Goal: Task Accomplishment & Management: Use online tool/utility

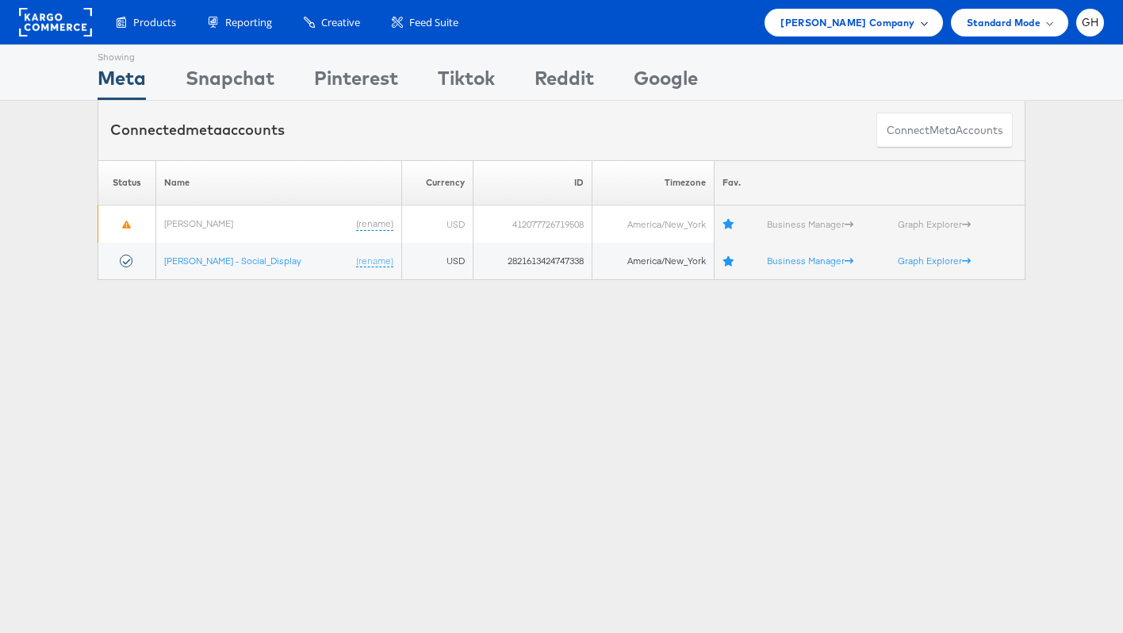
click at [865, 14] on span "[PERSON_NAME] Company" at bounding box center [847, 22] width 134 height 17
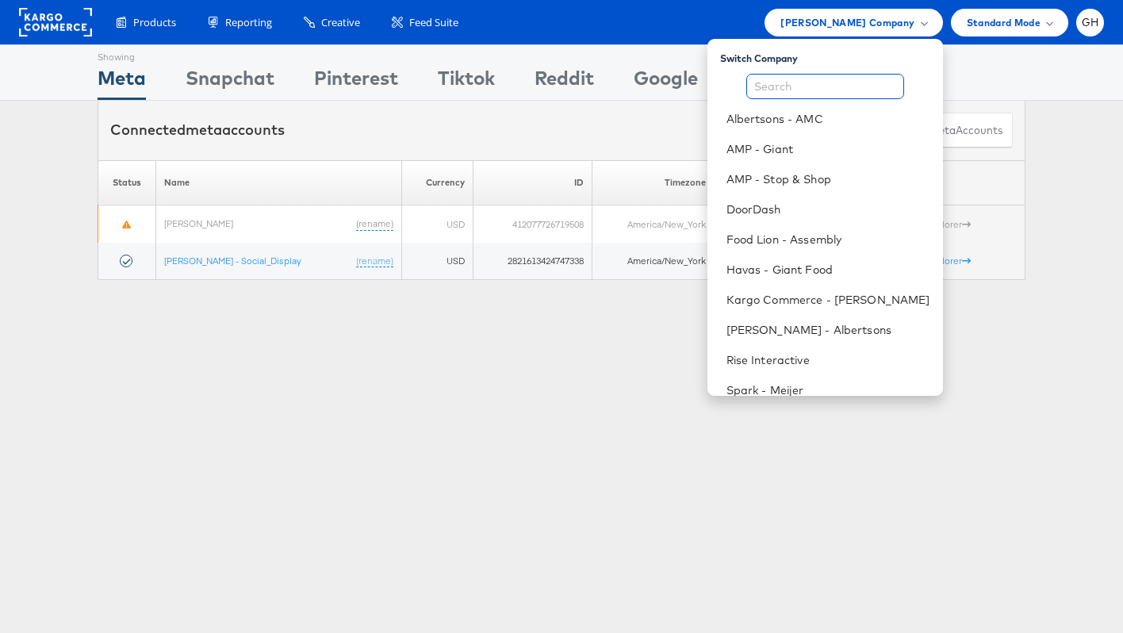
click at [833, 89] on input "text" at bounding box center [825, 86] width 158 height 25
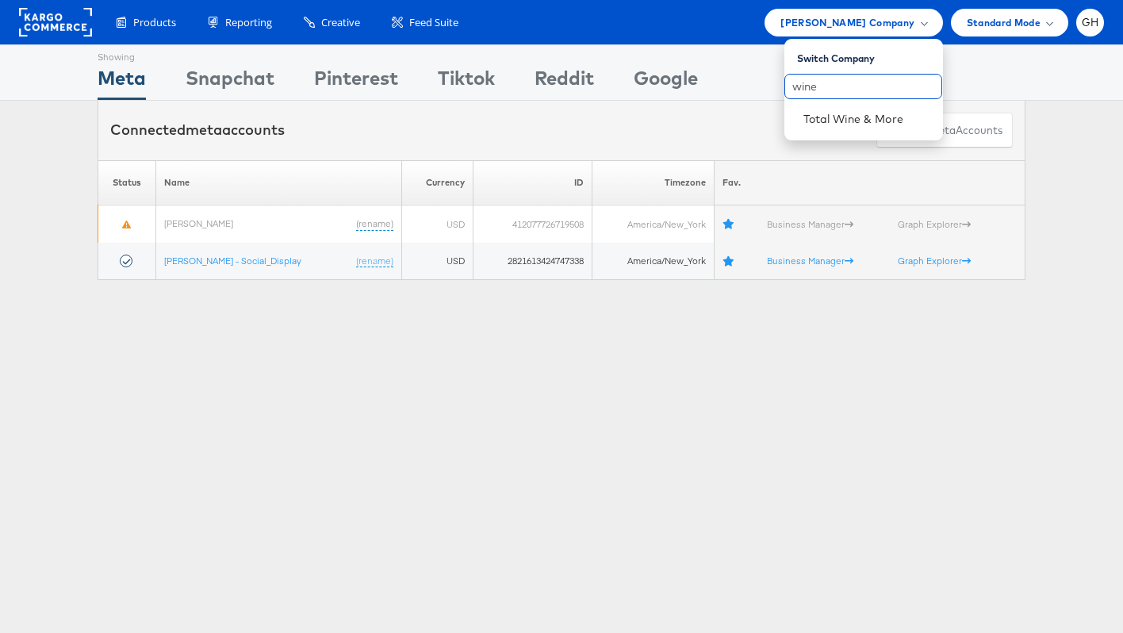
type input "wine"
click at [832, 148] on div "Connected meta accounts Connect meta Accounts" at bounding box center [562, 130] width 928 height 59
click at [832, 117] on div "Connected meta accounts Connect meta Accounts" at bounding box center [562, 130] width 928 height 59
click at [850, 2] on div "Products Product Catalogs Enhance Your Product Catalog, Map Them to Publishers,…" at bounding box center [561, 22] width 1123 height 44
click at [850, 10] on div "Belk Company" at bounding box center [853, 23] width 178 height 28
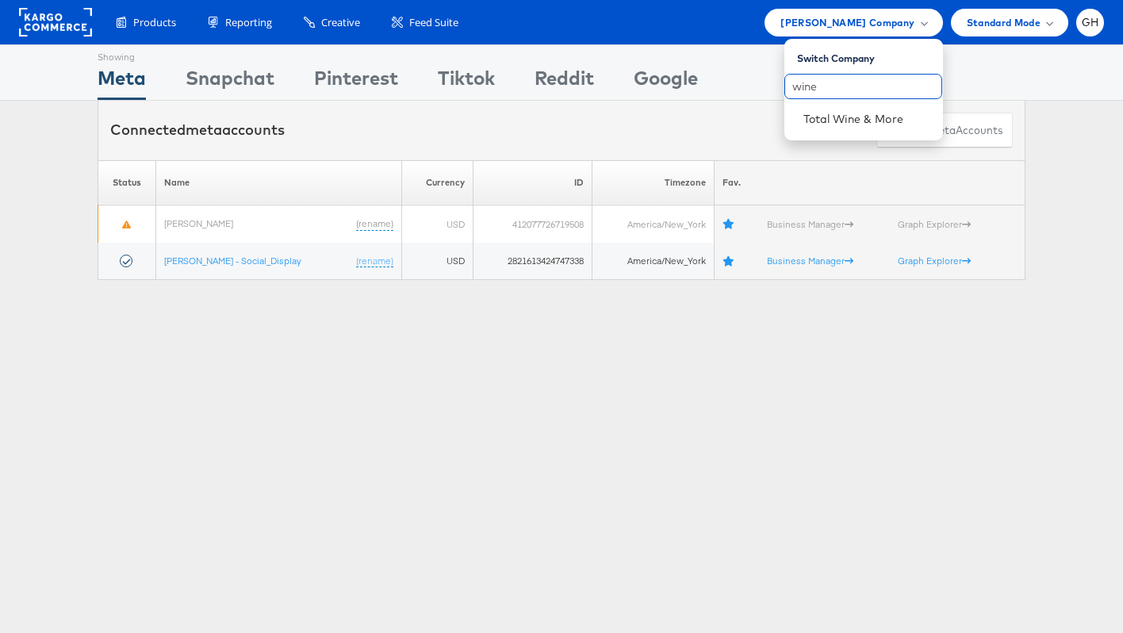
drag, startPoint x: 844, startPoint y: 86, endPoint x: 843, endPoint y: 98, distance: 11.9
click at [843, 86] on input "wine" at bounding box center [863, 86] width 158 height 25
click at [843, 113] on link "Total Wine & More" at bounding box center [866, 119] width 127 height 16
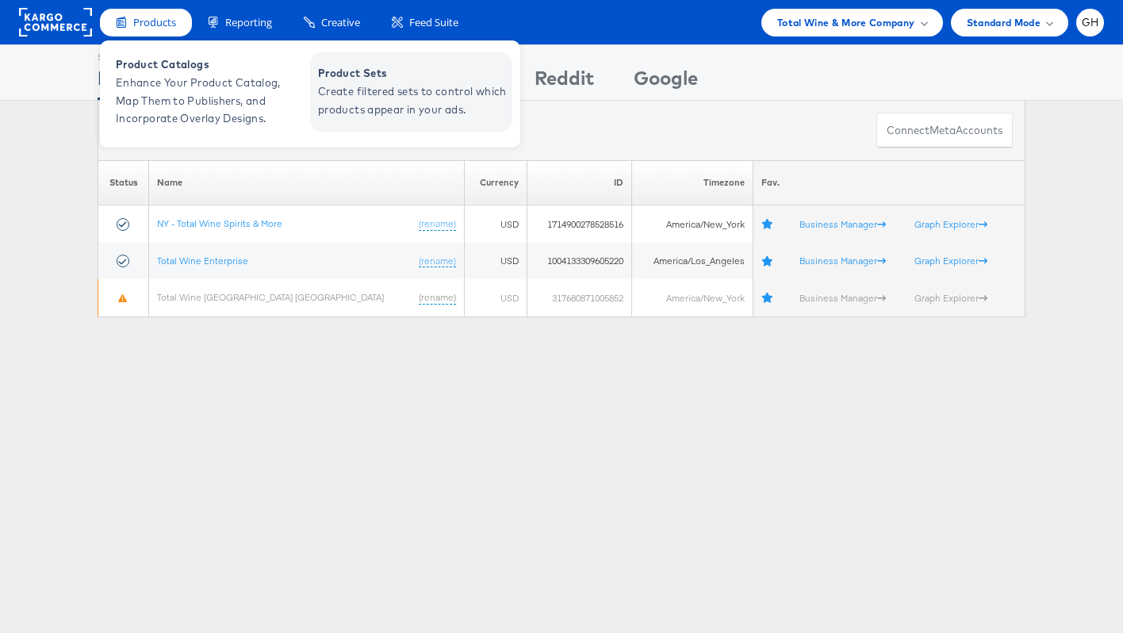
click at [381, 104] on span "Create filtered sets to control which products appear in your ads." at bounding box center [413, 100] width 190 height 36
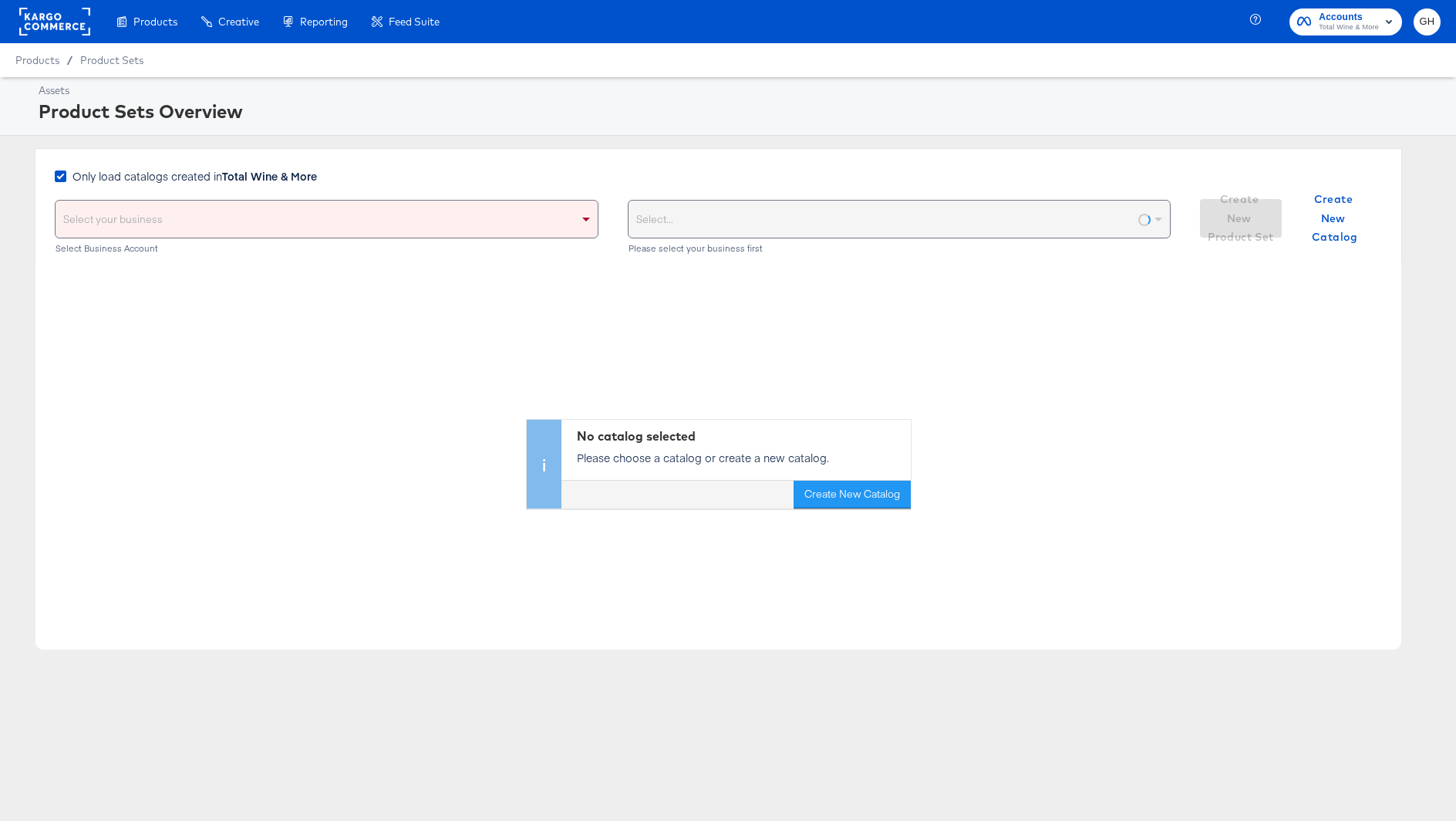
click at [251, 172] on strong "Total Wine & More" at bounding box center [269, 176] width 95 height 16
click at [0, 0] on input "Only load catalogs created in Total Wine & More" at bounding box center [0, 0] width 0 height 0
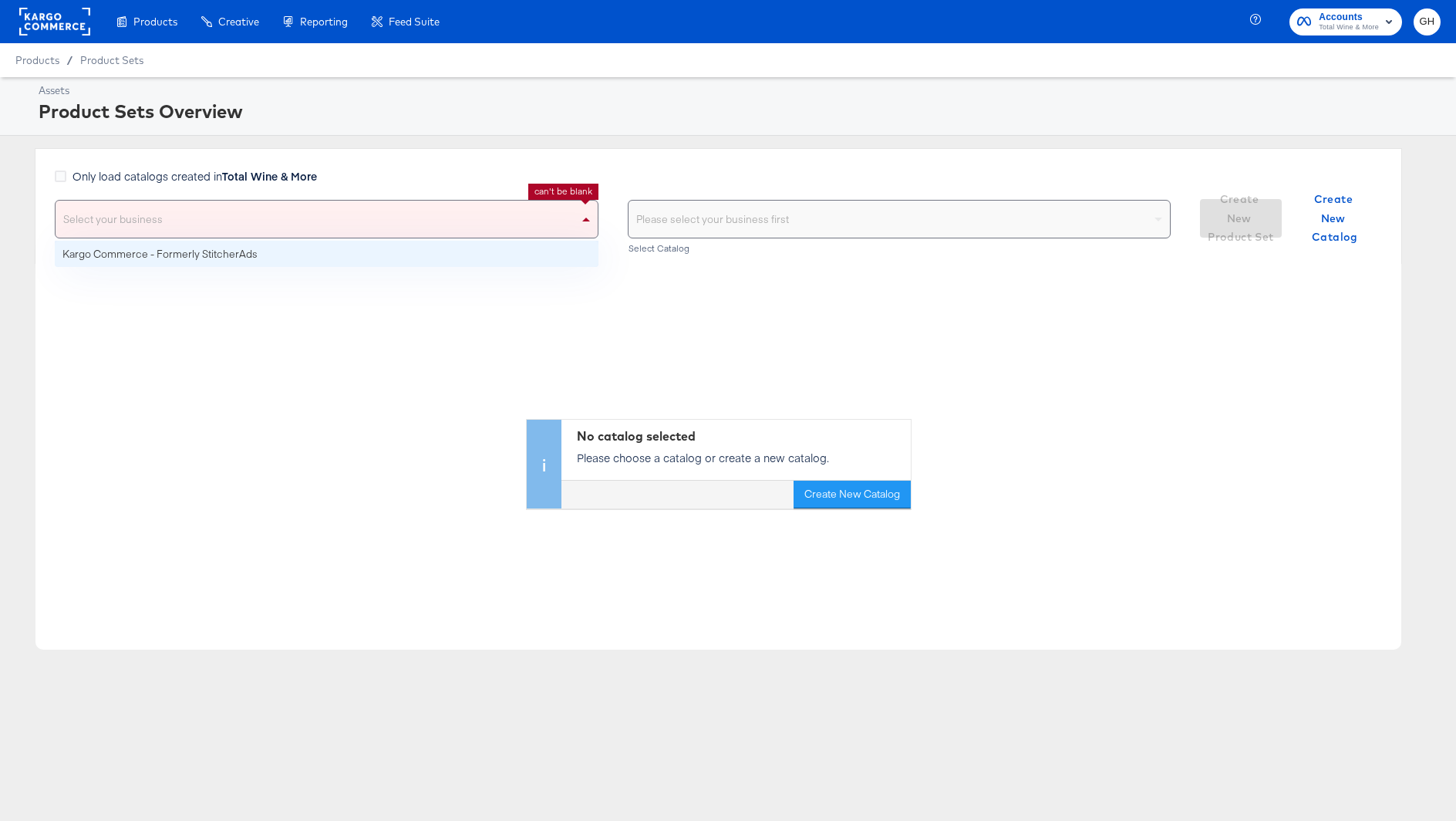
click at [259, 233] on div "Select your business" at bounding box center [326, 219] width 542 height 37
click at [269, 271] on div "No catalog selected Please choose a catalog or create a new catalog. Create New…" at bounding box center [718, 385] width 1366 height 244
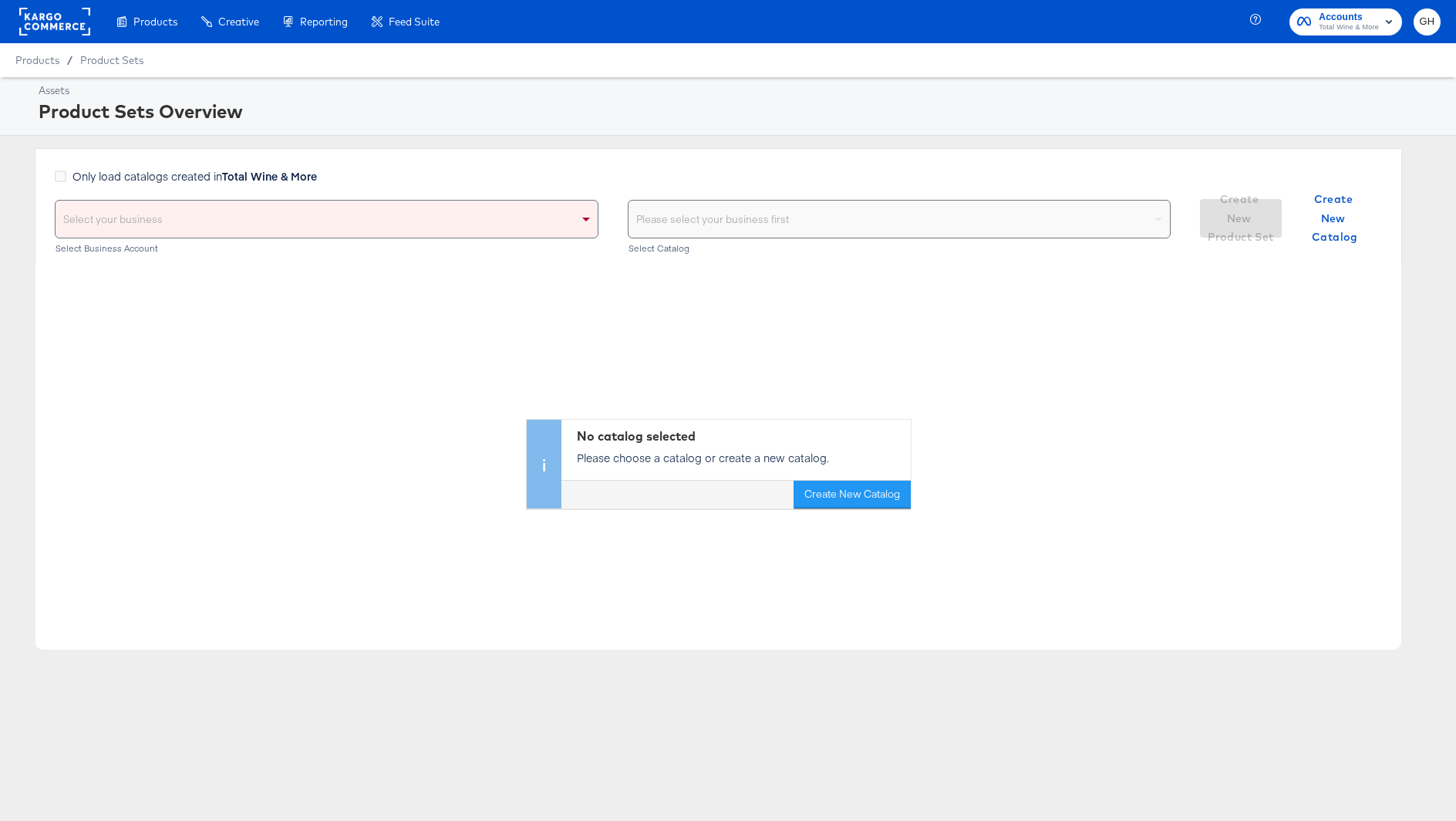
click at [272, 240] on div "Select your business Select Business Account" at bounding box center [326, 228] width 544 height 57
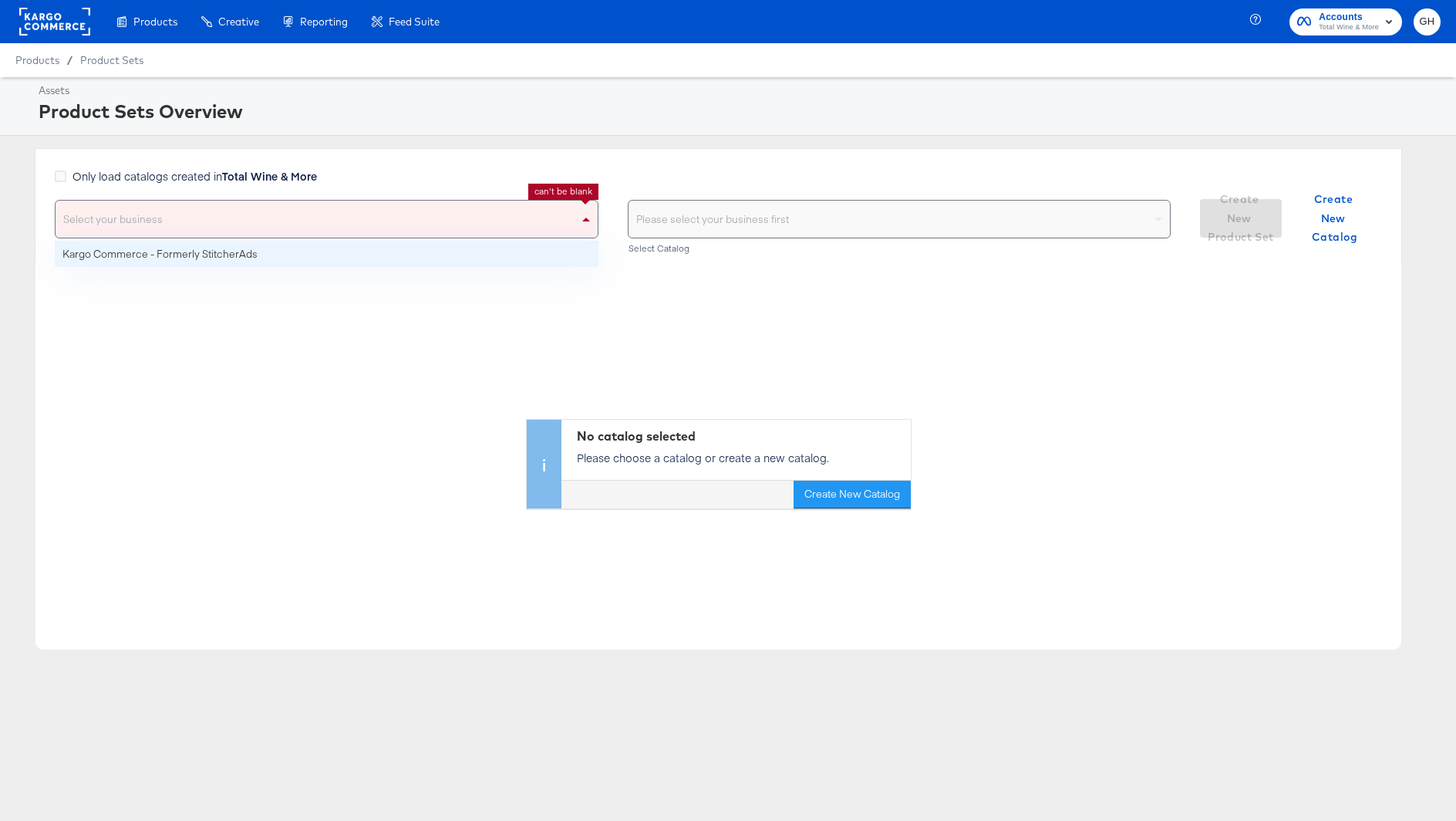
click at [281, 228] on div "Select your business" at bounding box center [326, 219] width 542 height 37
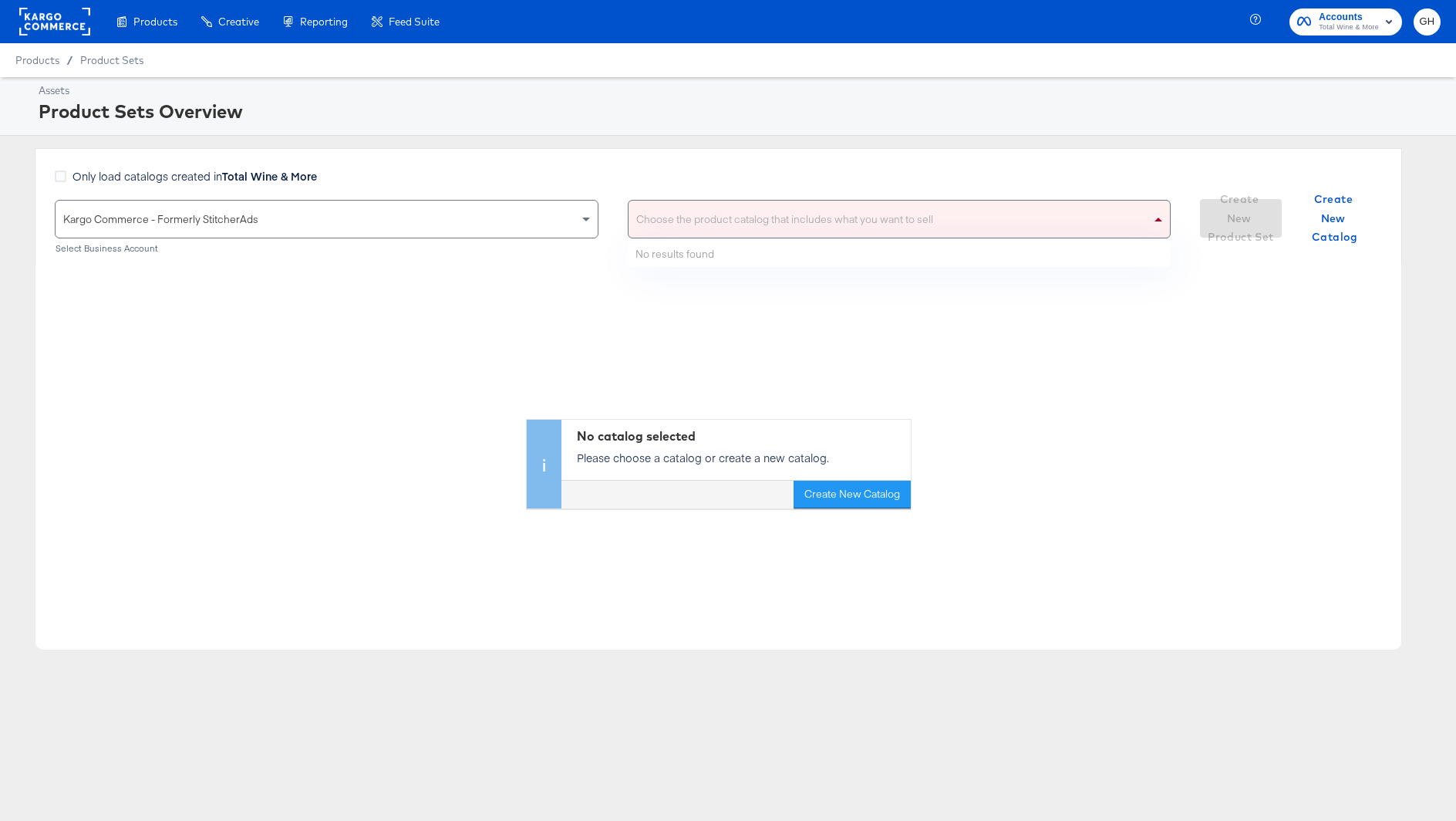
click at [686, 215] on div "Choose the product catalog that includes what you want to sell" at bounding box center [899, 219] width 542 height 37
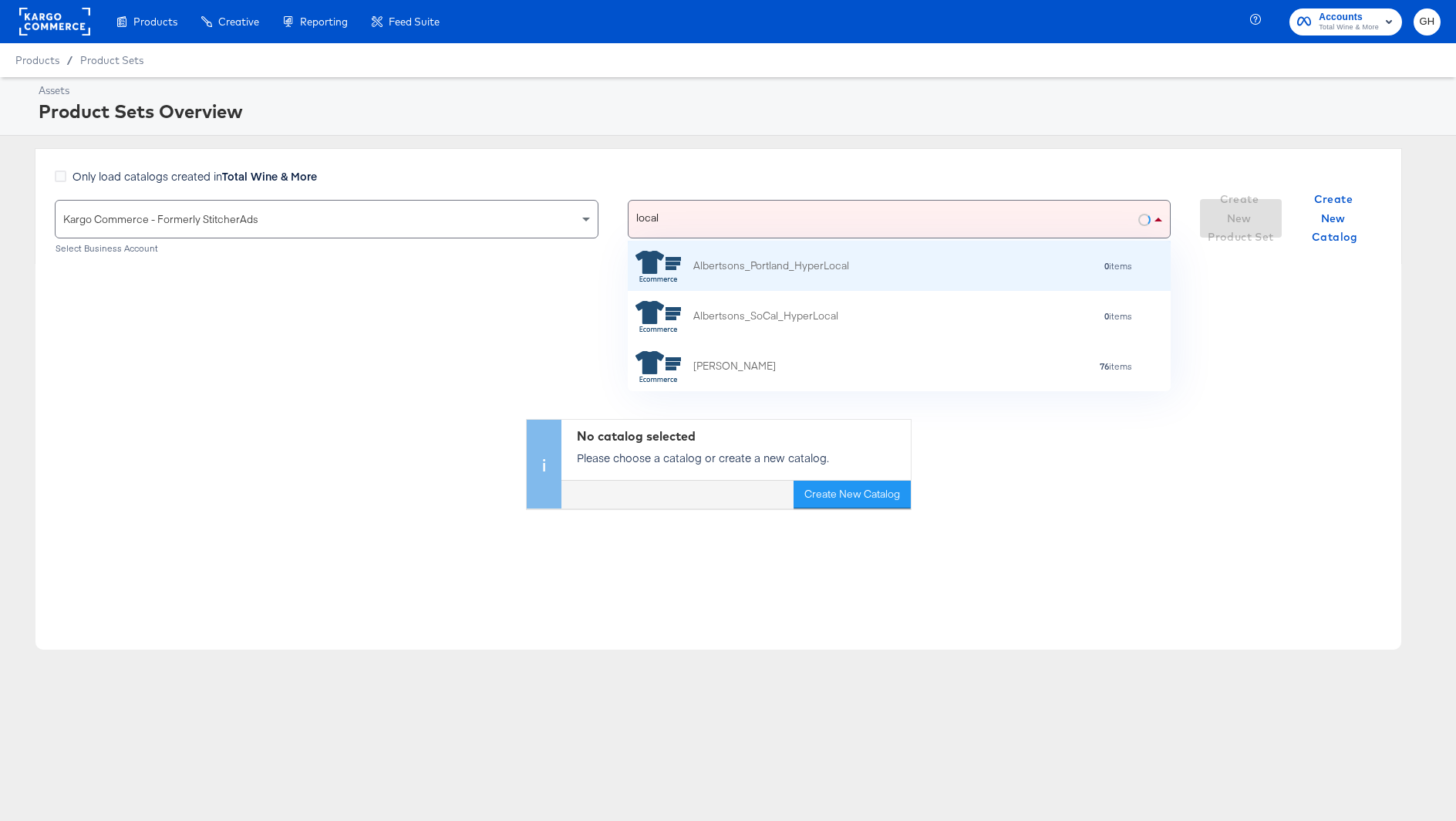
scroll to position [150, 544]
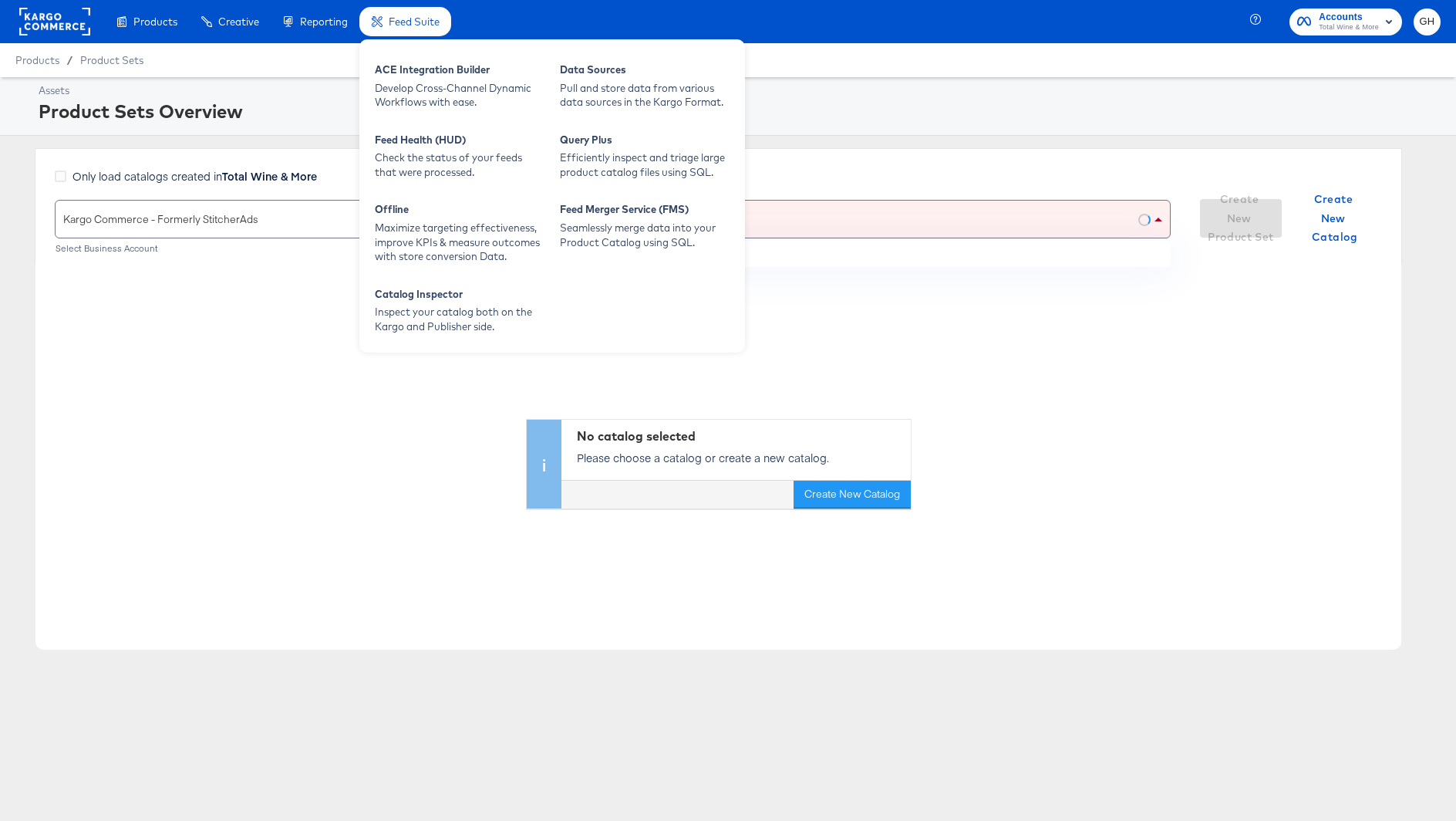
type input "local i"
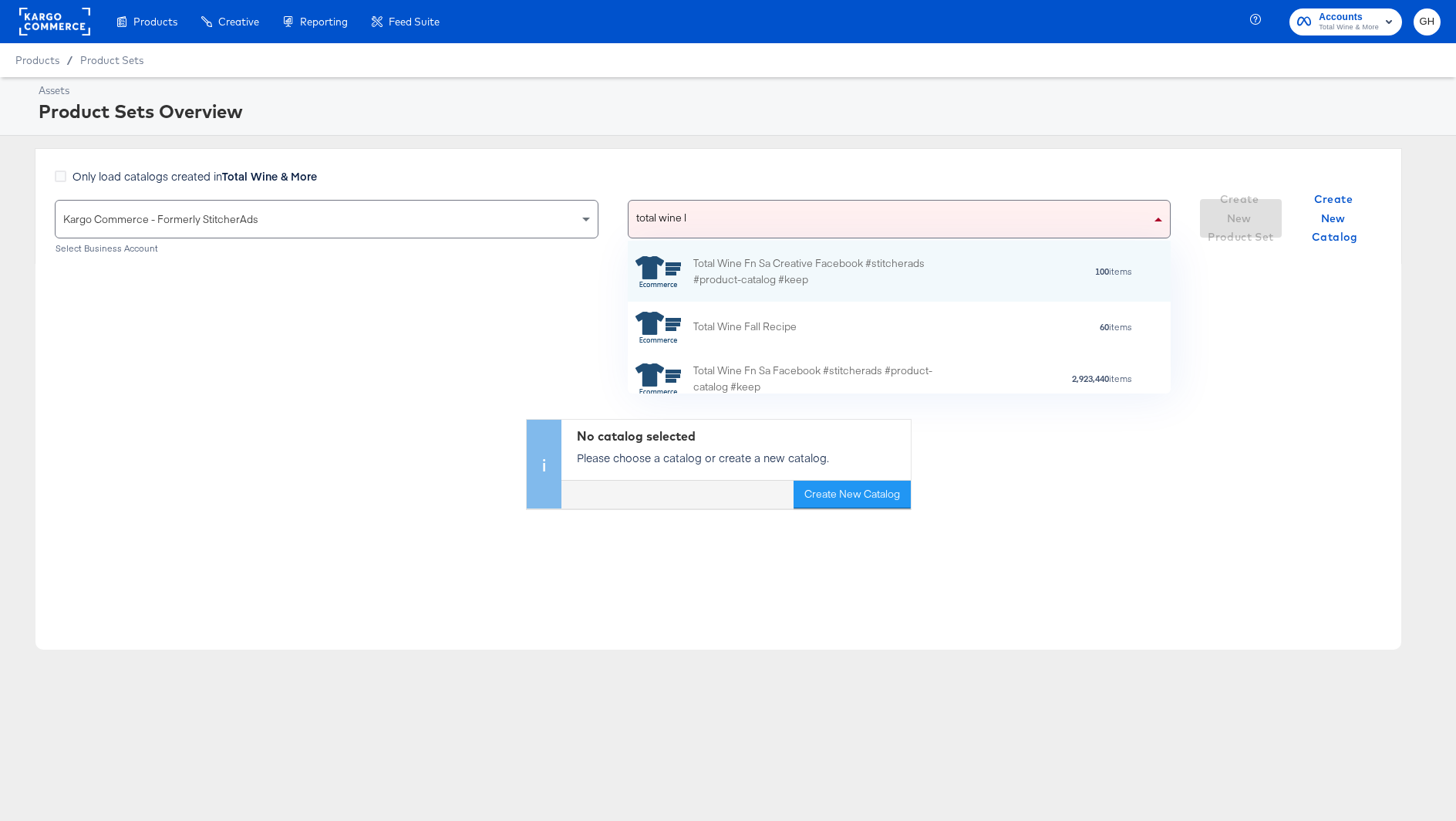
scroll to position [60, 544]
type input "total wine lo"
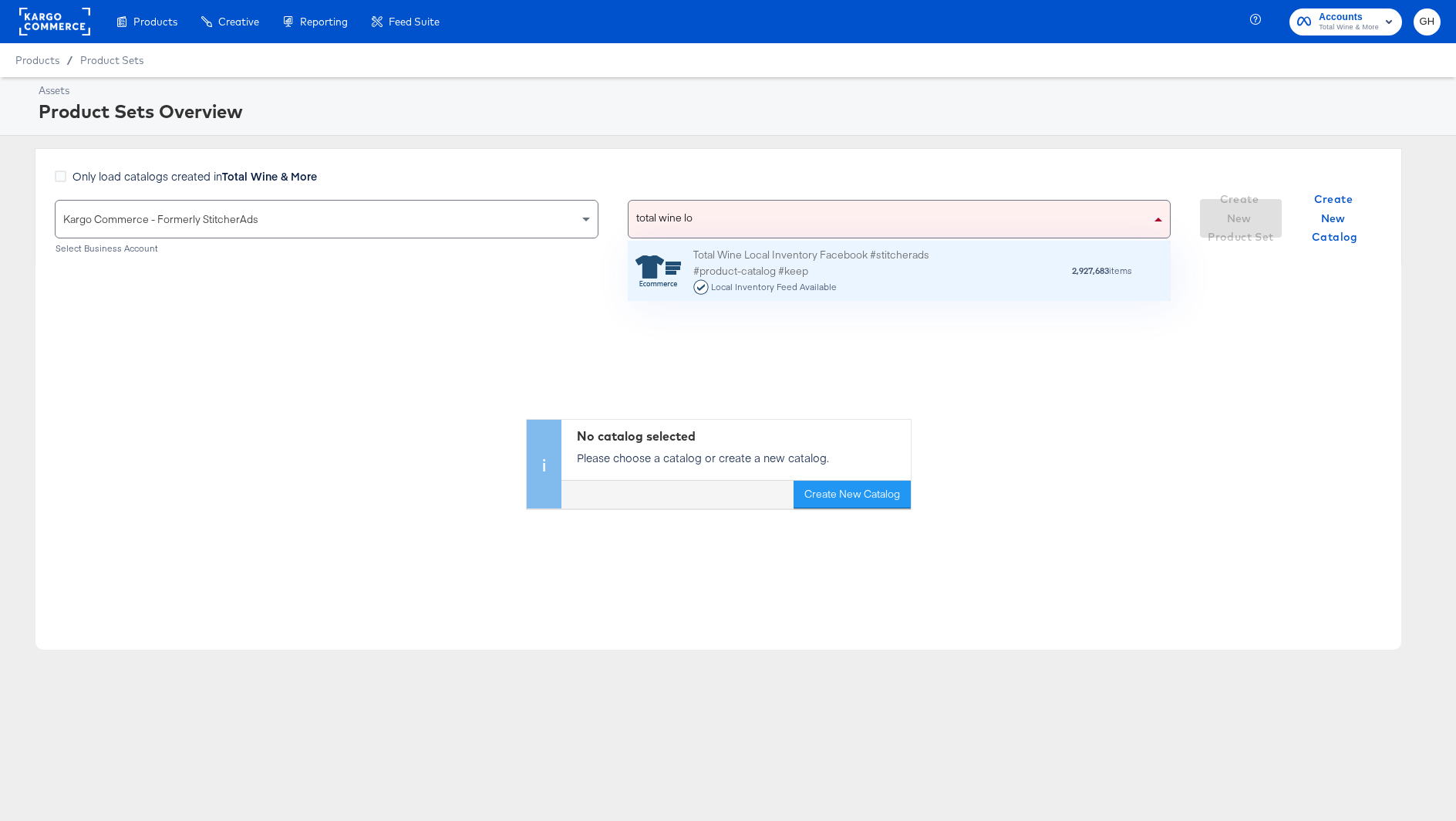
click at [787, 269] on div "Total Wine Local Inventory Facebook #stitcherads #product-catalog #keep Local I…" at bounding box center [828, 270] width 269 height 48
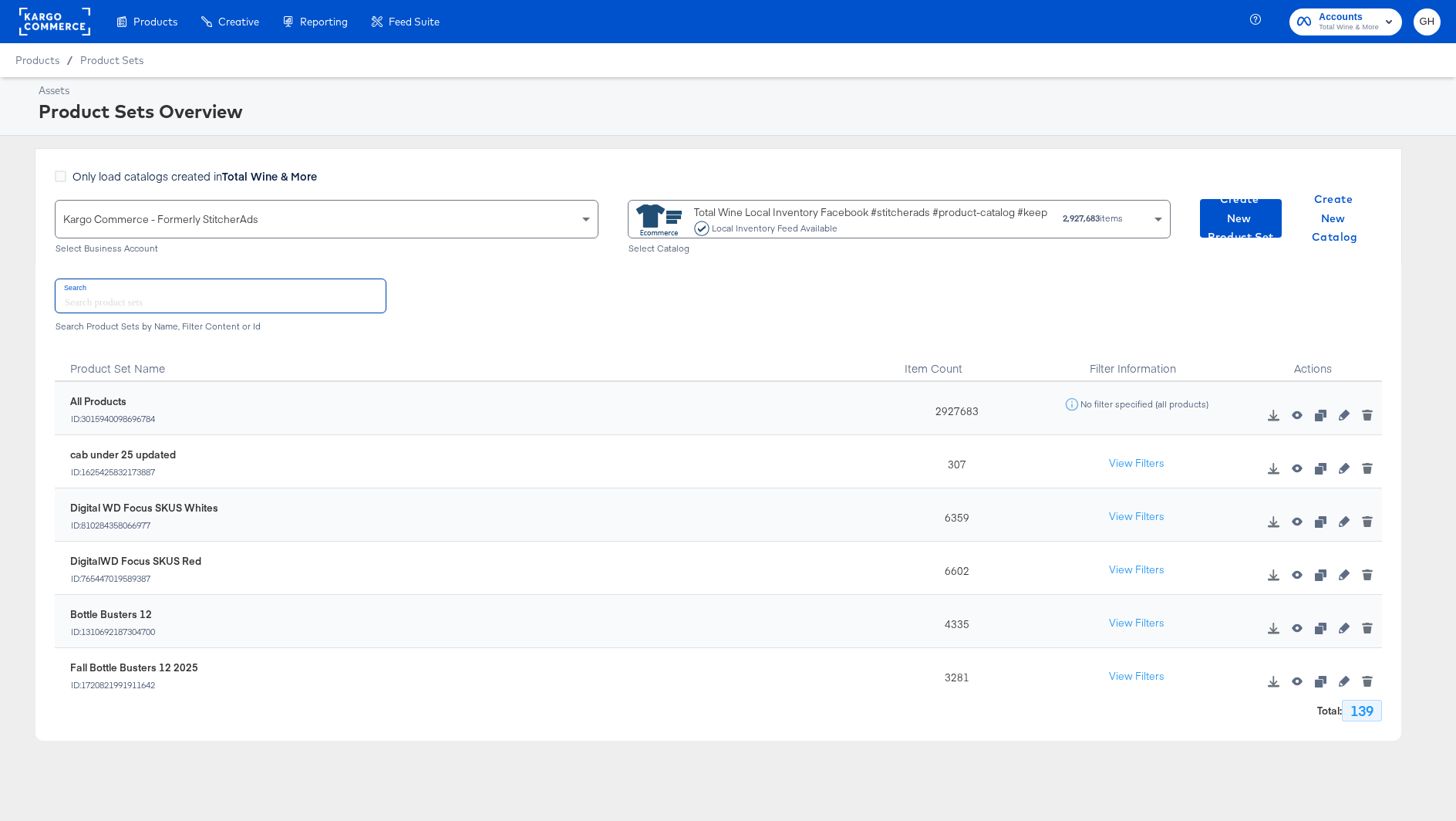
click at [219, 297] on input "text" at bounding box center [220, 296] width 330 height 33
type input "bottle"
click at [1296, 464] on icon "button" at bounding box center [1296, 468] width 11 height 9
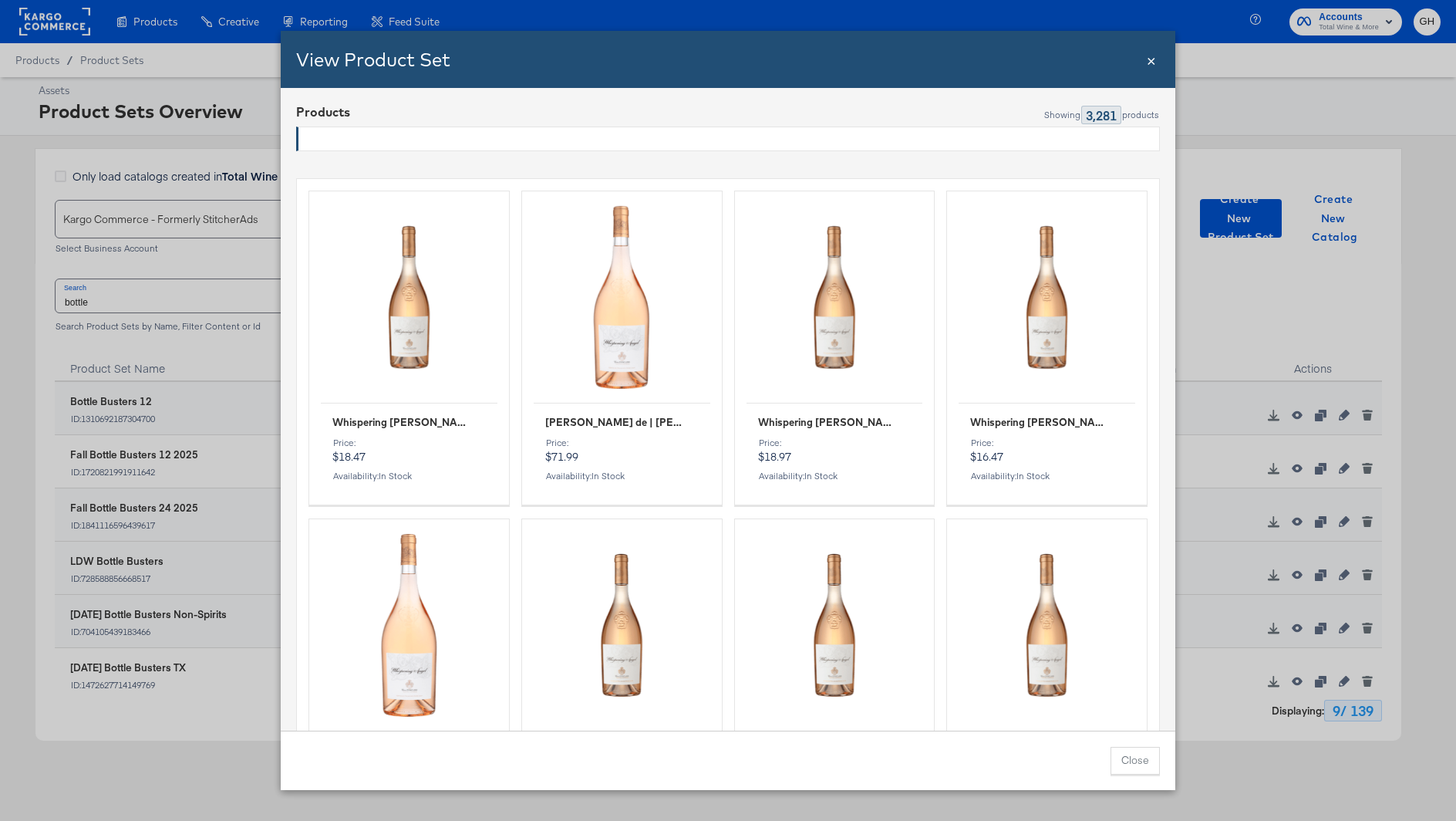
click at [1150, 65] on span "×" at bounding box center [1152, 58] width 10 height 20
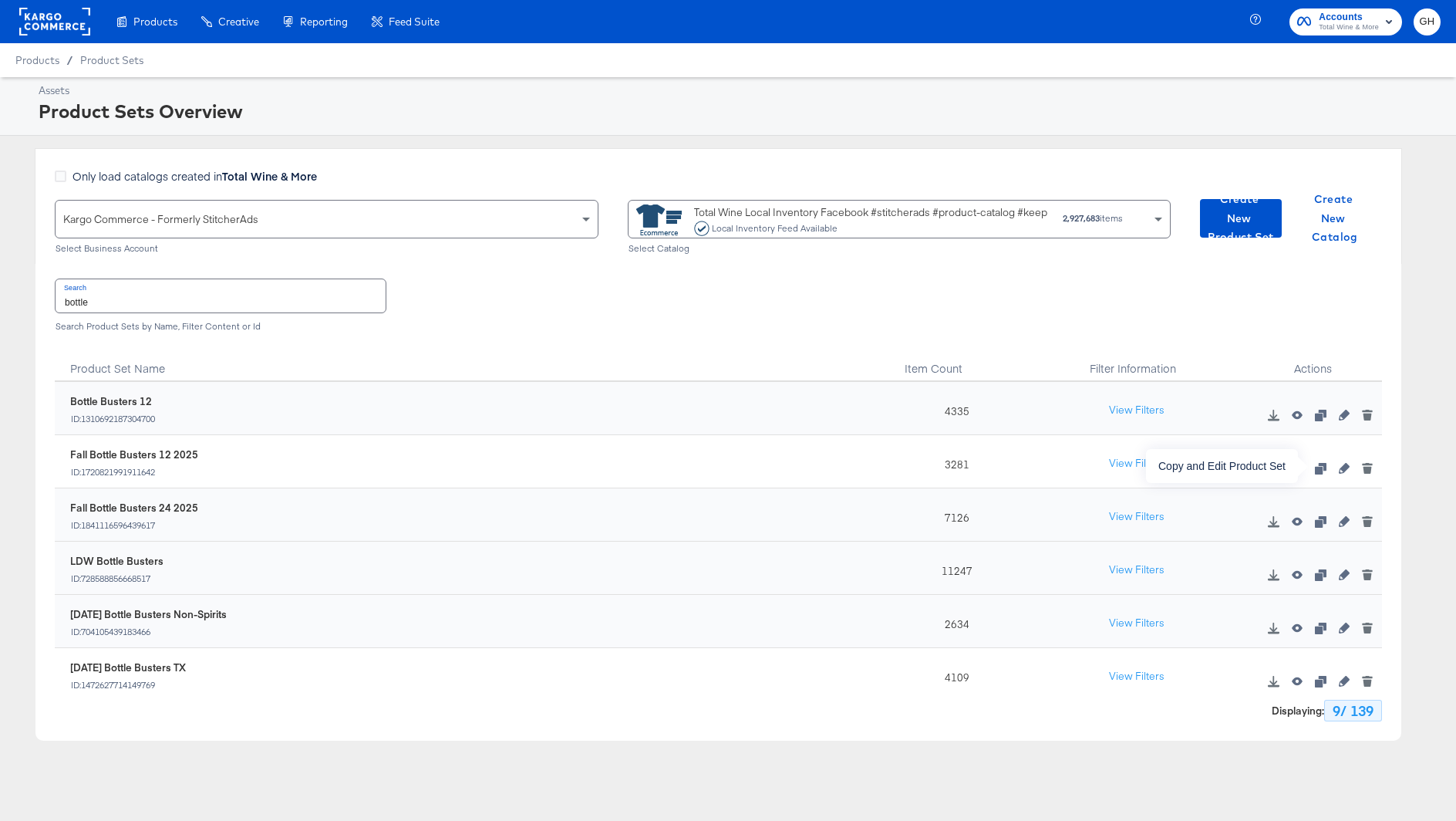
click at [1317, 465] on icon "button" at bounding box center [1320, 468] width 11 height 11
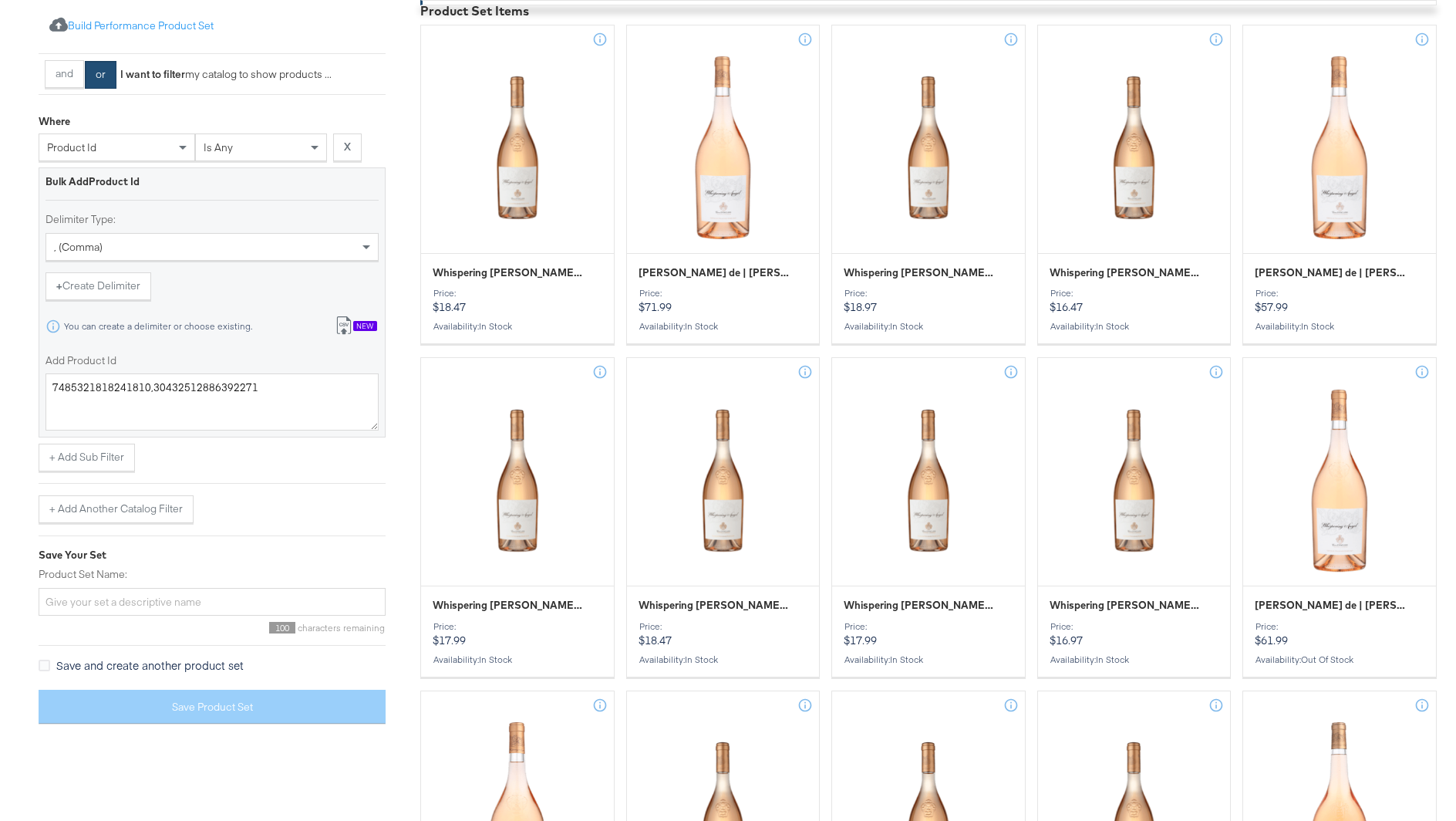
scroll to position [353, 0]
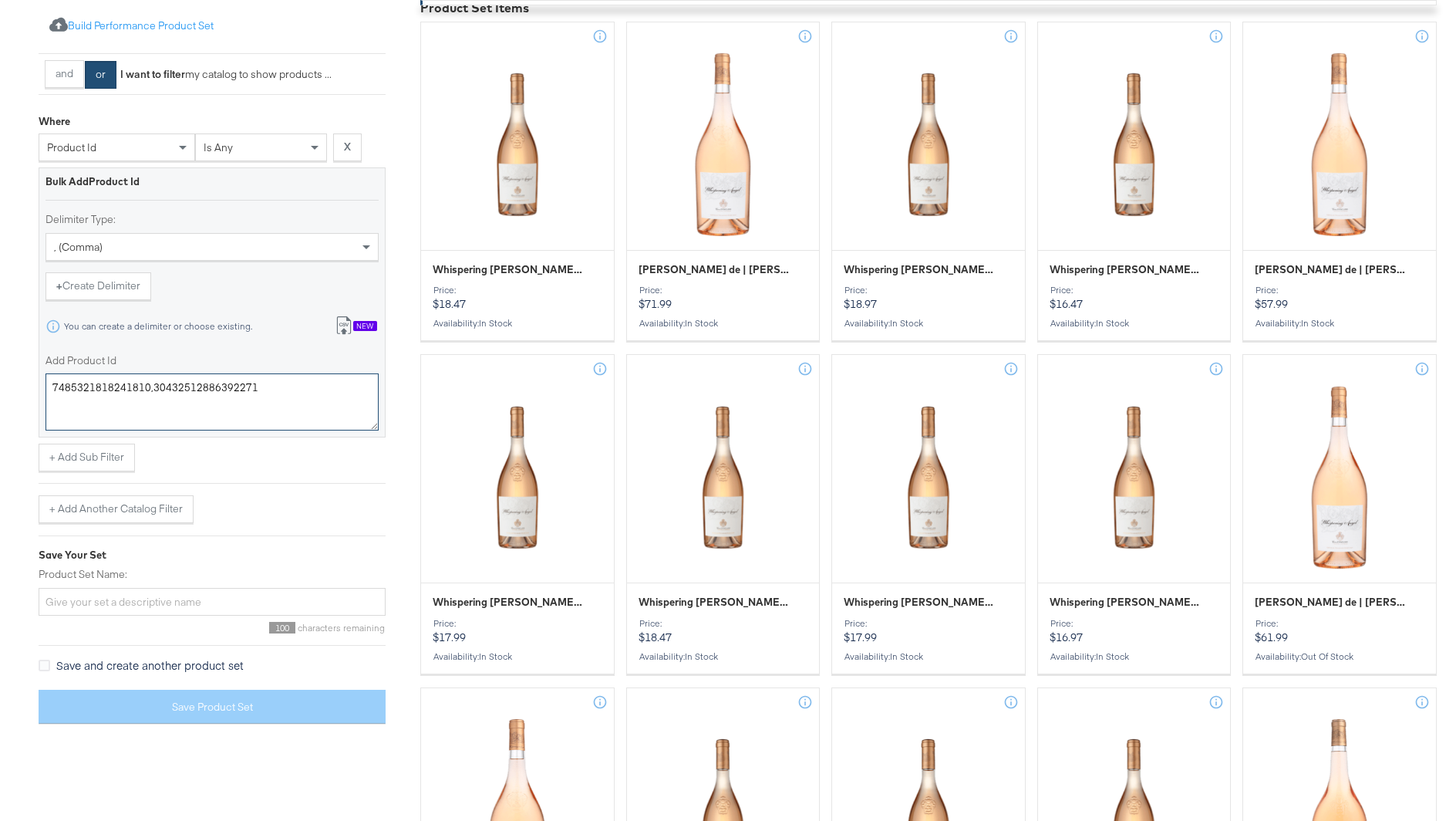
click at [154, 387] on textarea "7485321818241810,30432512886392271" at bounding box center [212, 402] width 333 height 57
paste textarea "59921750"
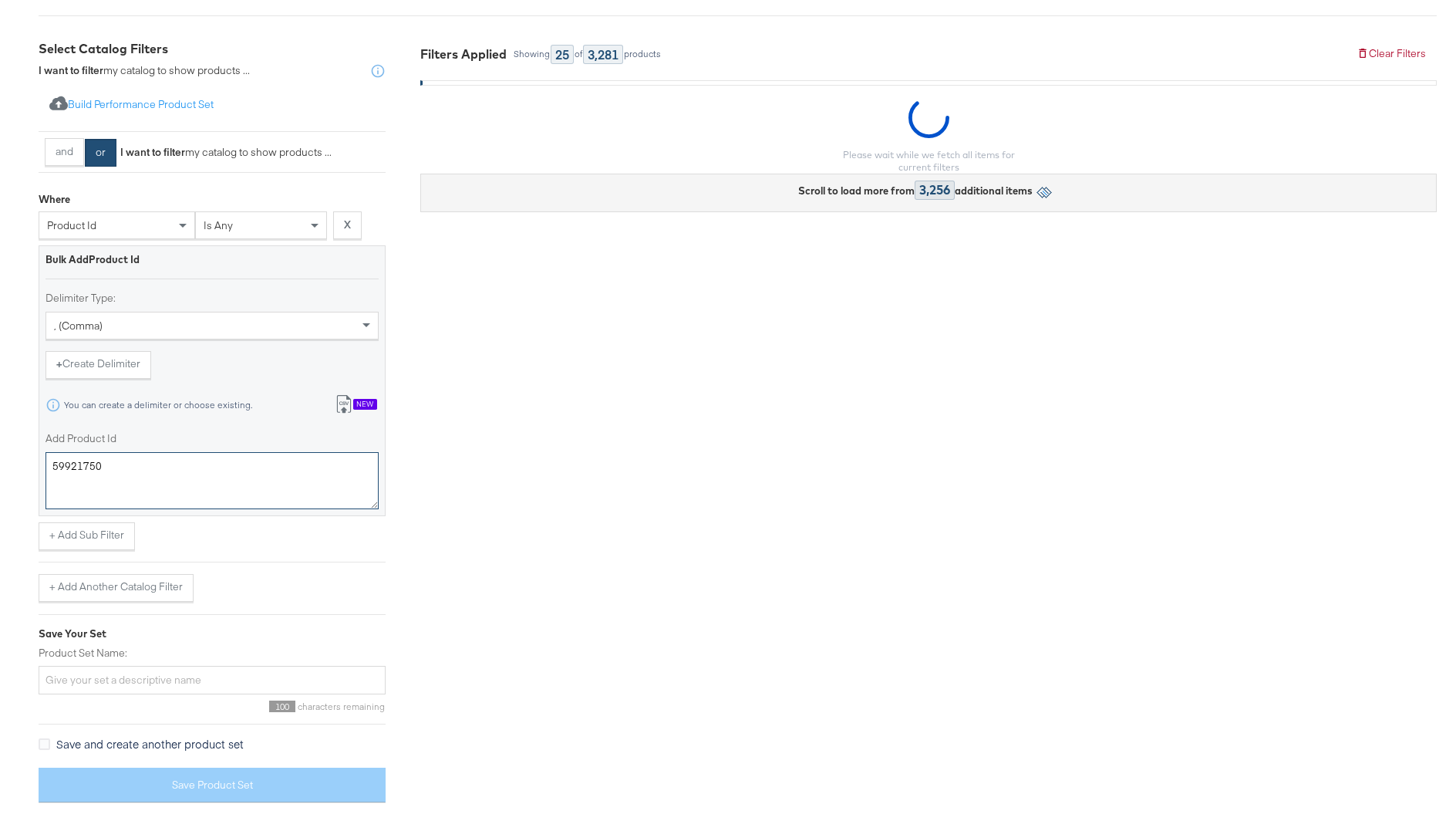
scroll to position [251, 0]
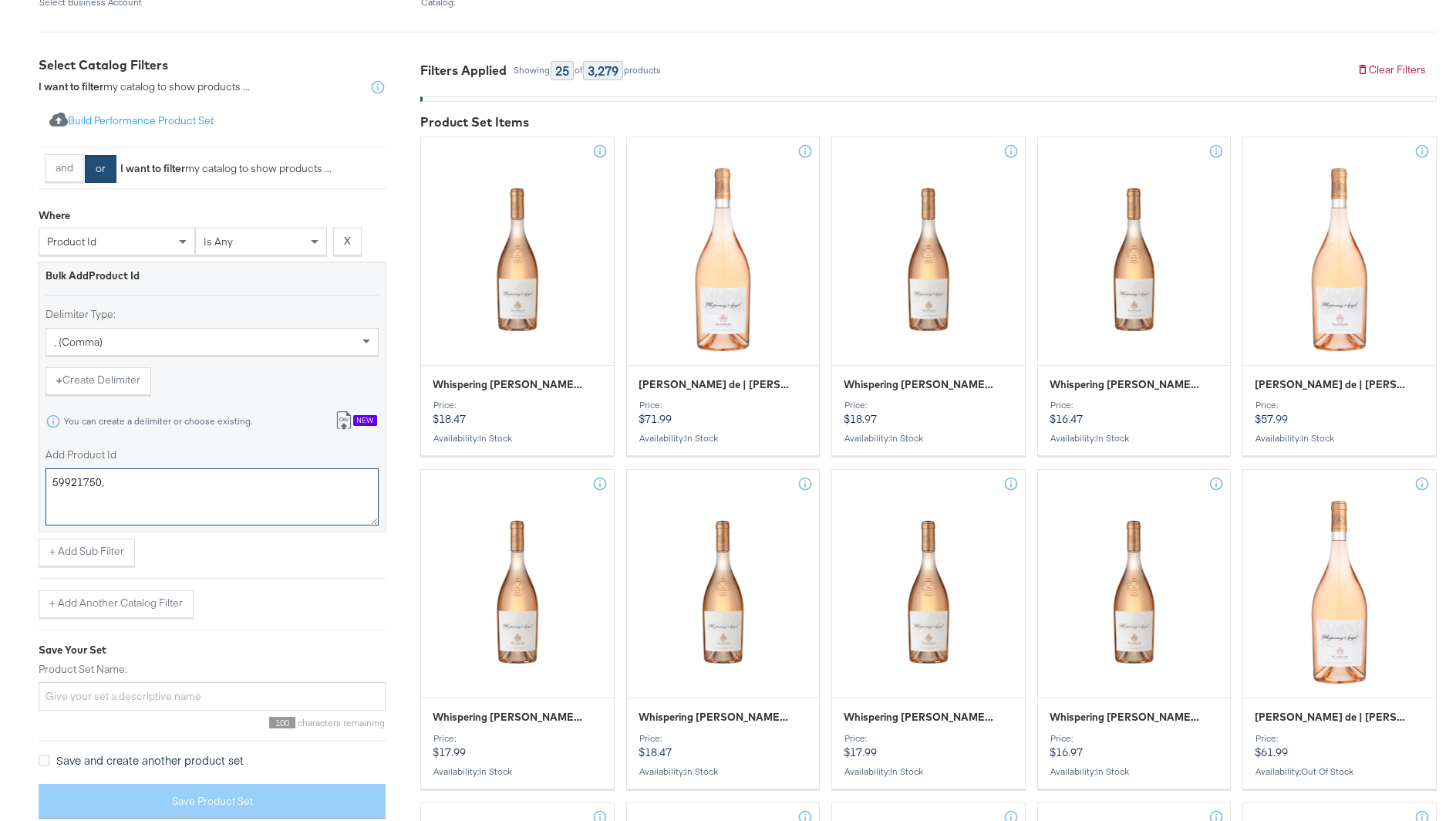
paste textarea "94641750"
drag, startPoint x: 100, startPoint y: 479, endPoint x: 64, endPoint y: 470, distance: 37.1
click at [64, 470] on textarea "59921750,94641750" at bounding box center [212, 496] width 333 height 57
click at [136, 479] on textarea "94641750" at bounding box center [212, 496] width 333 height 57
click at [289, 472] on textarea "59921750,94641750" at bounding box center [212, 496] width 333 height 57
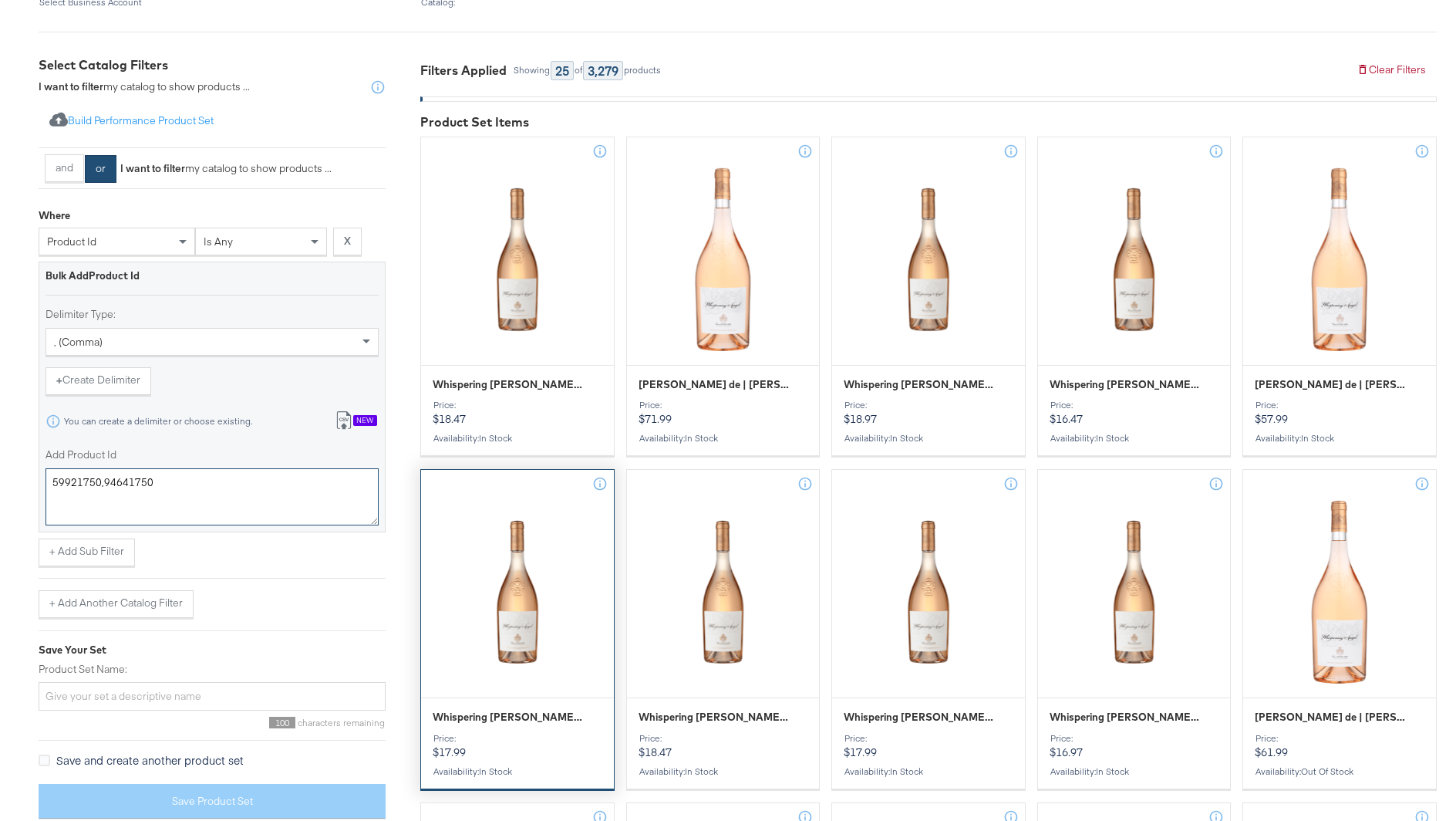
type textarea "59921750,94641750"
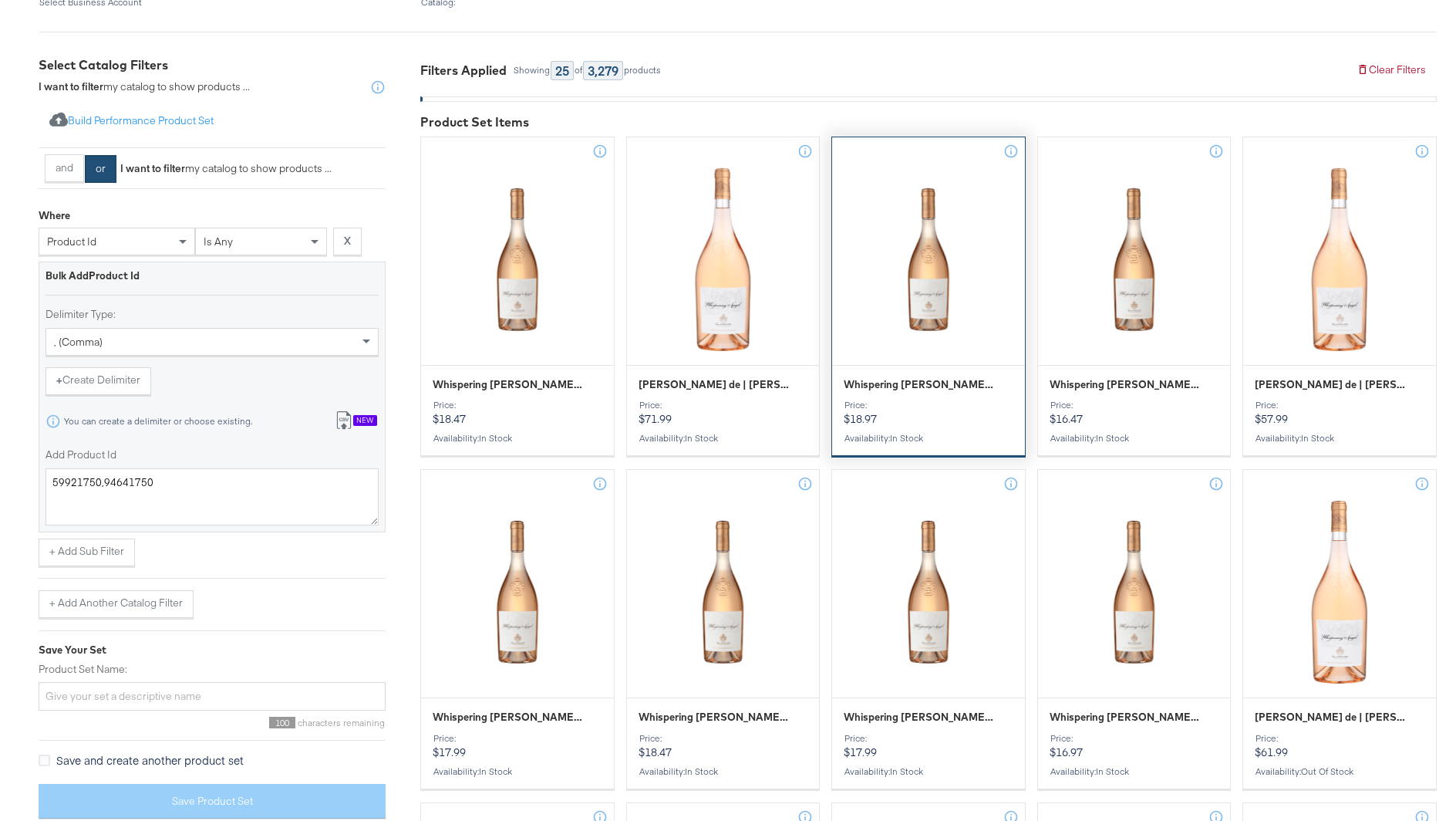
click at [873, 310] on div at bounding box center [928, 260] width 193 height 189
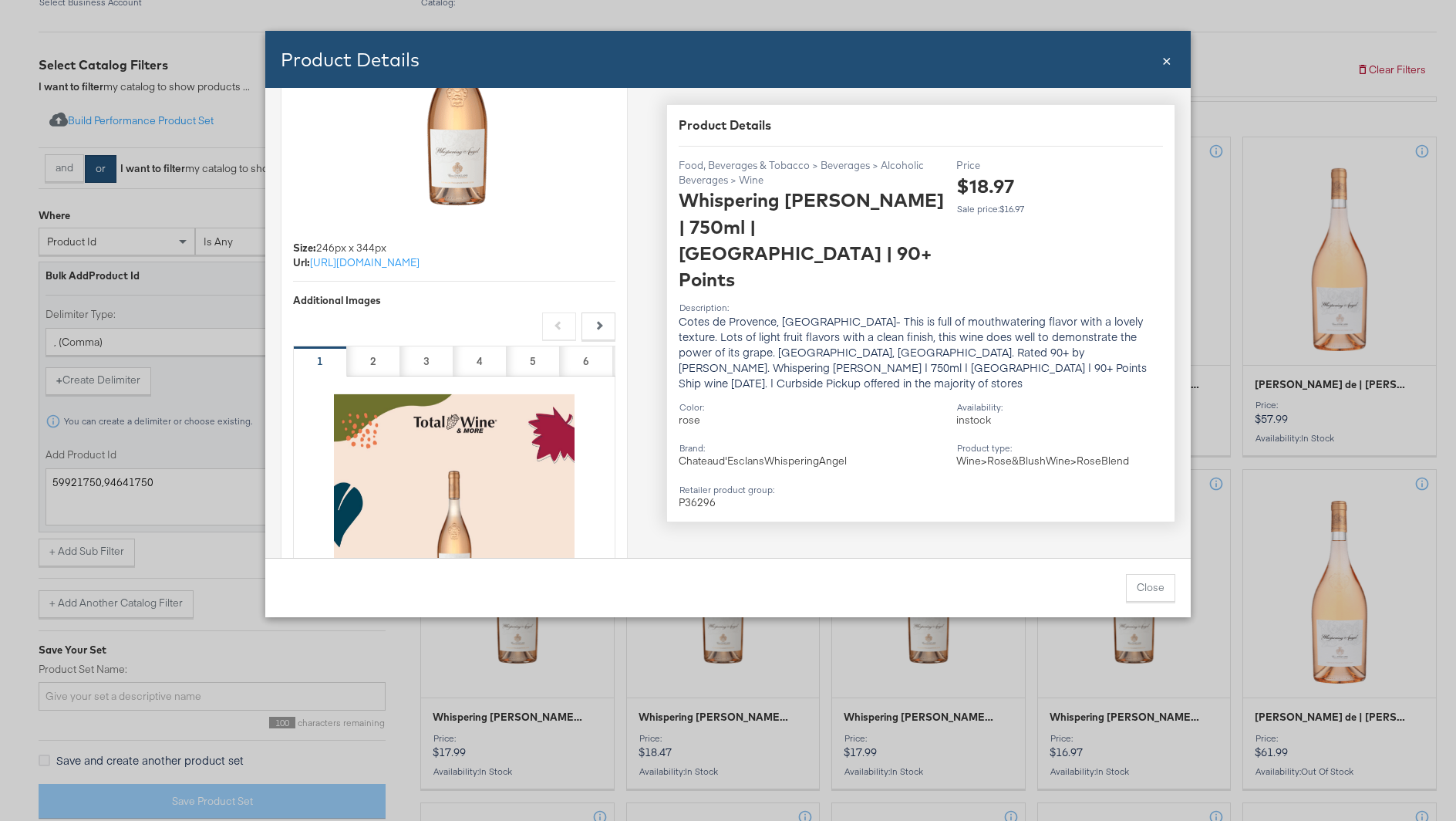
scroll to position [0, 0]
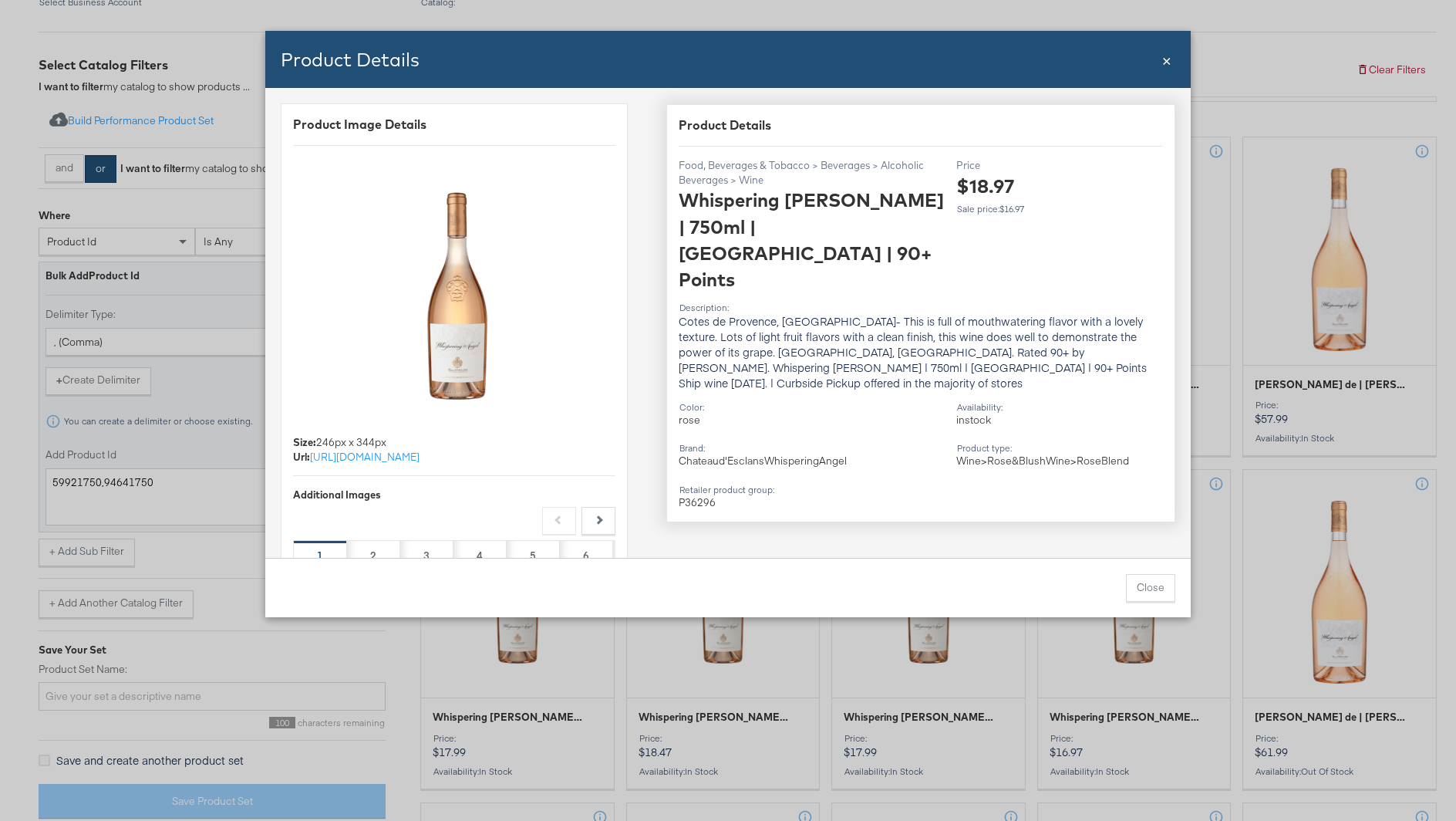
click at [1165, 61] on span "×" at bounding box center [1167, 58] width 10 height 20
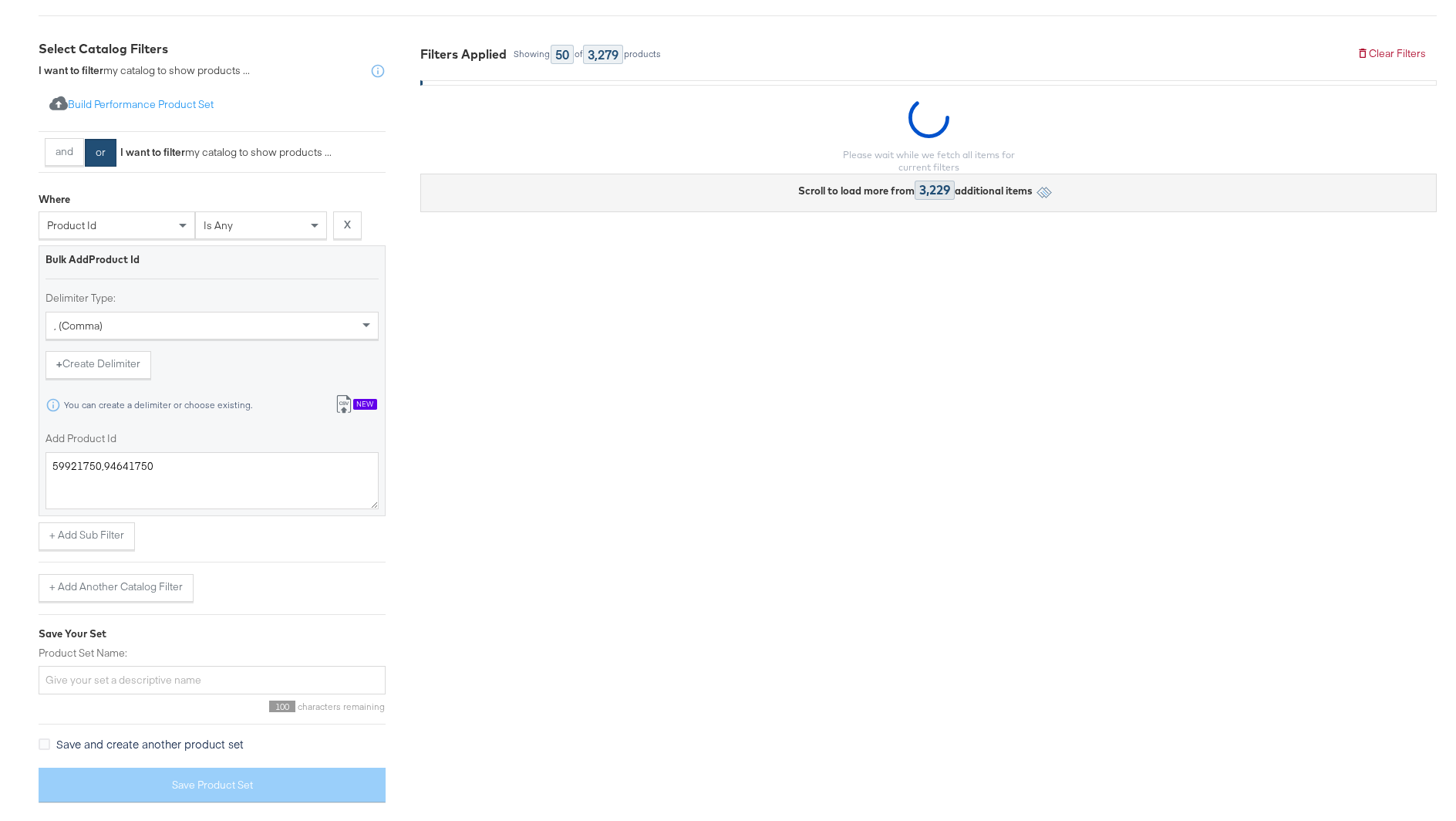
scroll to position [263, 0]
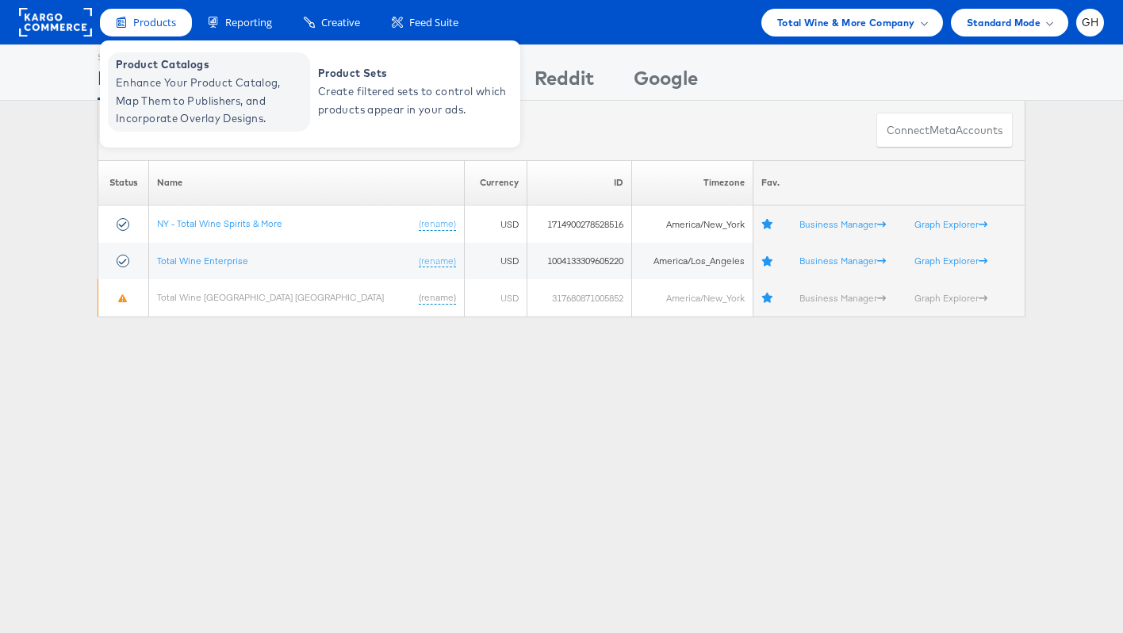
click at [211, 99] on span "Enhance Your Product Catalog, Map Them to Publishers, and Incorporate Overlay D…" at bounding box center [211, 101] width 190 height 54
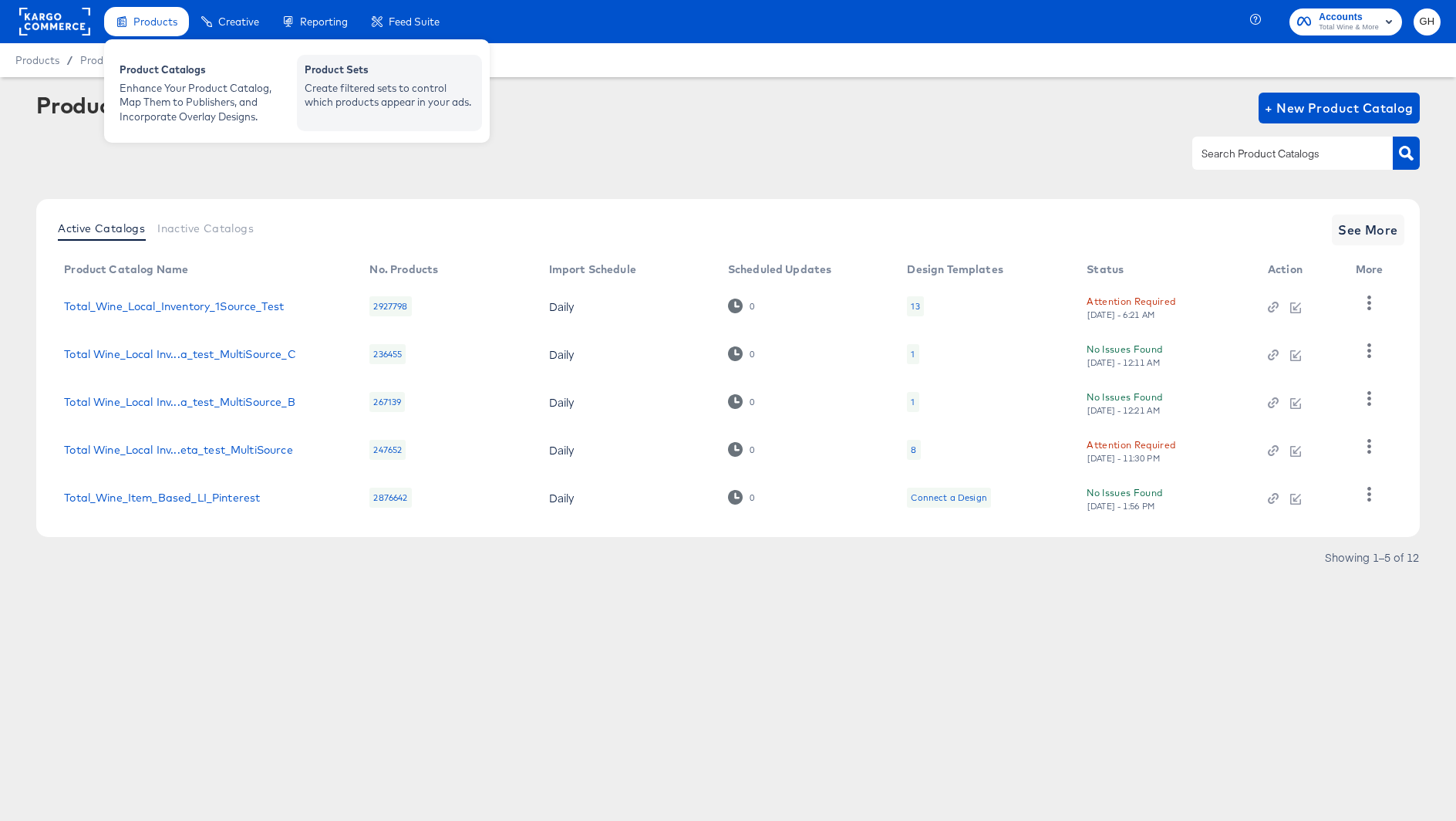
click at [412, 81] on div "Create filtered sets to control which products appear in your ads." at bounding box center [389, 94] width 169 height 28
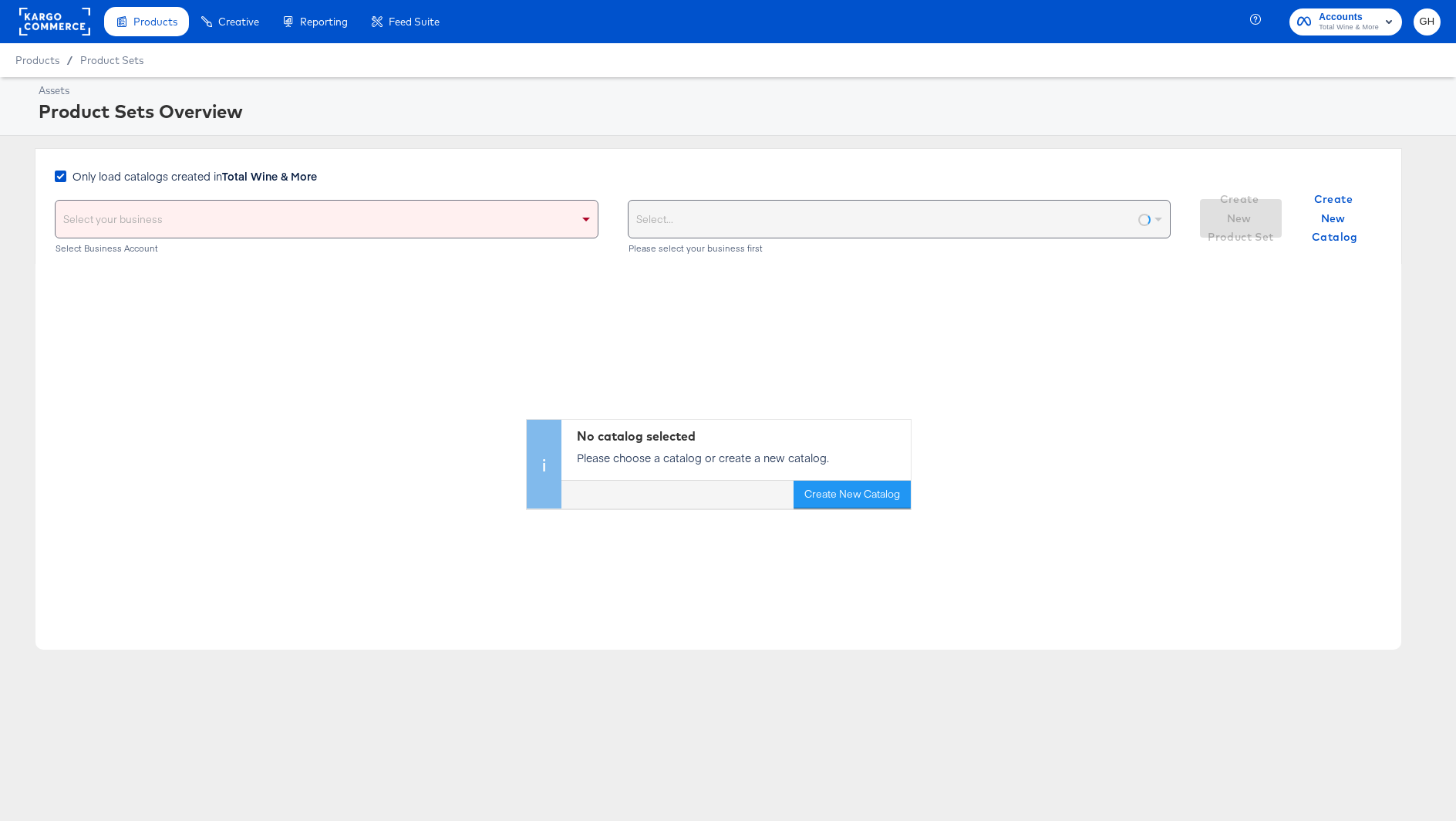
click at [317, 177] on div "Only load catalogs created in Total Wine & More" at bounding box center [198, 176] width 251 height 17
click at [0, 0] on input "Only load catalogs created in Total Wine & More" at bounding box center [0, 0] width 0 height 0
click at [305, 213] on div "Select your business" at bounding box center [326, 219] width 542 height 37
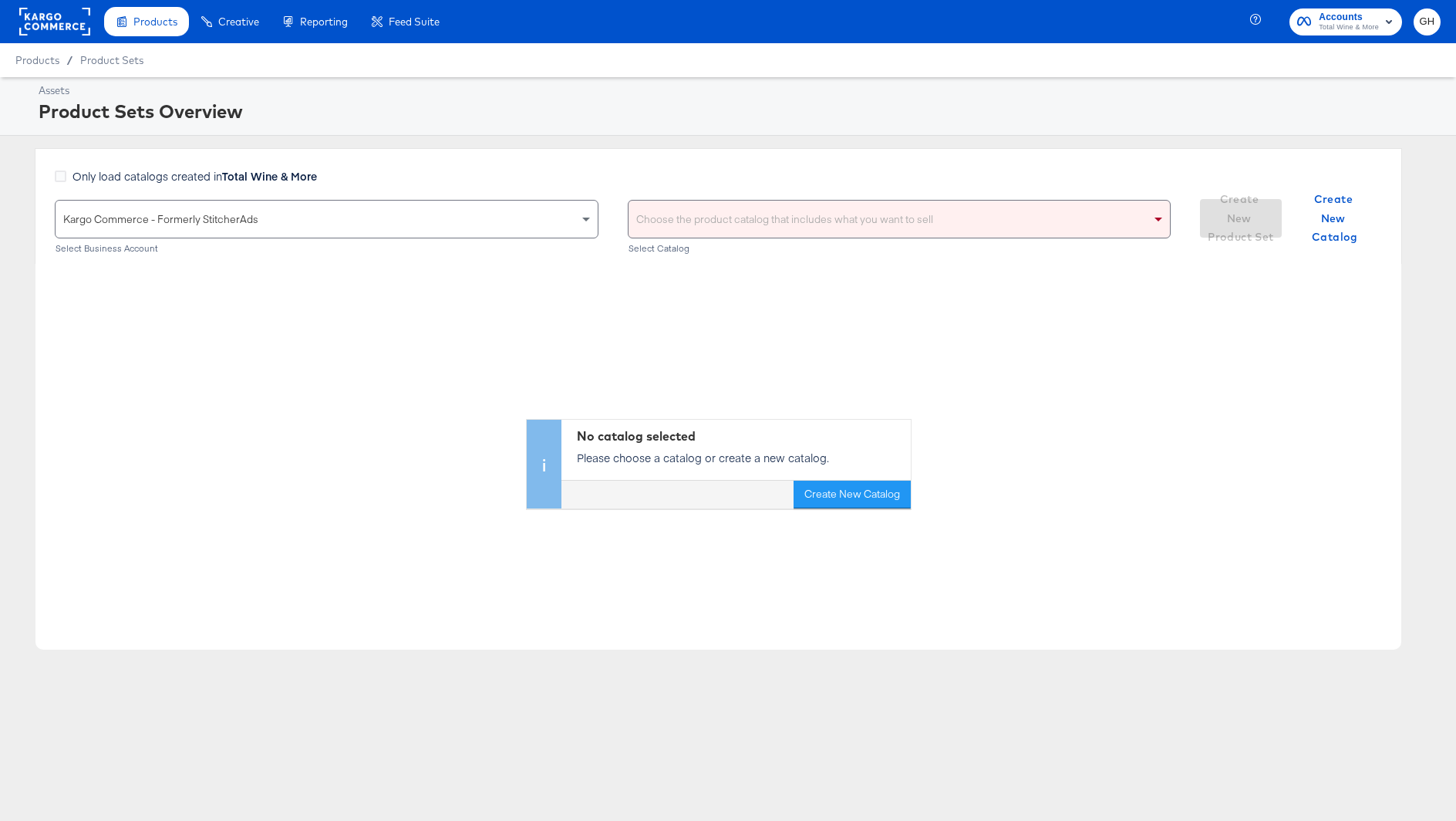
click at [642, 215] on div "Choose the product catalog that includes what you want to sell" at bounding box center [899, 219] width 542 height 37
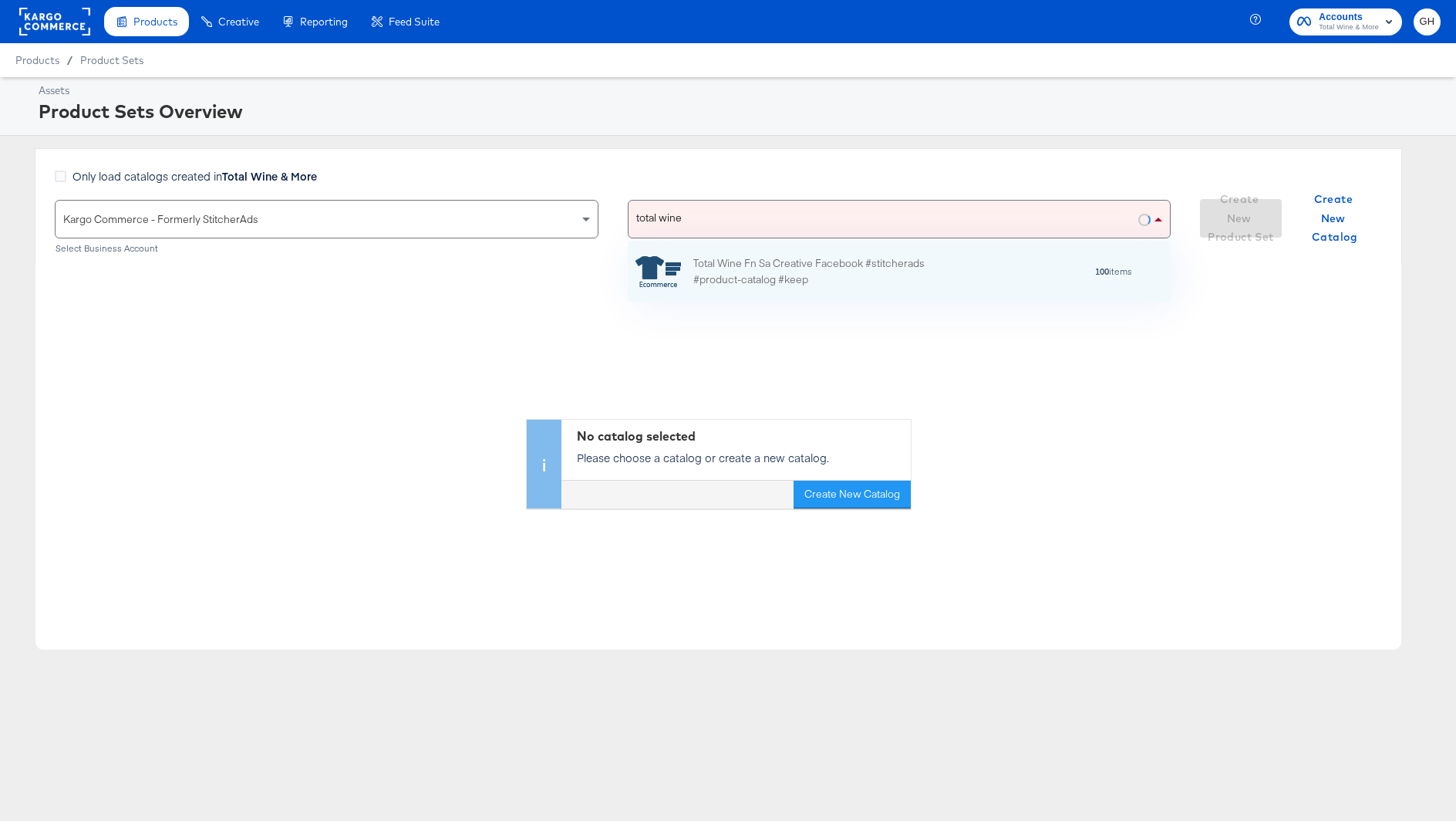
scroll to position [61, 544]
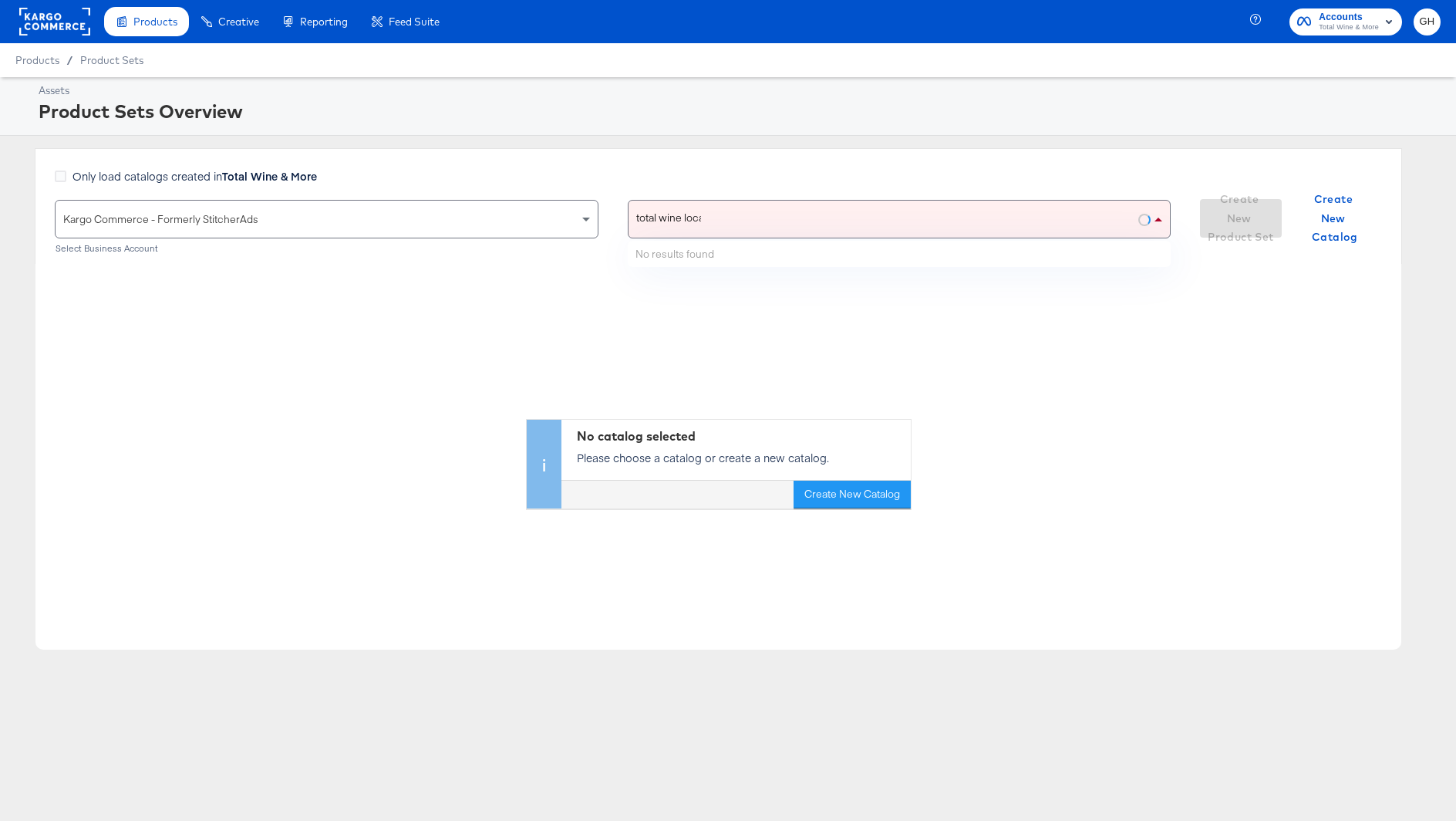
type input "total wine local"
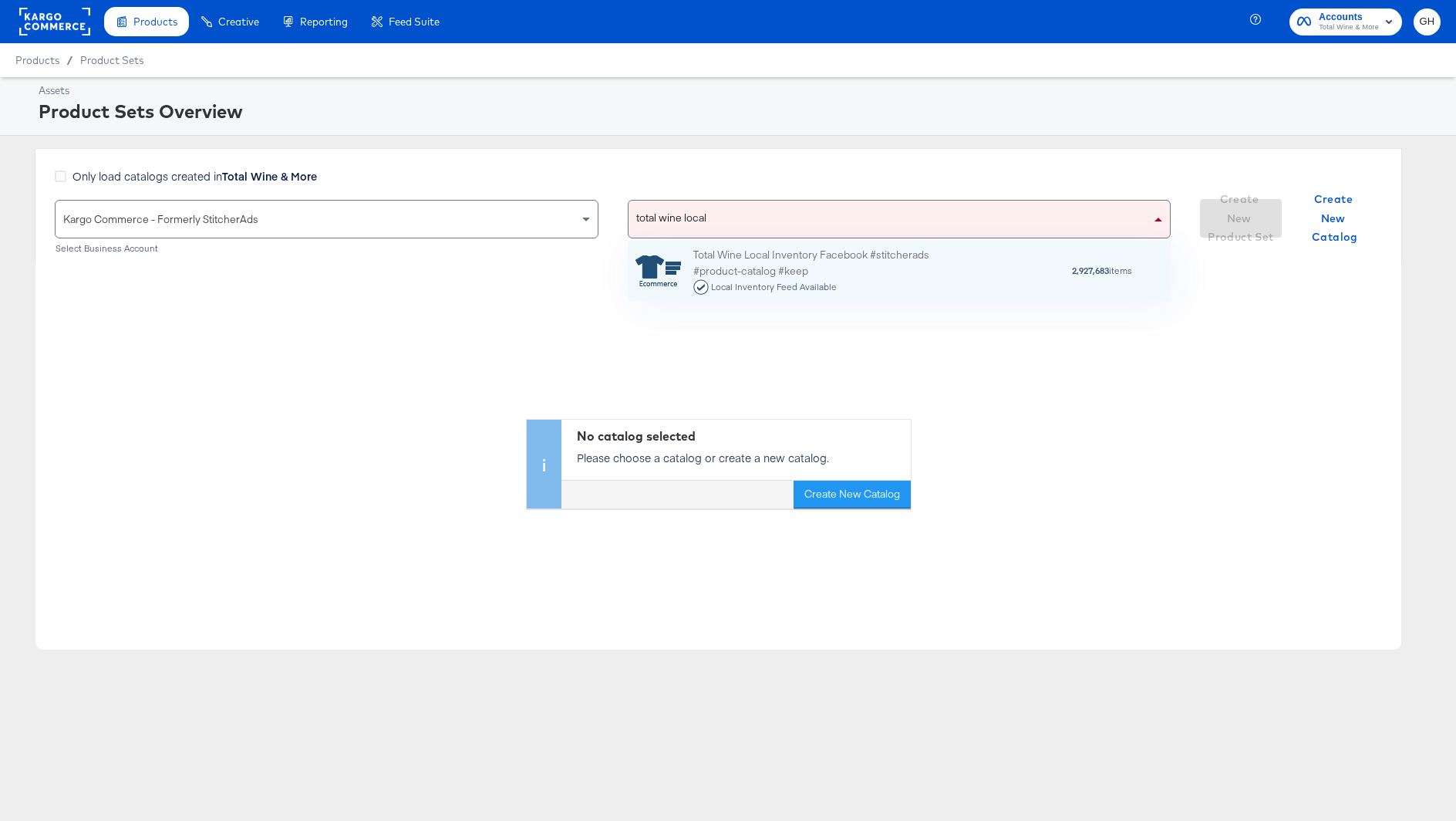
scroll to position [60, 544]
click at [758, 265] on div "Total Wine Local Inventory Facebook #stitcherads #product-catalog #keep Local I…" at bounding box center [828, 270] width 269 height 48
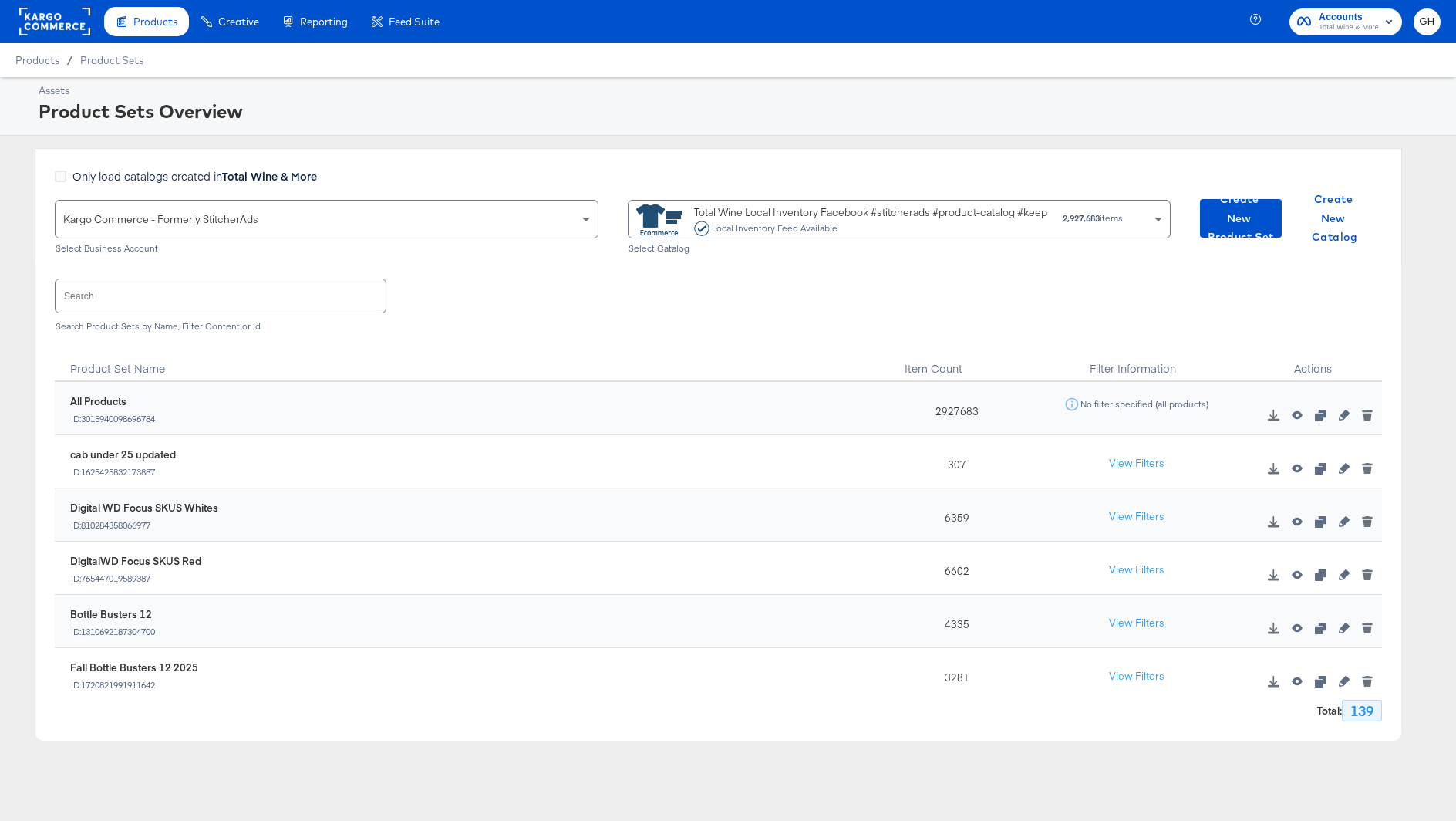
click at [229, 301] on input "text" at bounding box center [220, 296] width 330 height 33
type input "bottle"
click at [1322, 520] on icon "button" at bounding box center [1320, 520] width 11 height 11
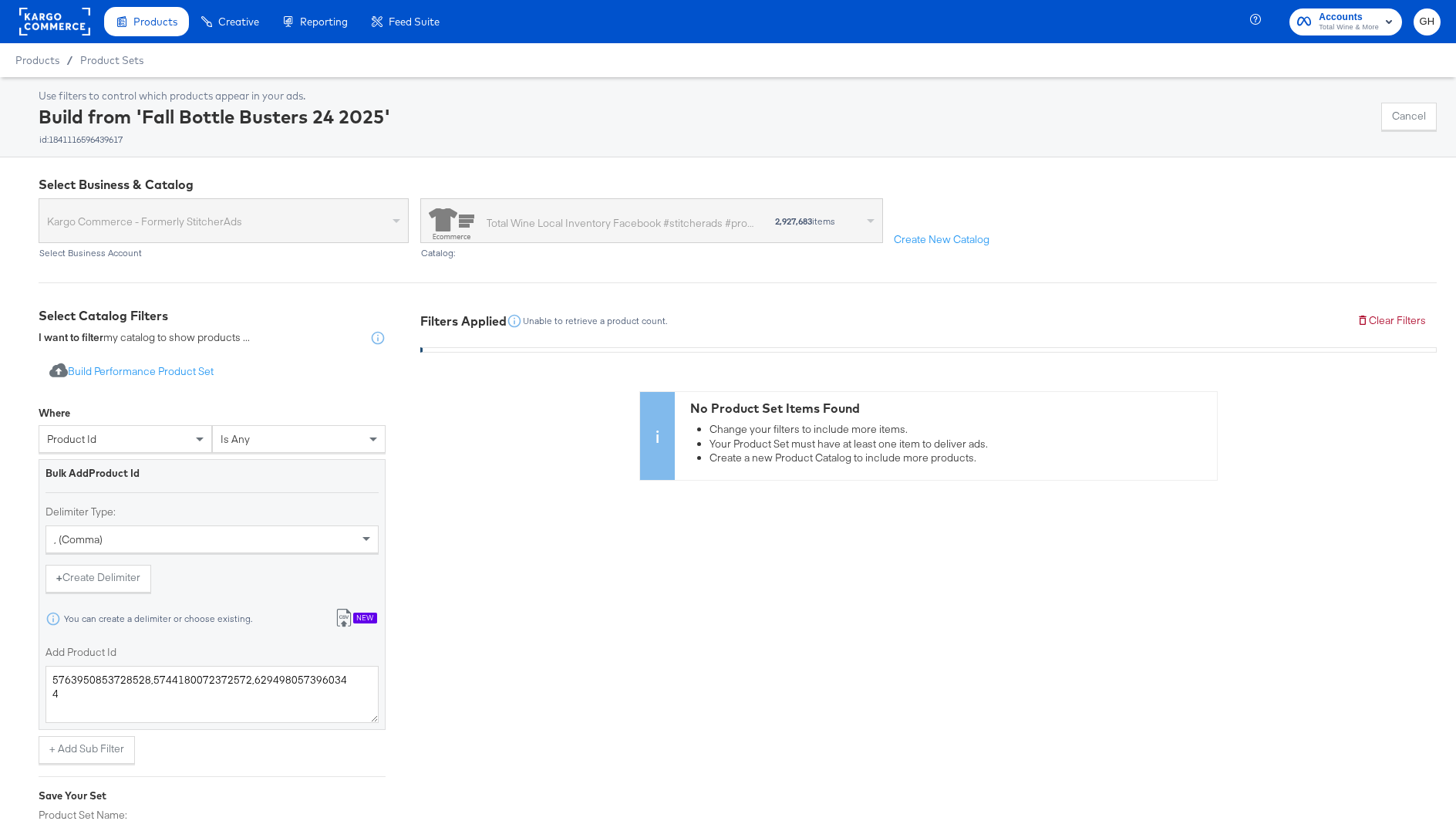
scroll to position [11, 0]
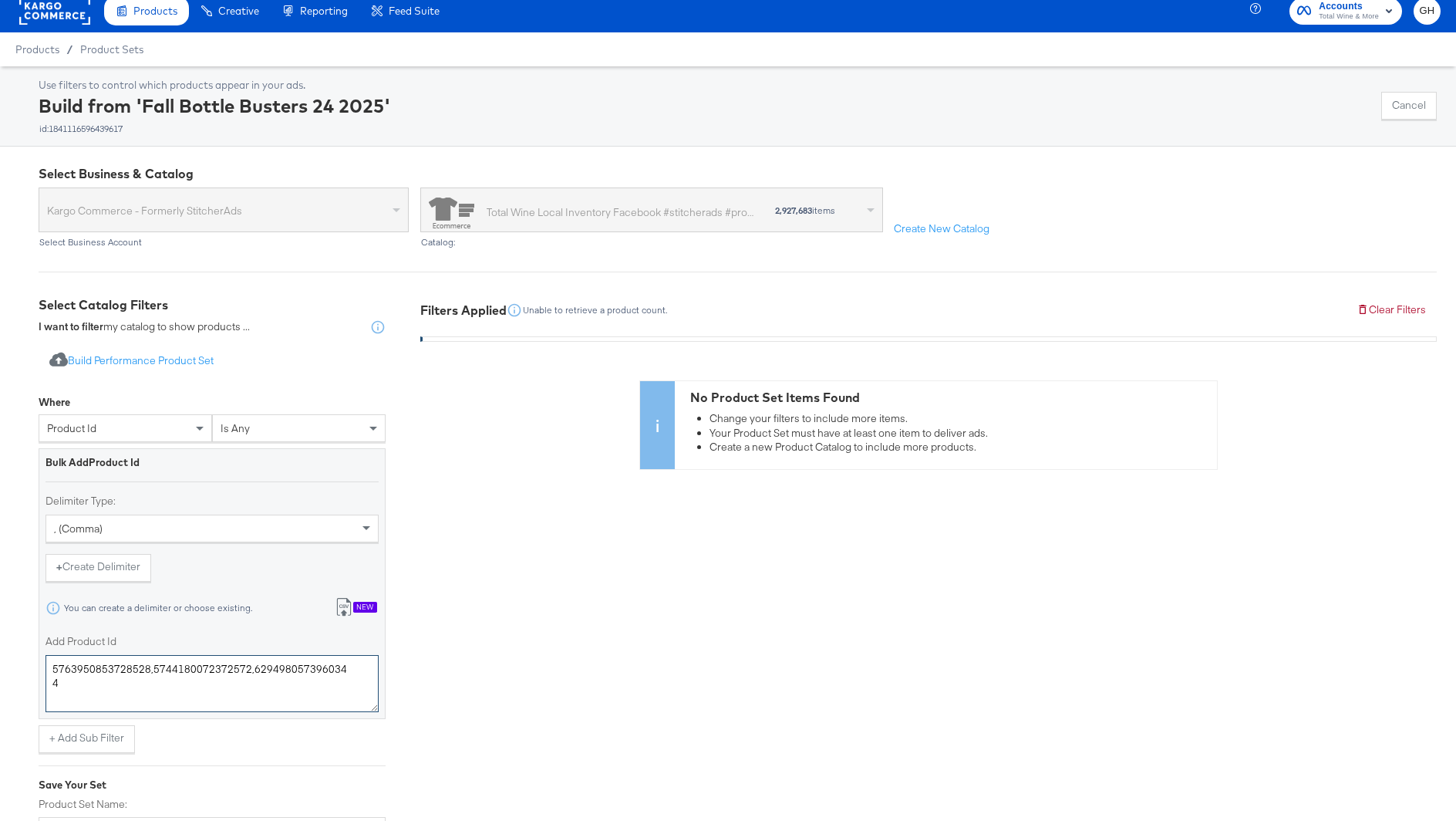
click at [210, 673] on textarea "5763950853728528,5744180072372572,6294980573960344" at bounding box center [212, 683] width 333 height 57
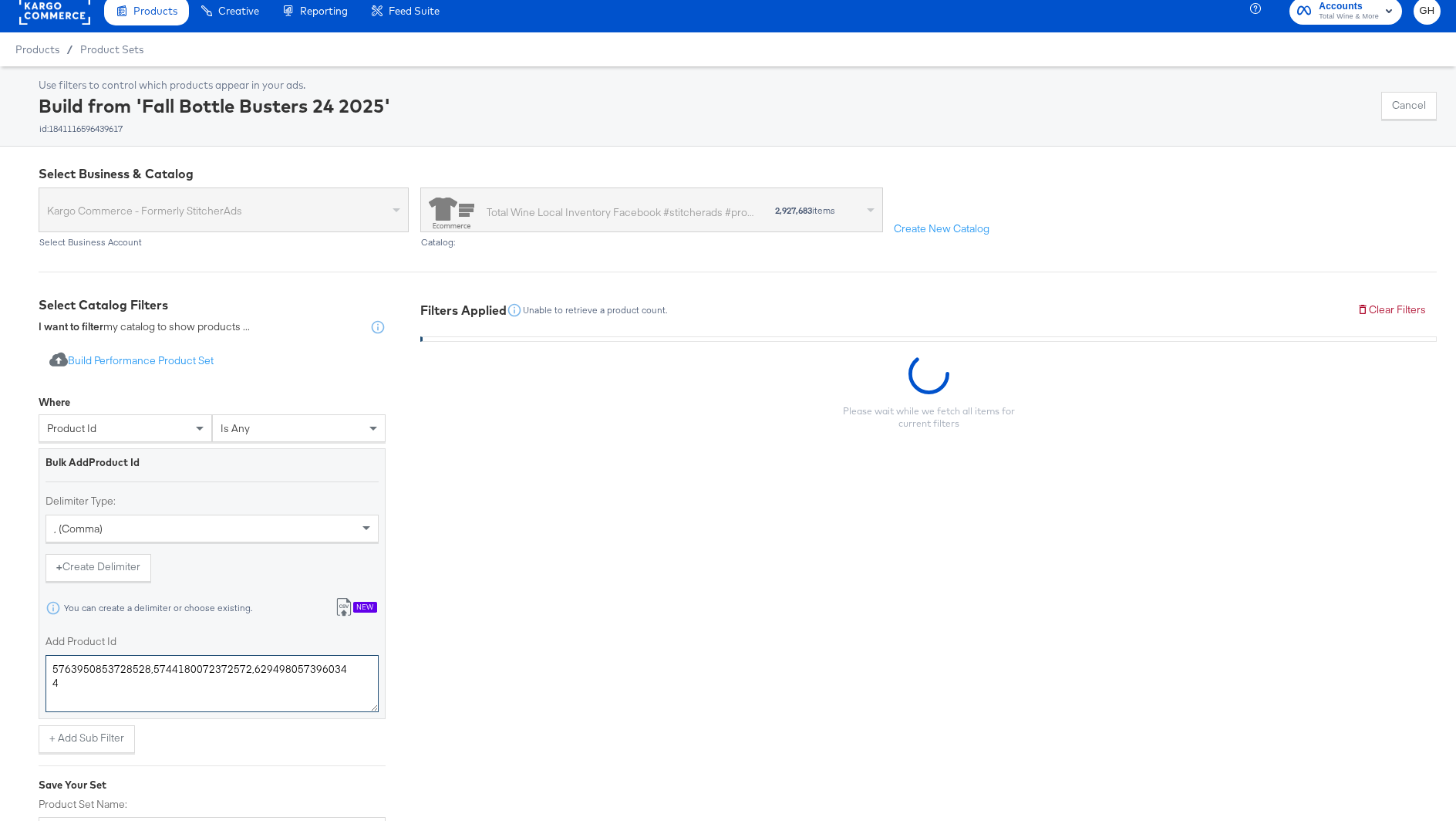
click at [210, 673] on textarea "5763950853728528,5744180072372572,6294980573960344" at bounding box center [212, 683] width 333 height 57
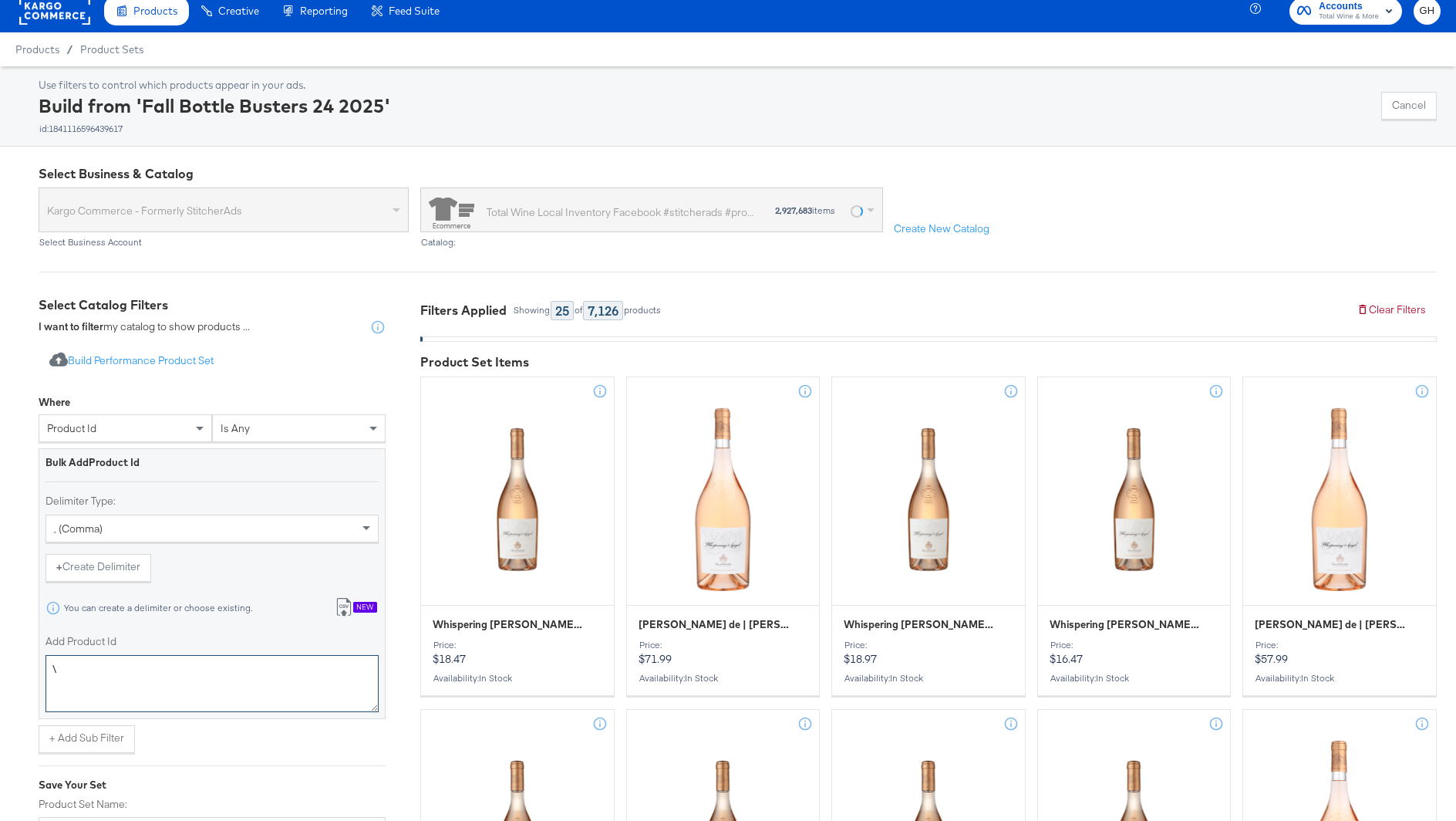
paste textarea "17002750"
click at [58, 668] on textarea "\17002750" at bounding box center [212, 683] width 333 height 57
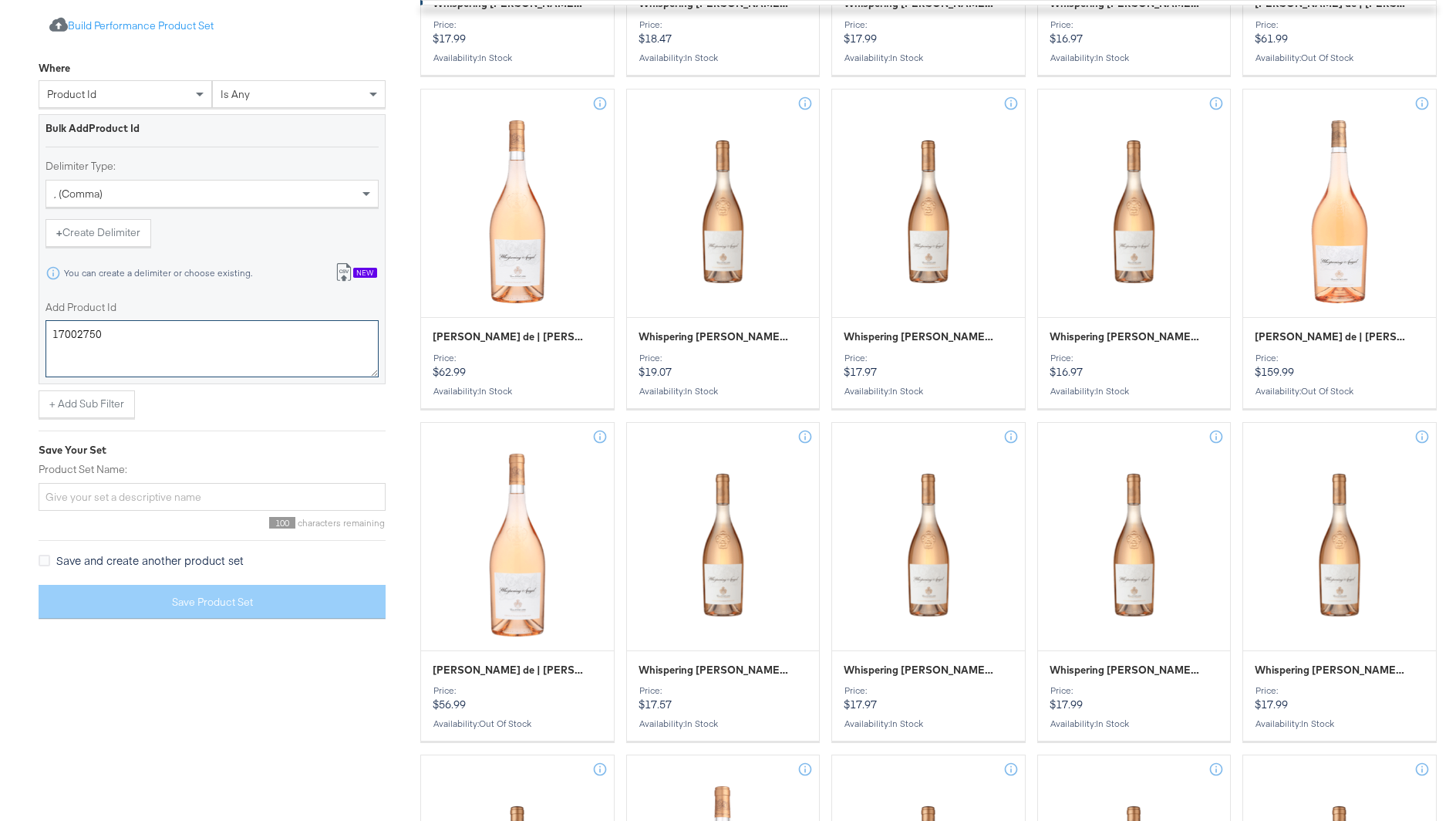
scroll to position [947, 0]
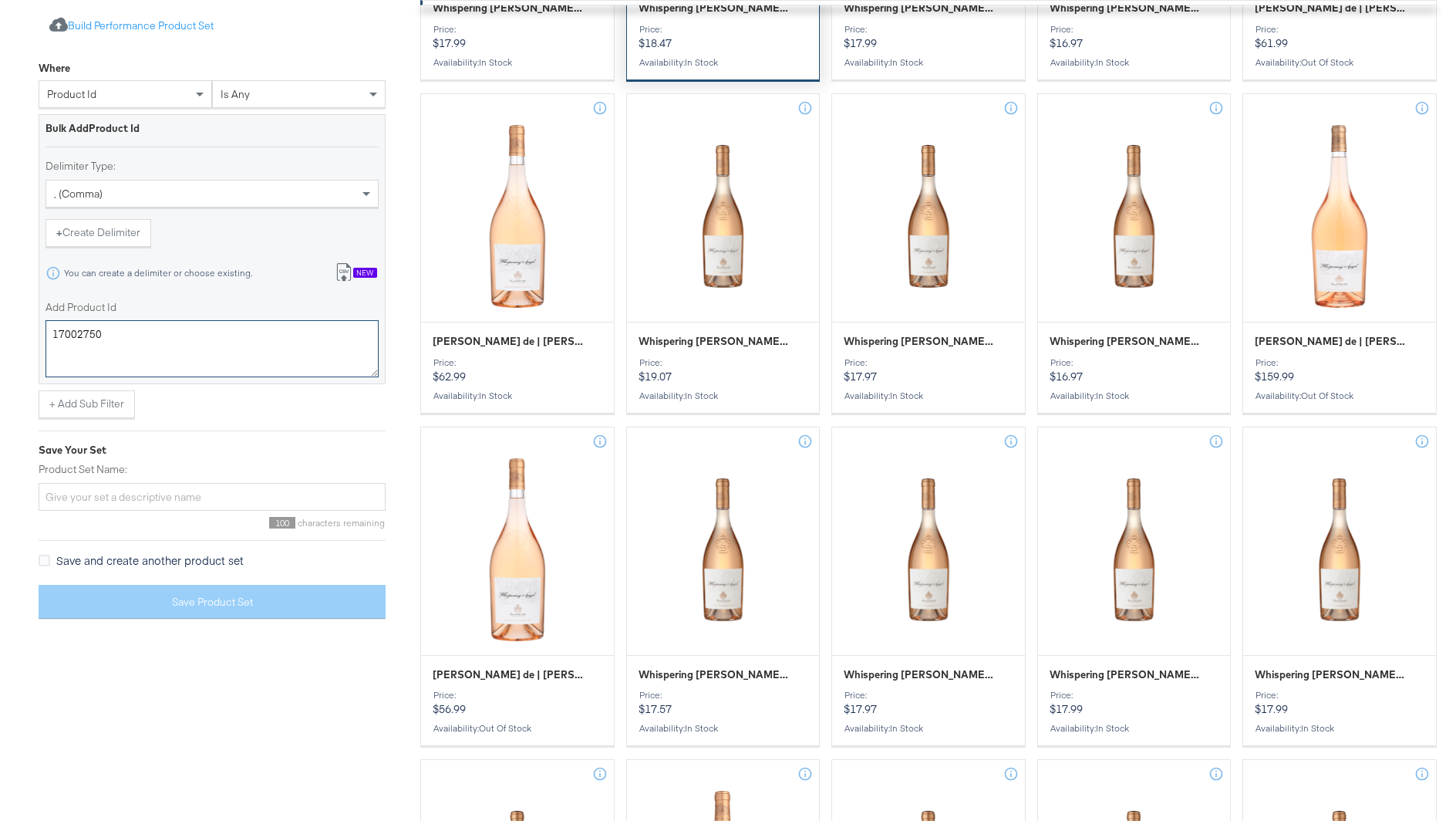
type textarea "17002750"
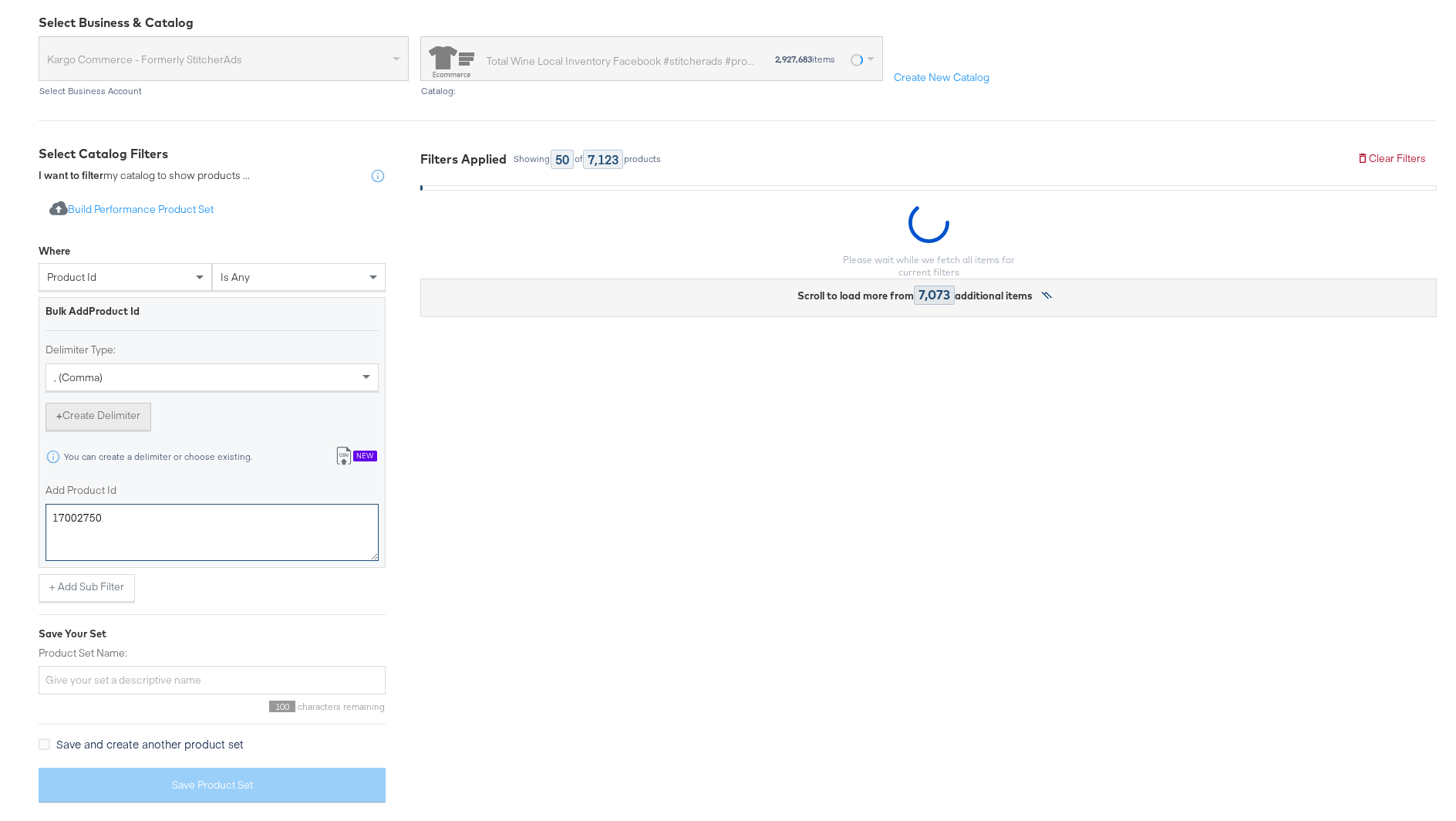
scroll to position [159, 0]
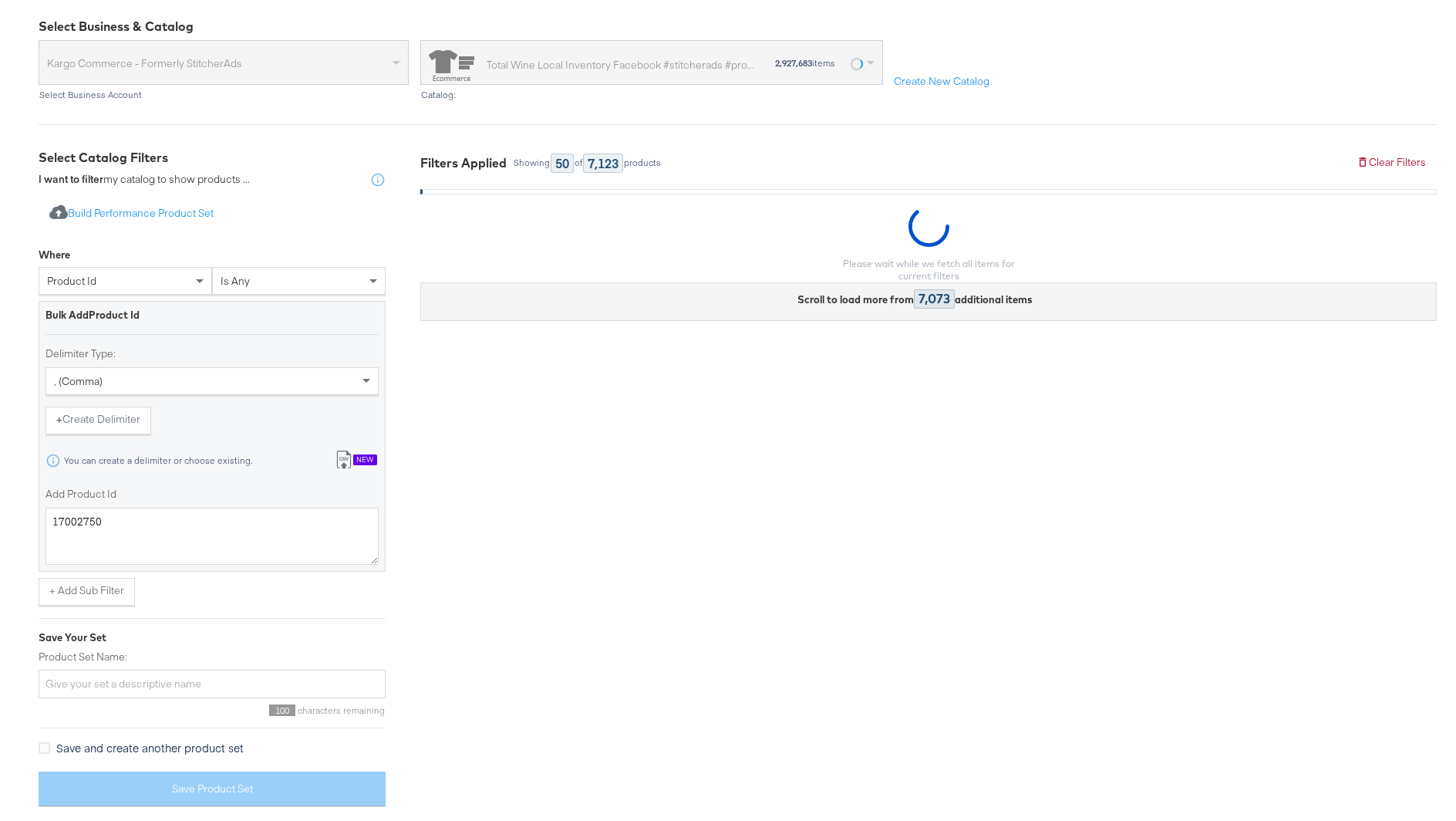
click at [89, 404] on div "Delimiter Type: , (comma) + Create Delimiter" at bounding box center [212, 390] width 333 height 88
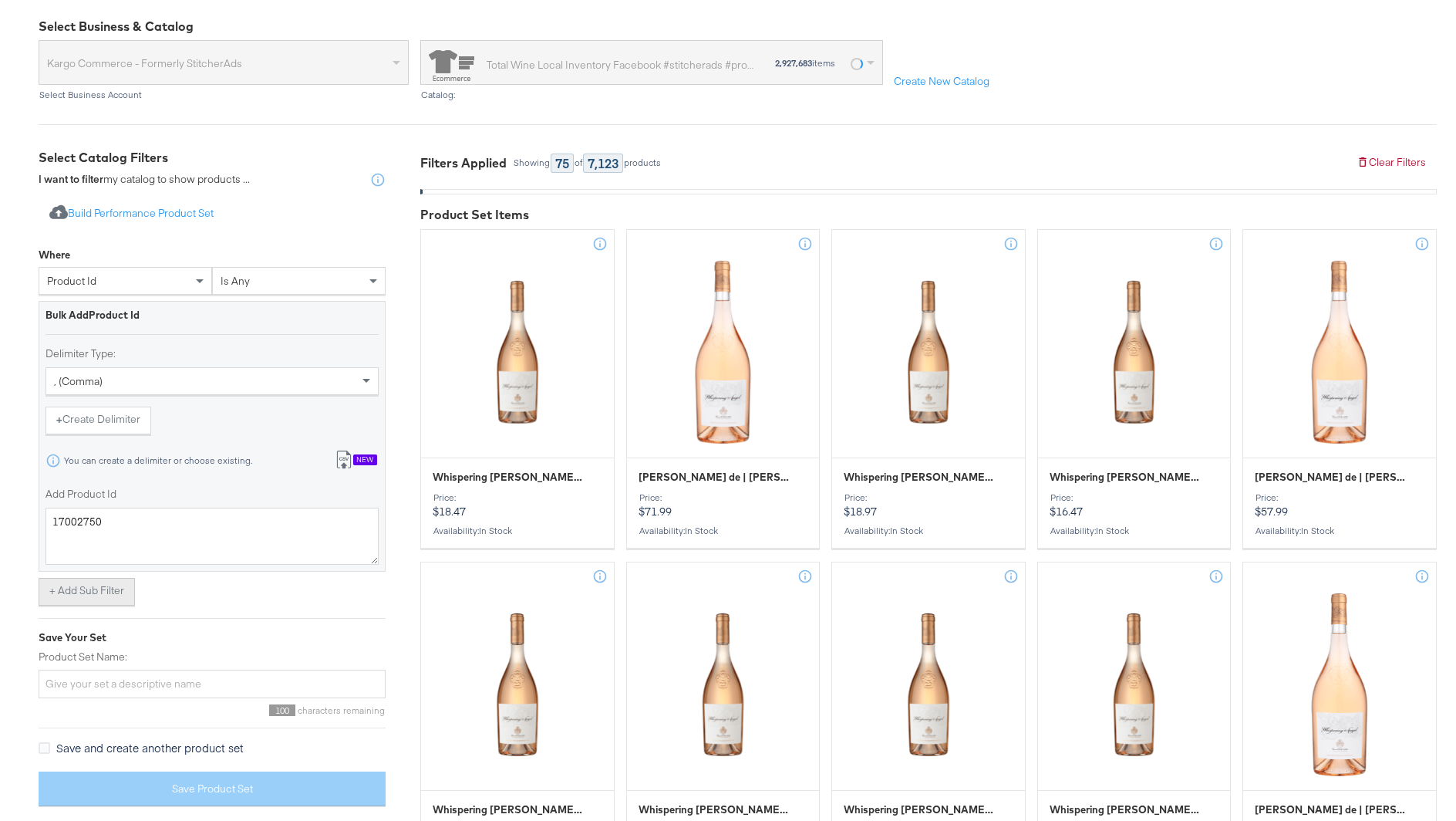
click at [95, 578] on button "+ Add Sub Filter" at bounding box center [87, 591] width 96 height 28
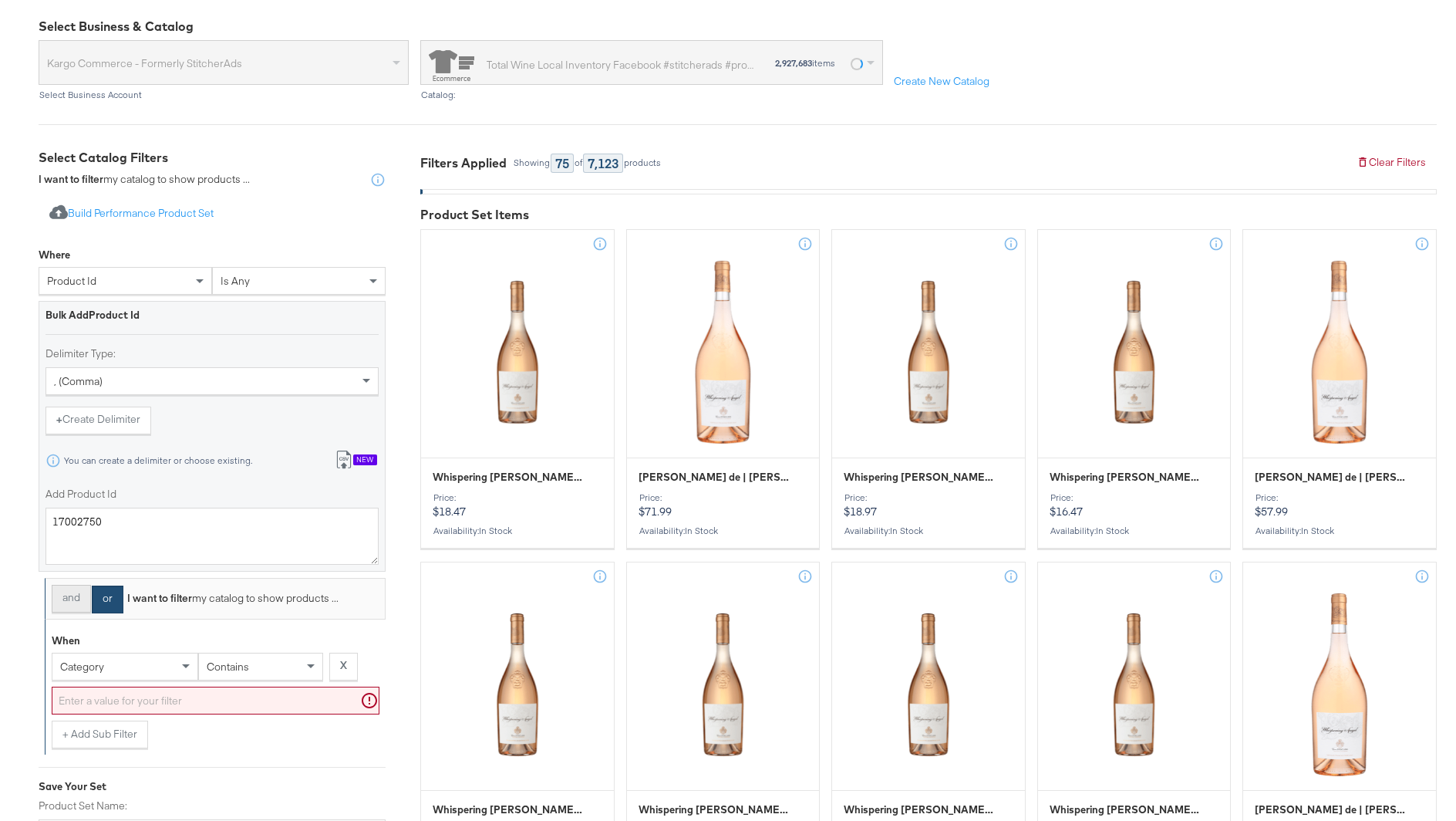
click at [86, 599] on button "and" at bounding box center [71, 598] width 39 height 28
click at [81, 653] on div "category" at bounding box center [124, 665] width 145 height 26
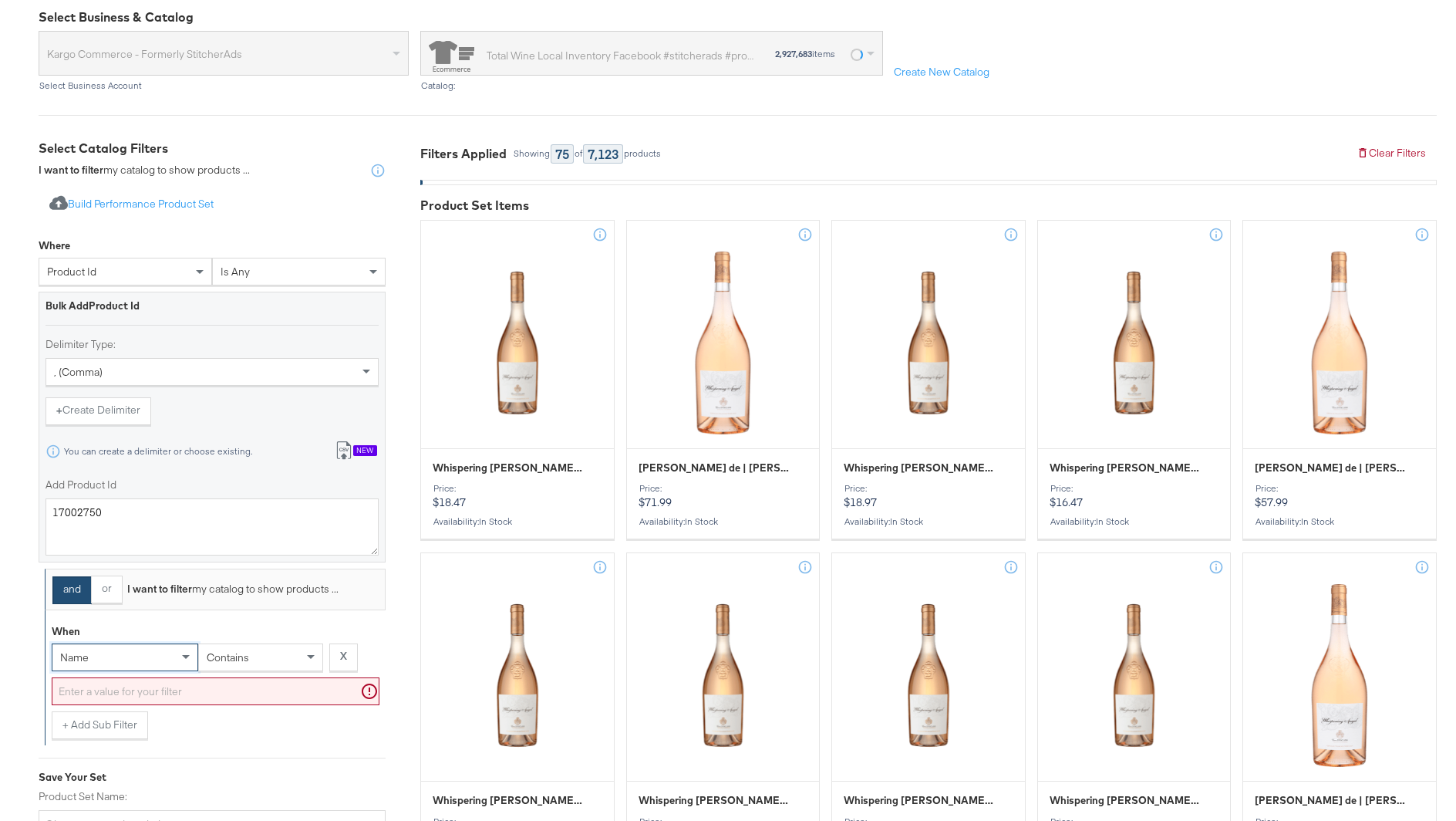
click at [101, 691] on input "text" at bounding box center [215, 691] width 328 height 28
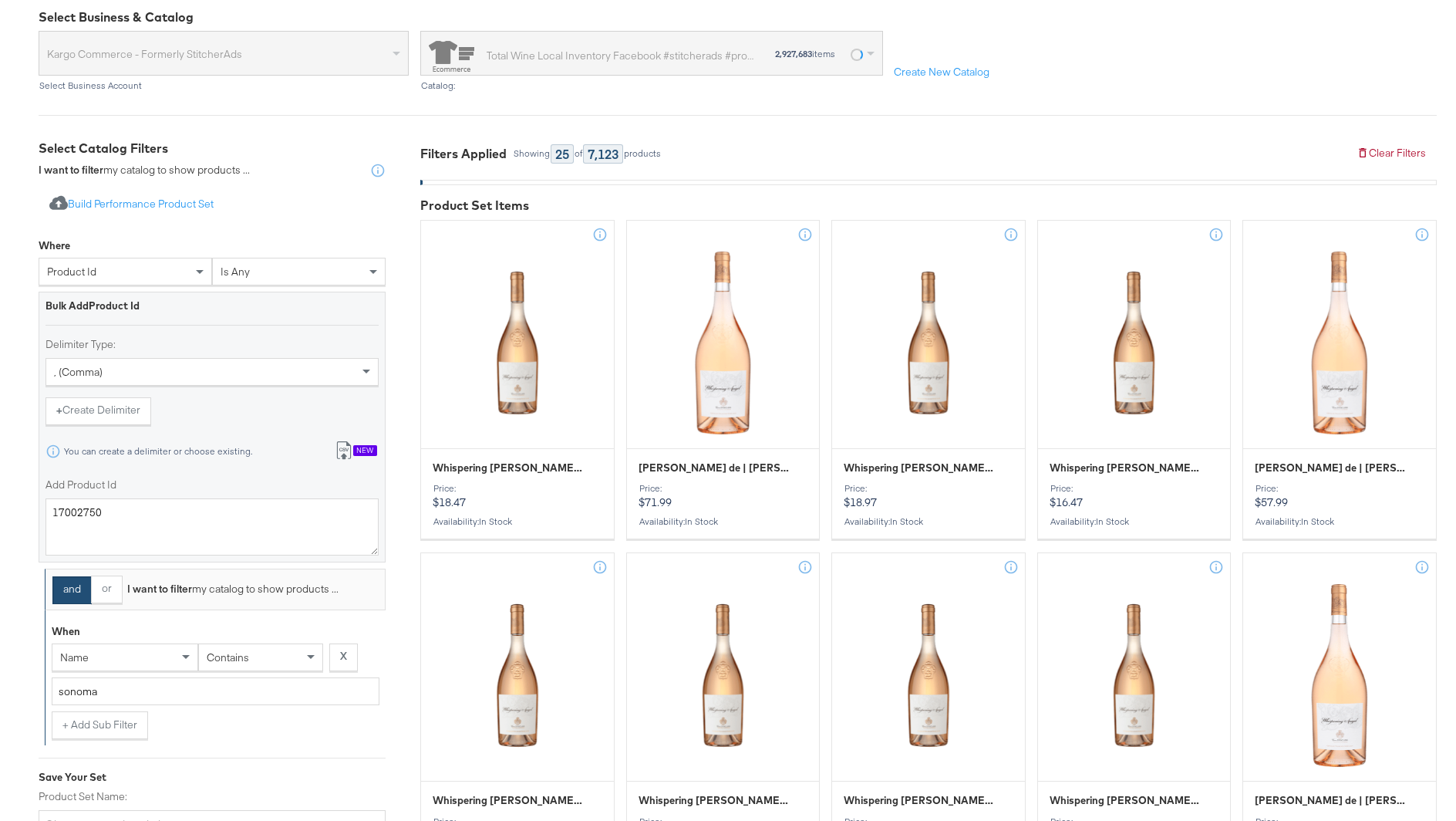
click at [212, 730] on div "+ Add Sub Filter" at bounding box center [215, 725] width 328 height 28
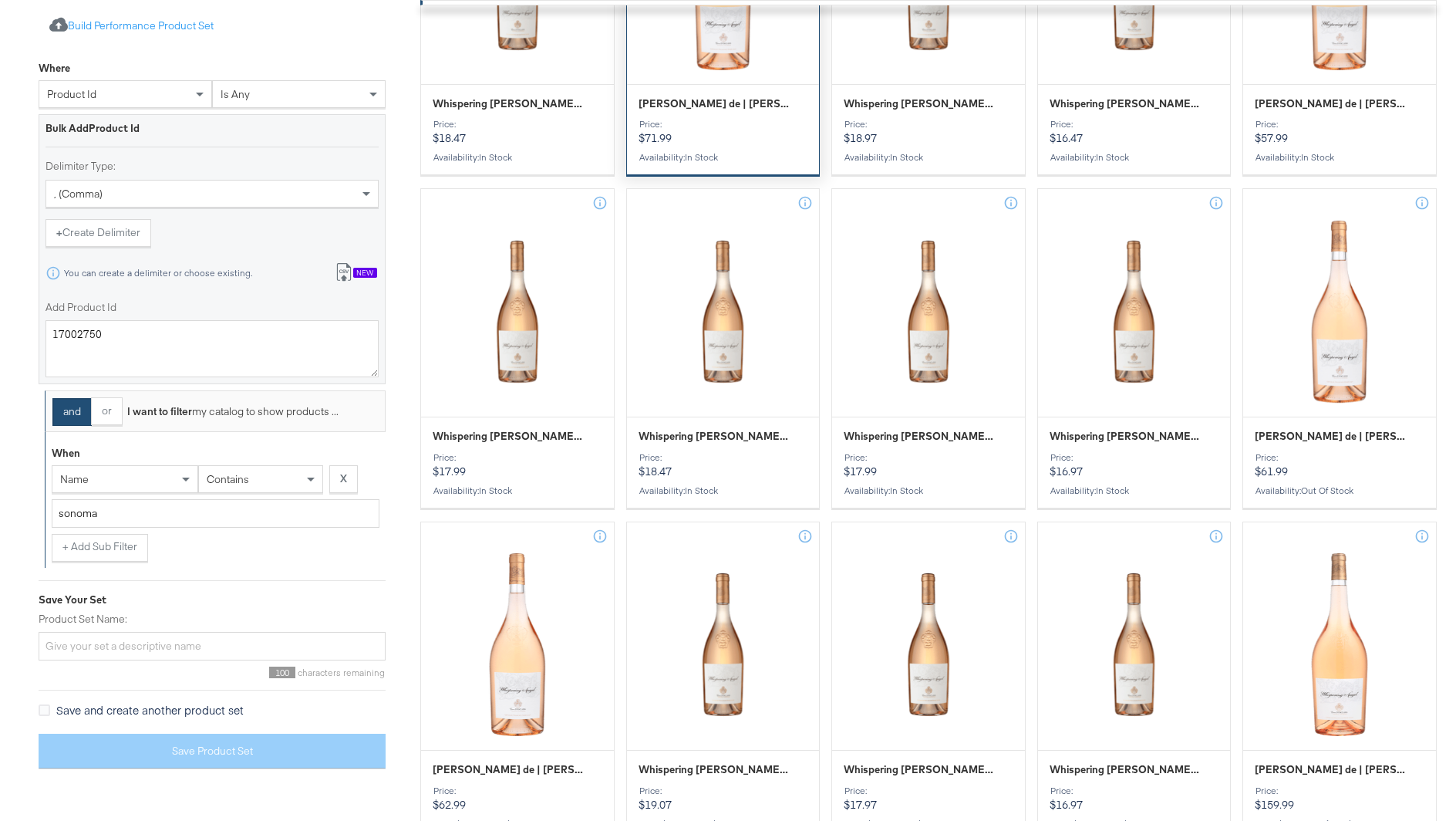
scroll to position [519, 0]
click at [155, 514] on input "sonoma" at bounding box center [215, 513] width 328 height 28
paste input "[PERSON_NAME]"
type input "[PERSON_NAME]"
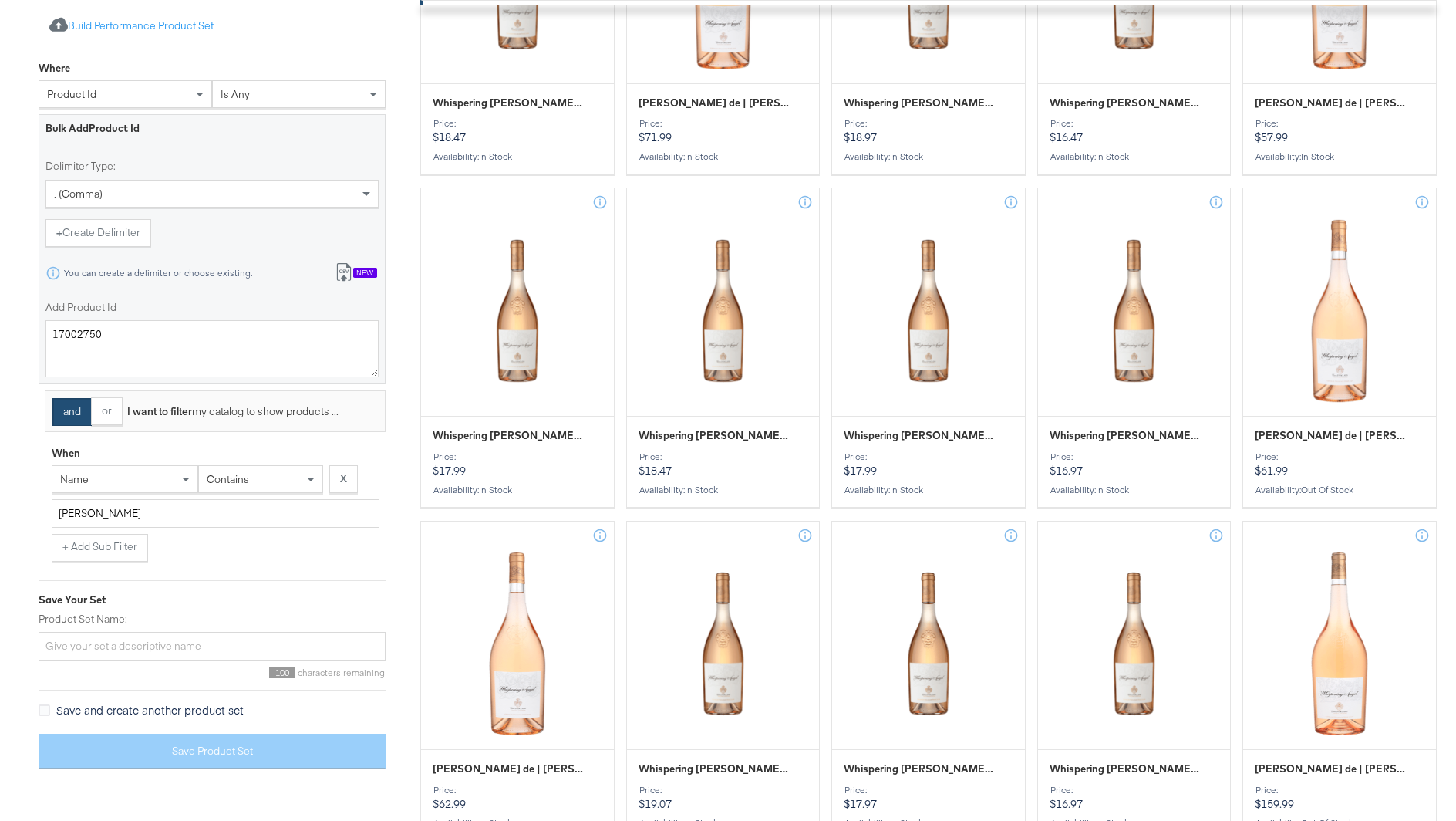
click at [172, 542] on div "+ Add Sub Filter" at bounding box center [215, 548] width 328 height 28
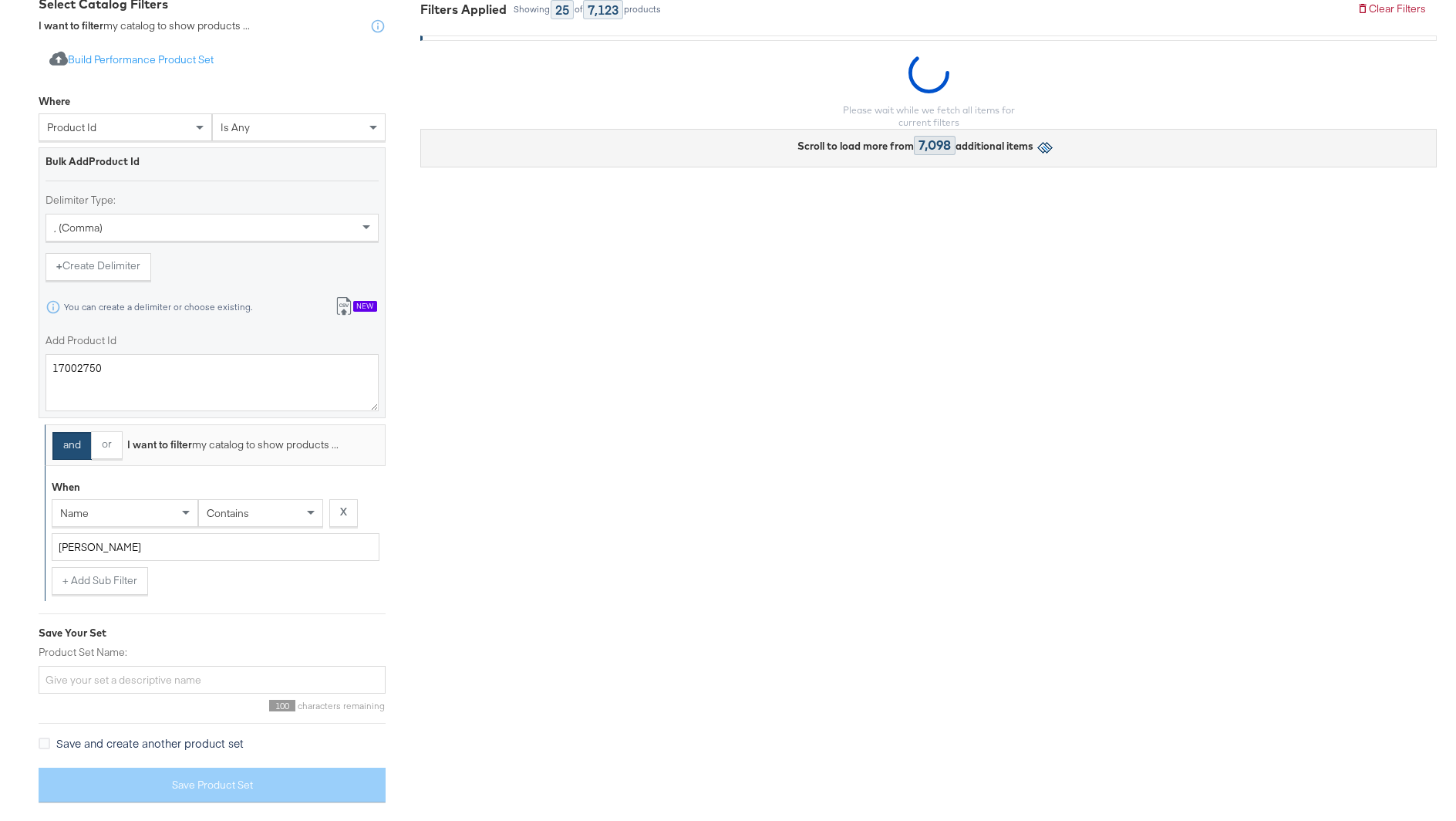
scroll to position [295, 0]
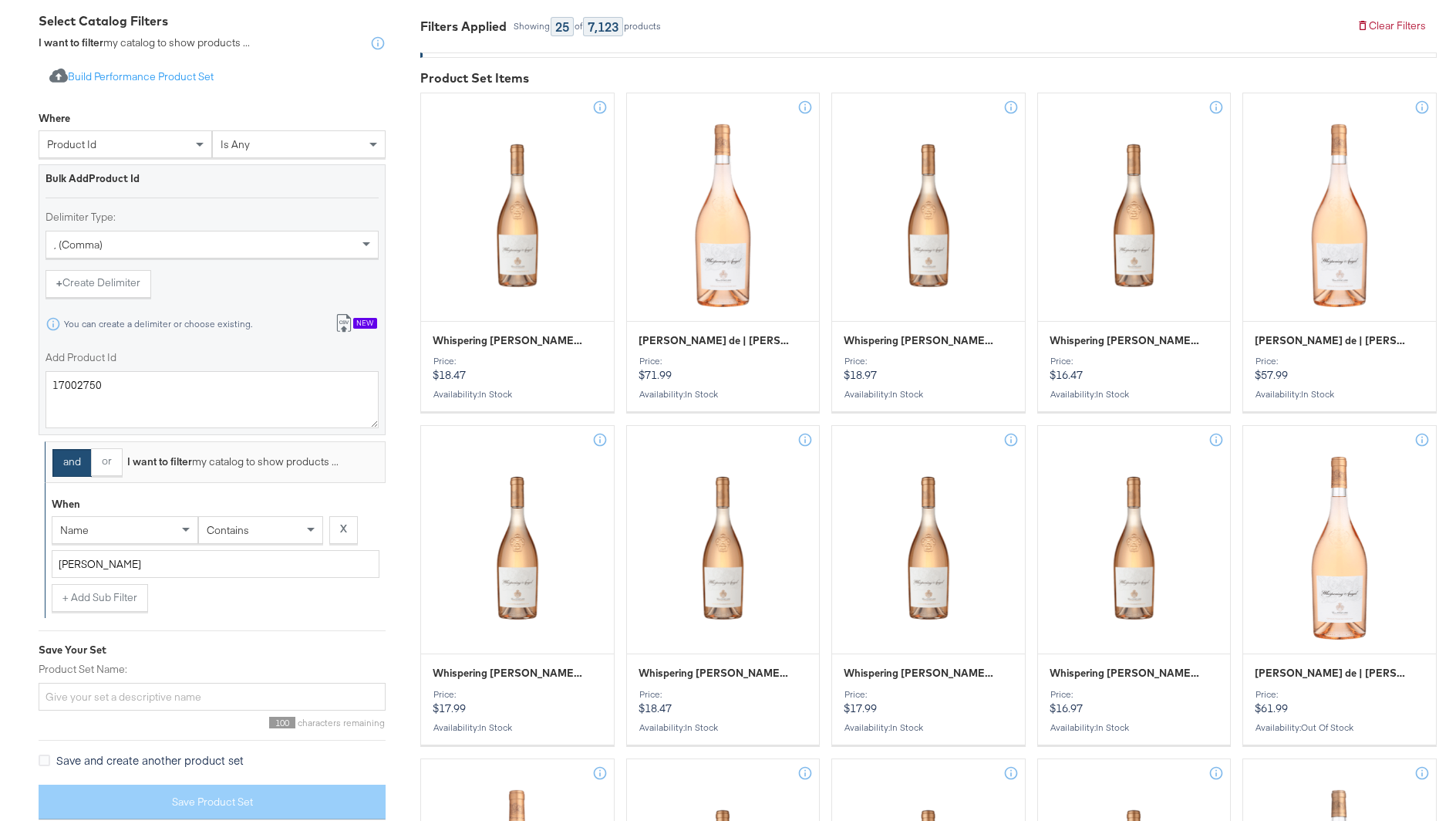
click at [151, 144] on div "product id" at bounding box center [124, 144] width 172 height 26
type input "name"
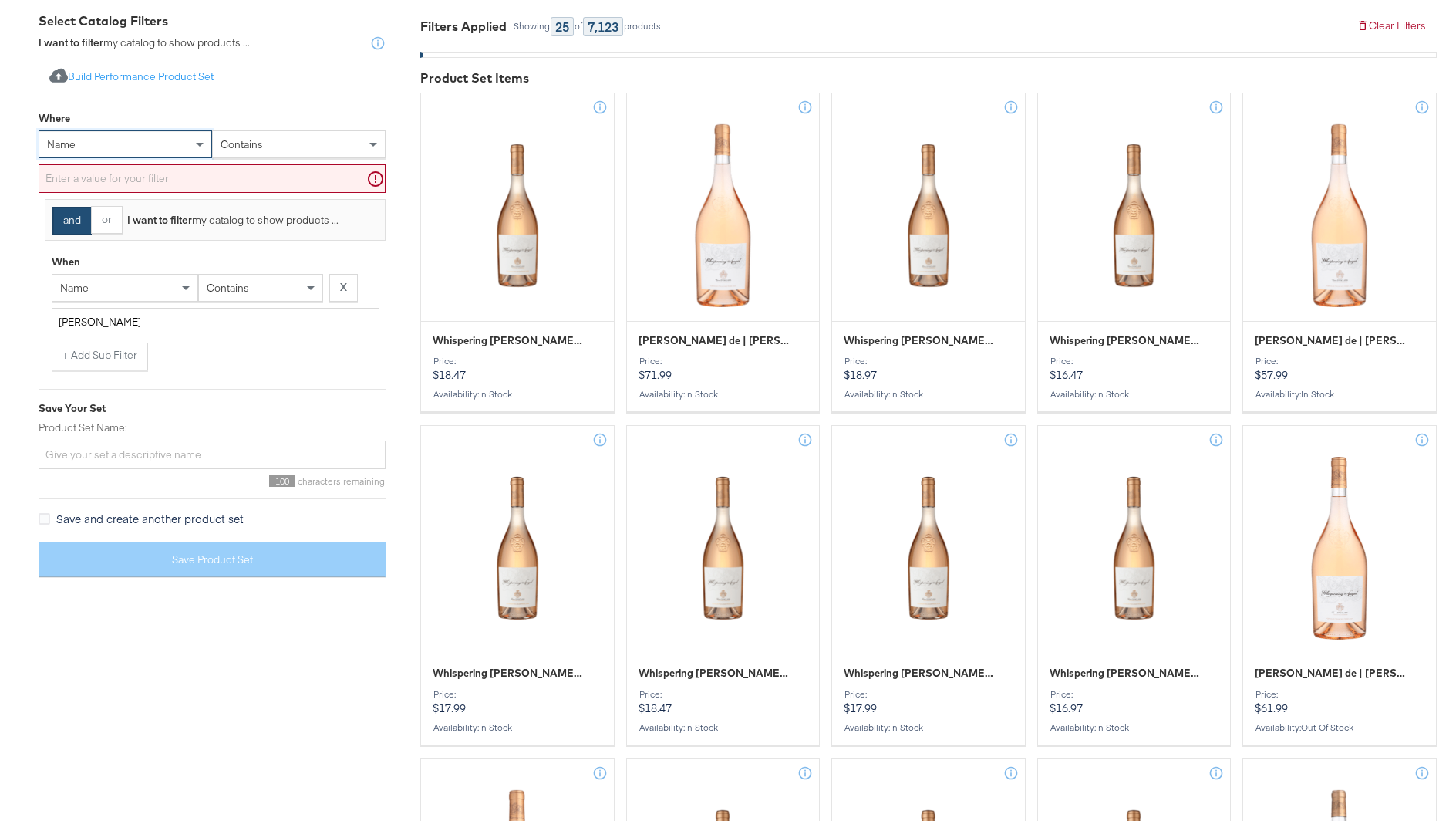
click at [196, 185] on input "text" at bounding box center [212, 178] width 347 height 28
paste input "[PERSON_NAME]"
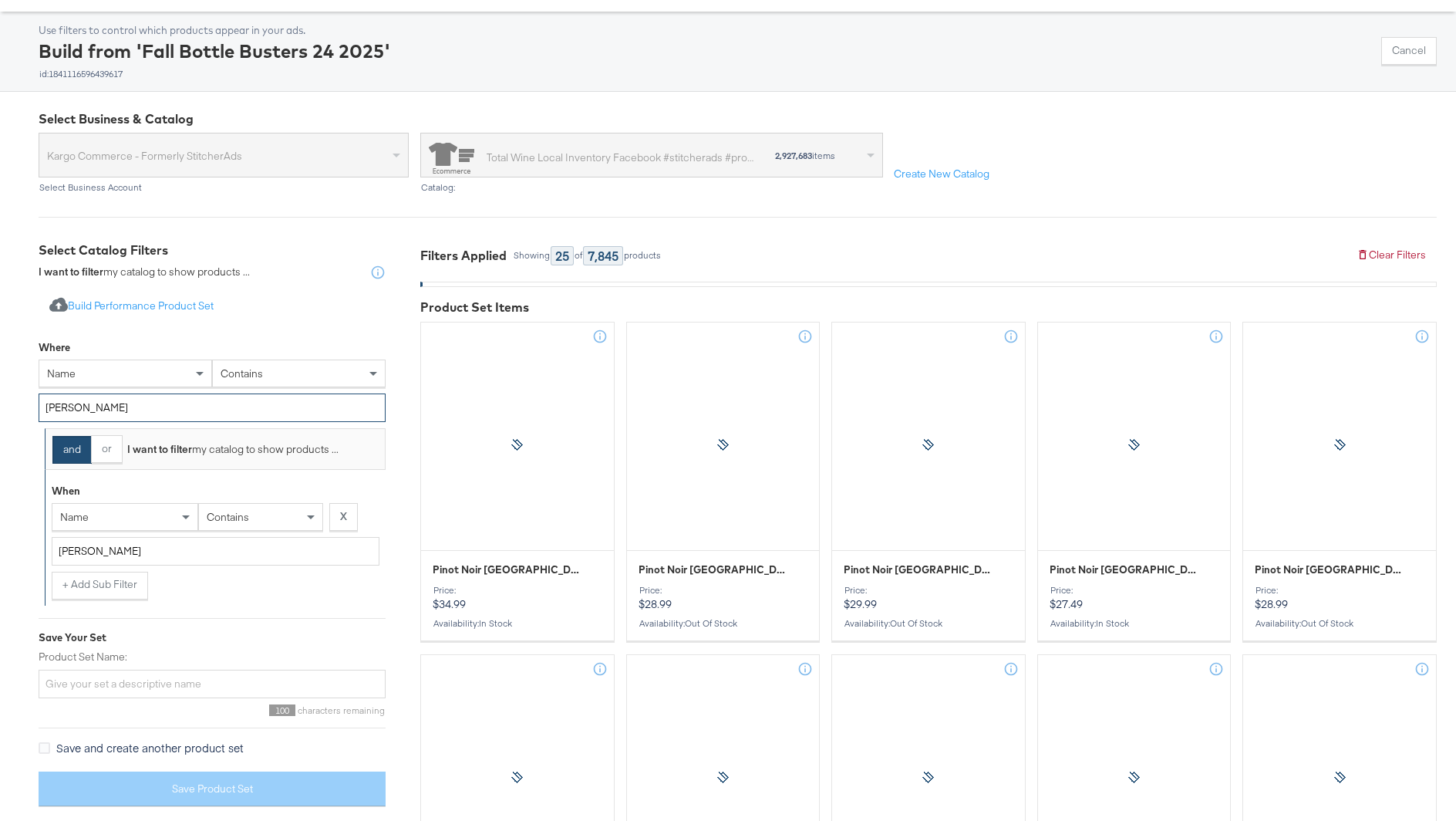
scroll to position [295, 0]
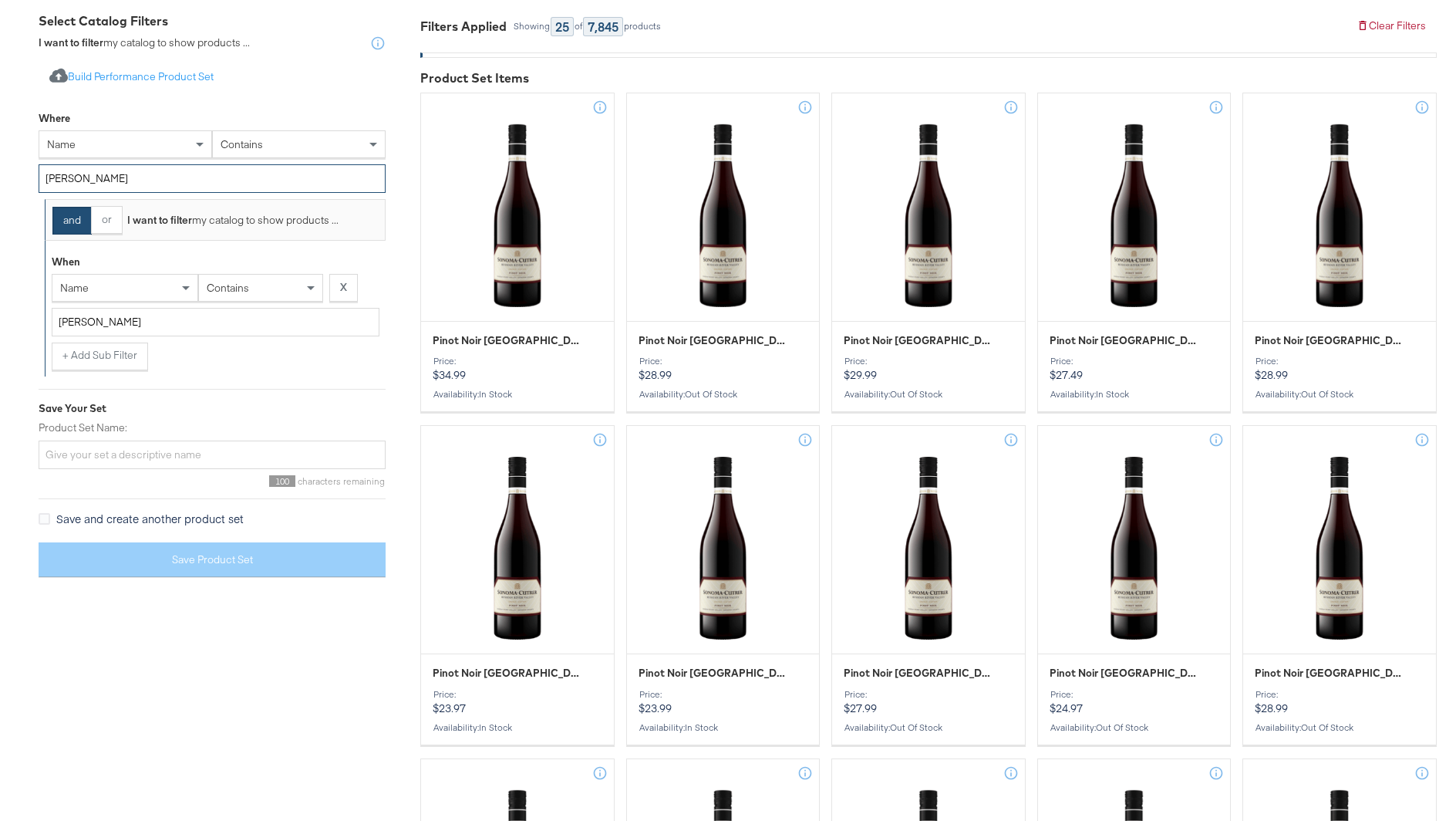
type input "[PERSON_NAME]"
click at [95, 316] on input "[PERSON_NAME]" at bounding box center [215, 321] width 328 height 28
type input "chardonnay"
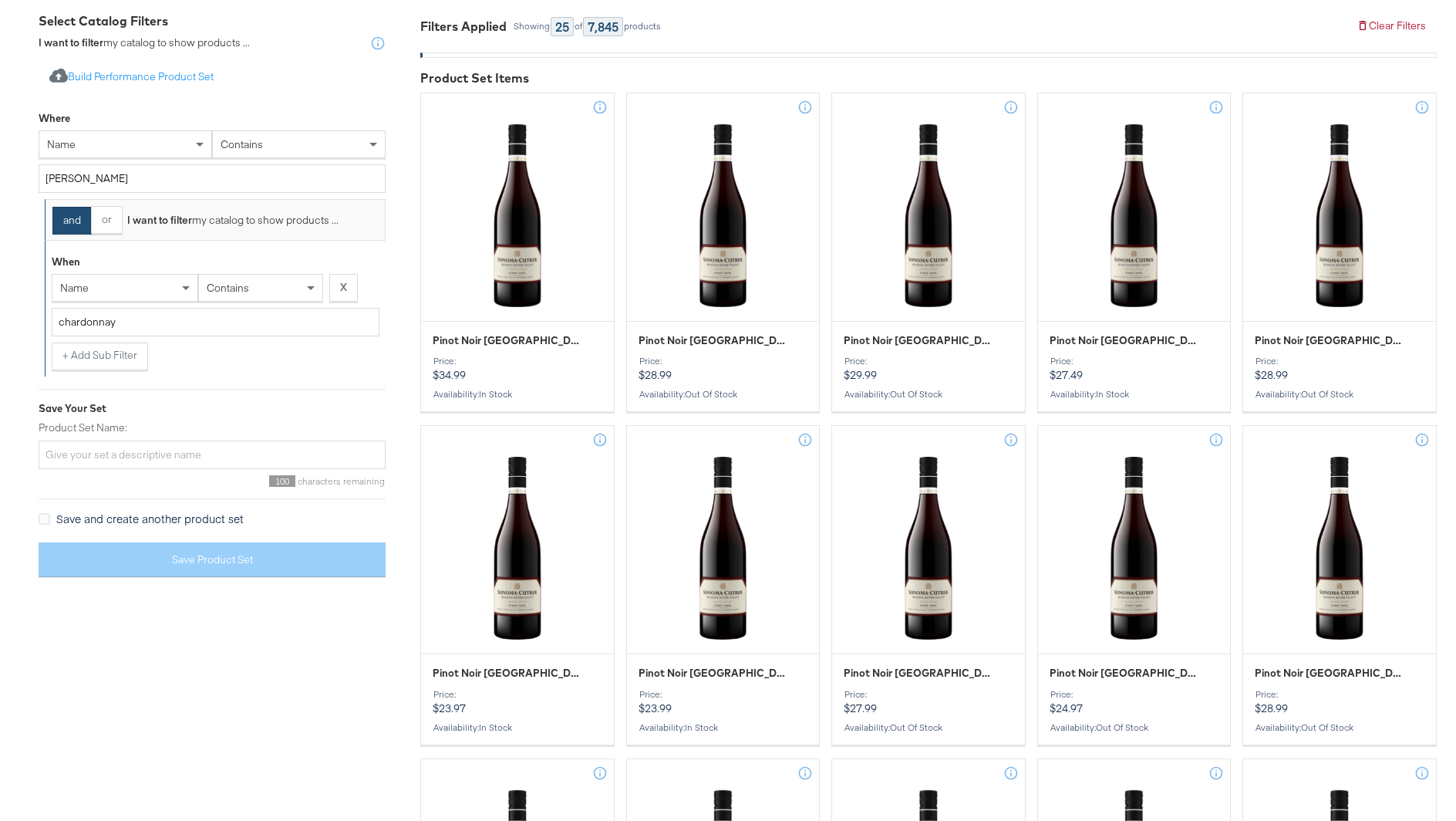
click at [210, 366] on div "+ Add Sub Filter" at bounding box center [215, 356] width 328 height 28
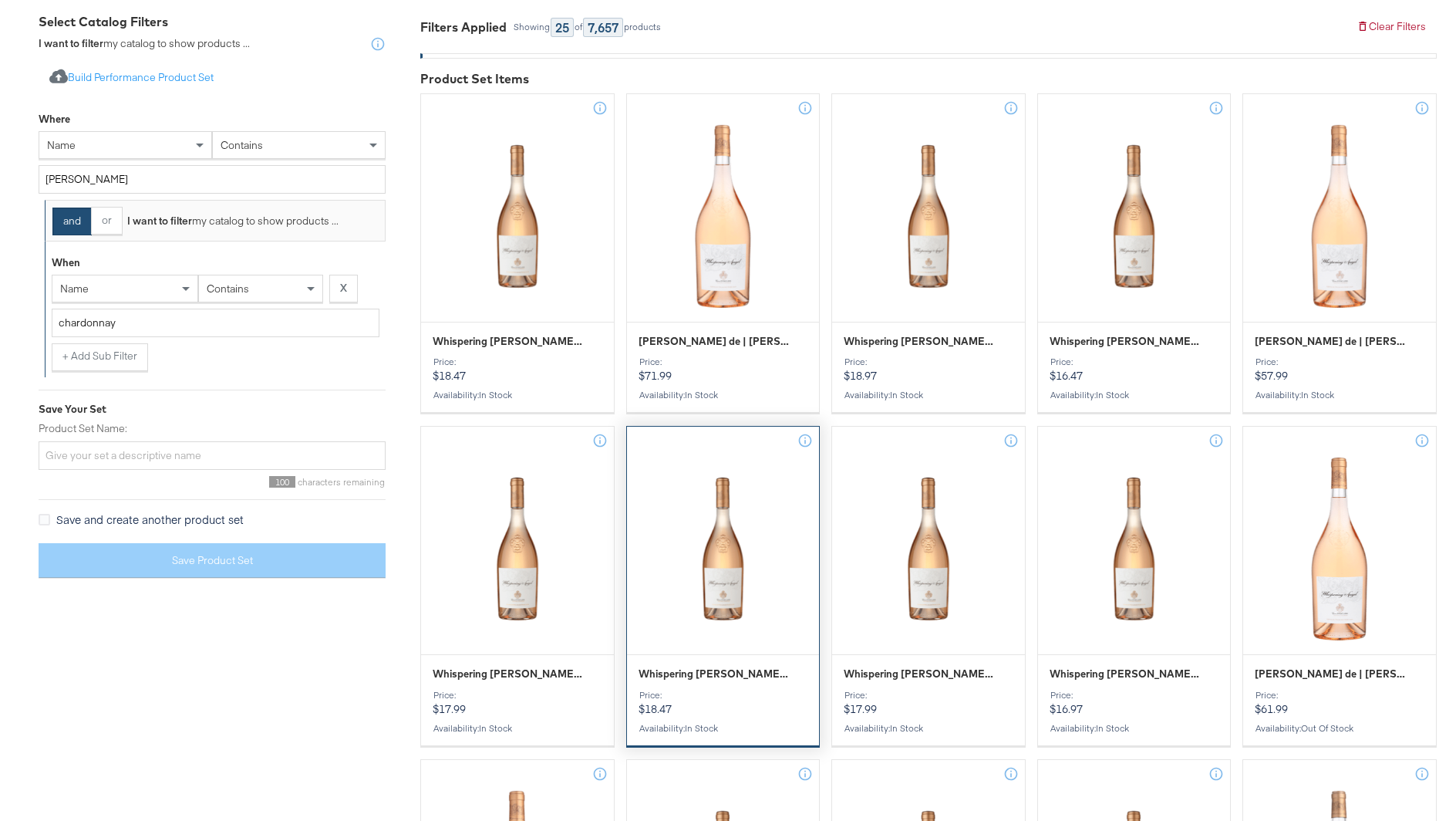
scroll to position [272, 0]
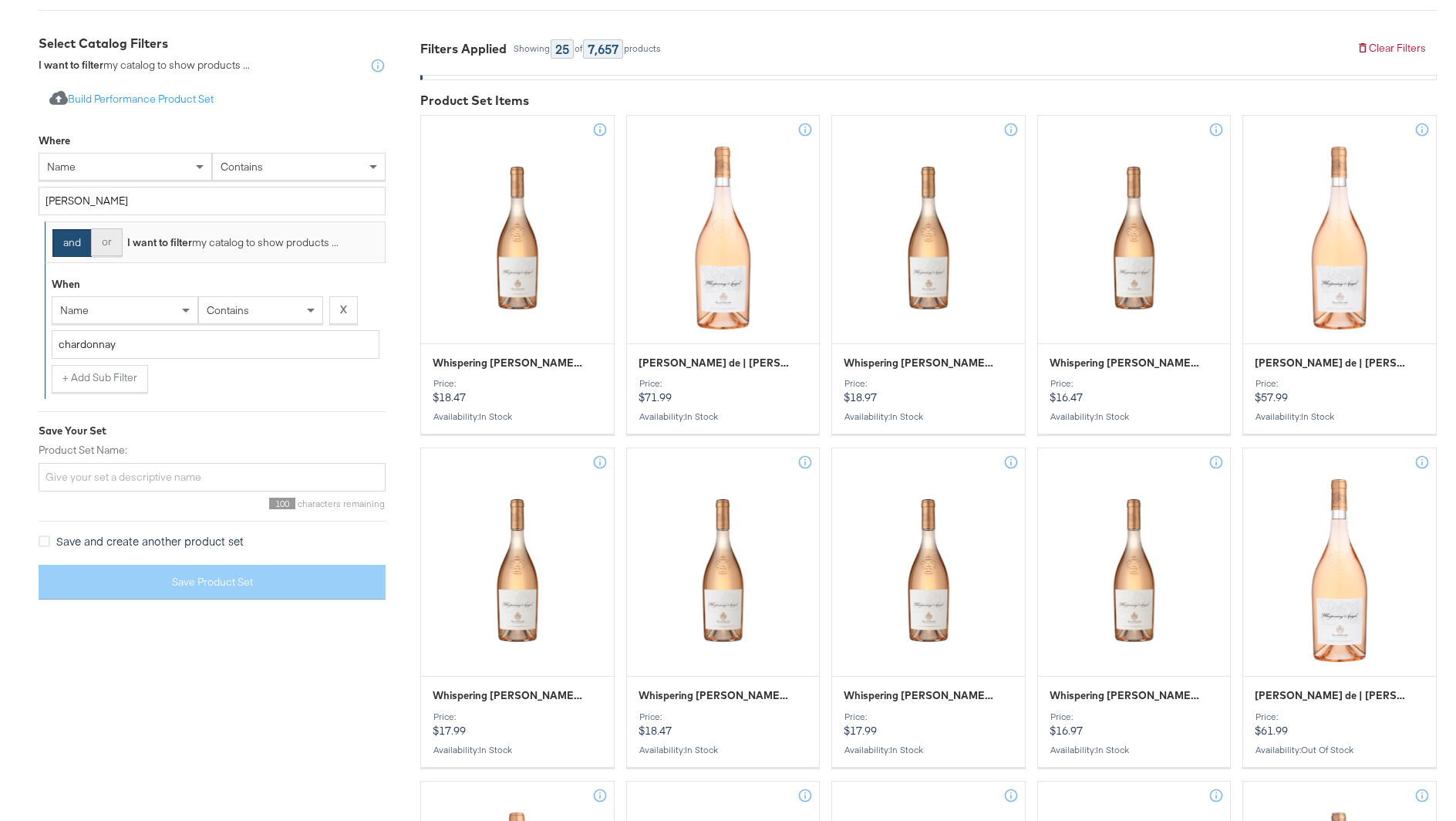
click at [105, 249] on button "or" at bounding box center [107, 242] width 32 height 28
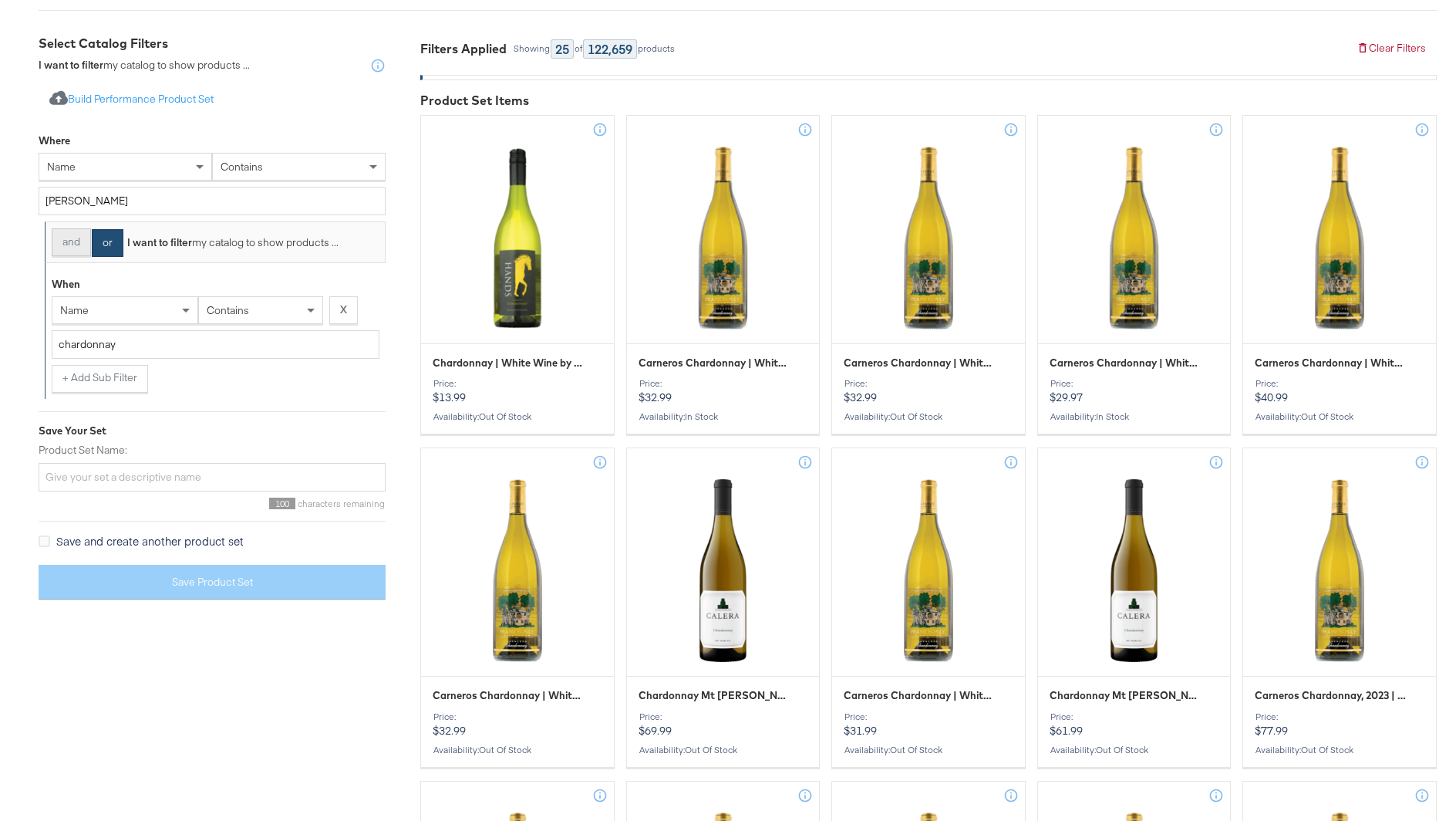
click at [78, 246] on button "and" at bounding box center [71, 242] width 39 height 28
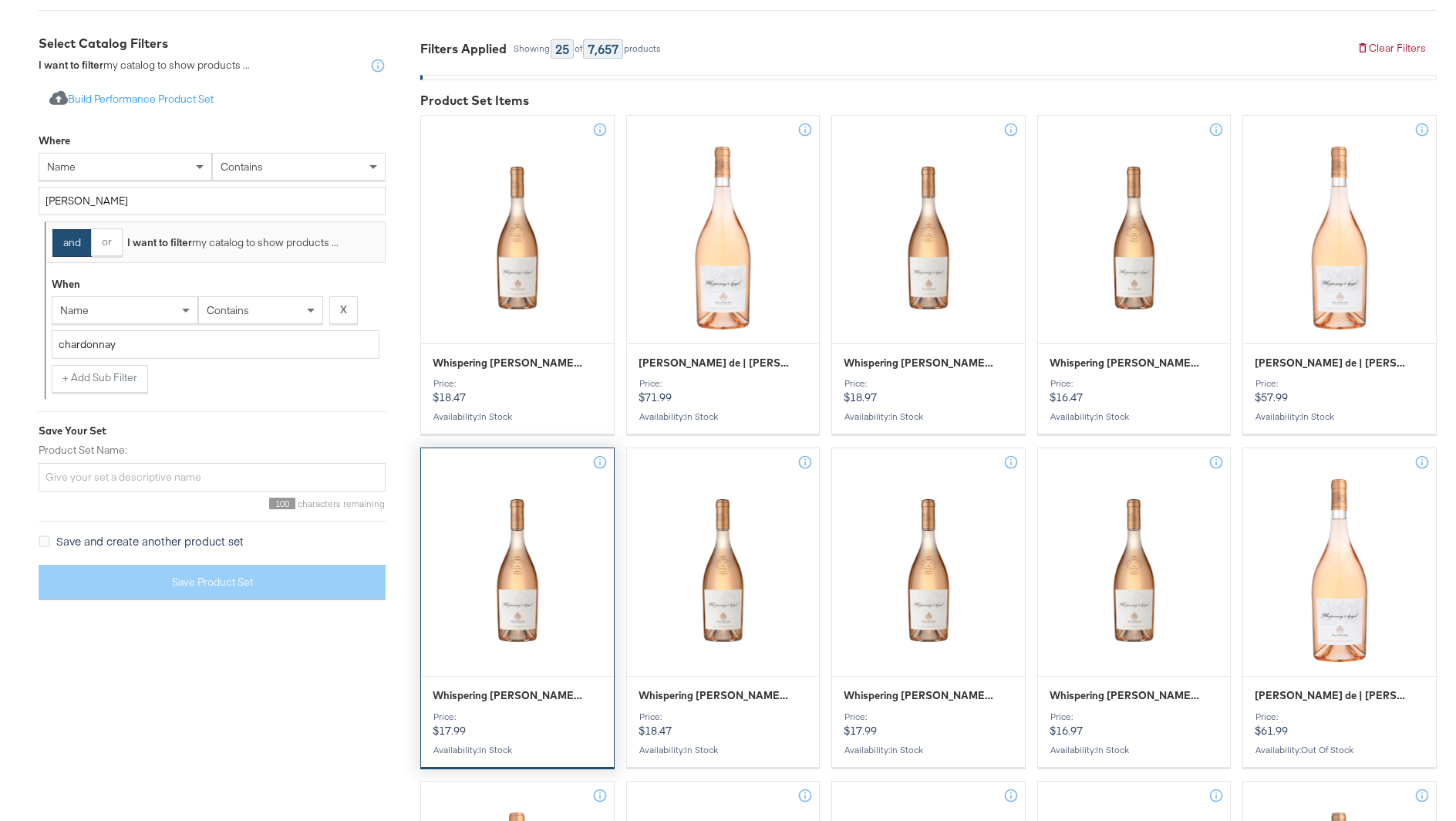
click at [521, 571] on div at bounding box center [517, 570] width 193 height 189
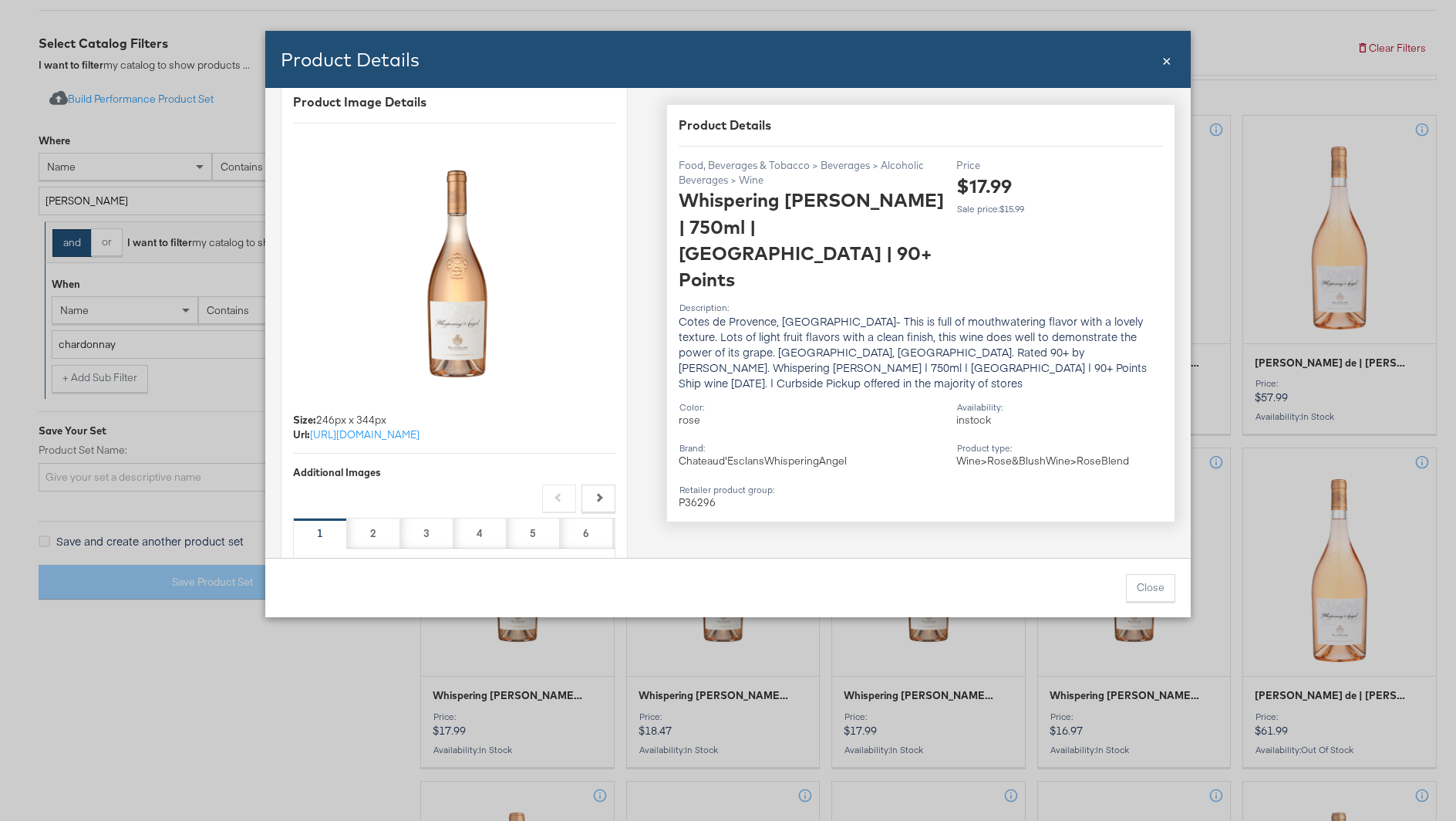
scroll to position [0, 0]
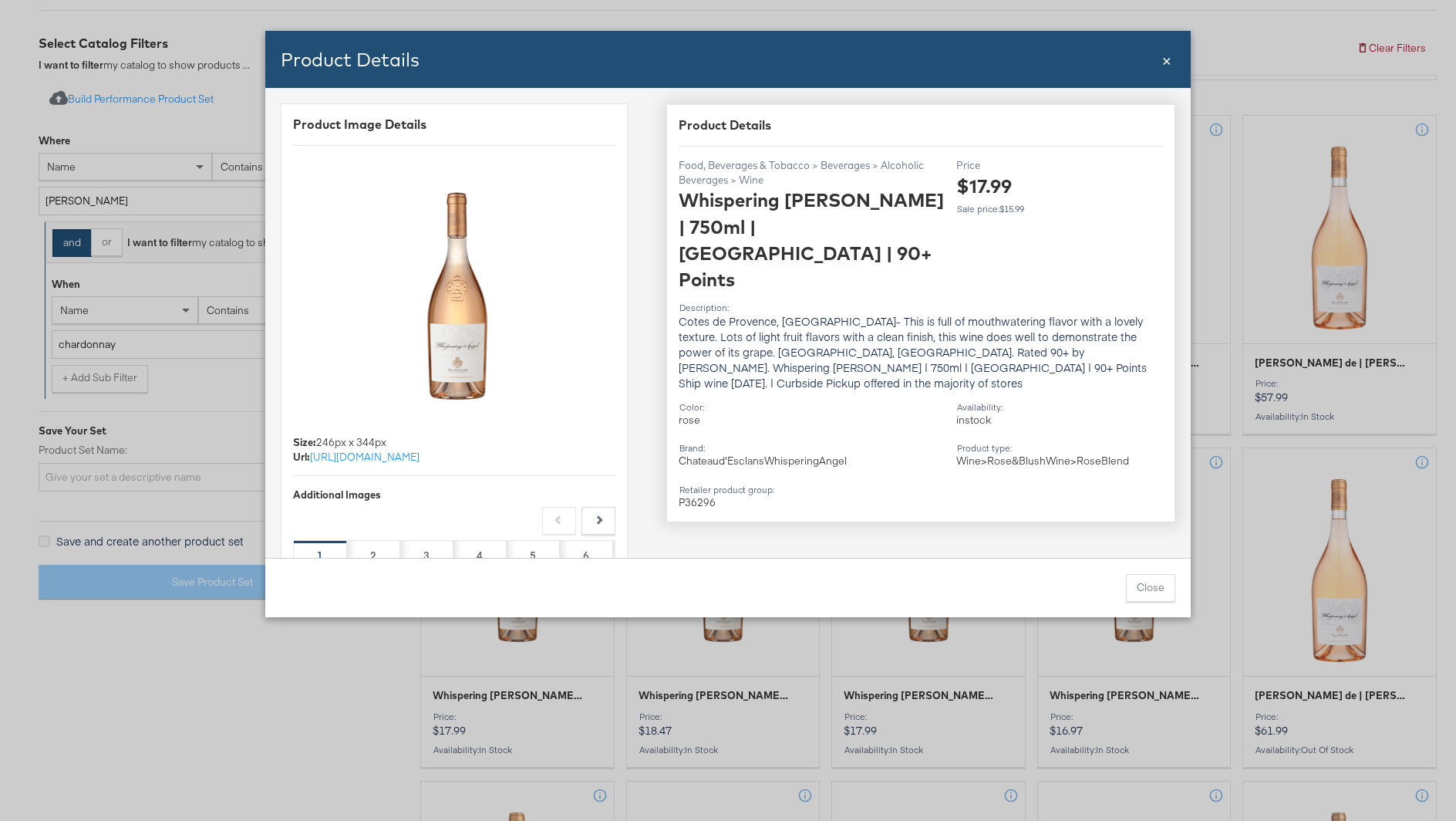
click at [1159, 56] on div "Product Details Close ×" at bounding box center [728, 59] width 925 height 57
click at [1168, 60] on span "×" at bounding box center [1167, 58] width 10 height 20
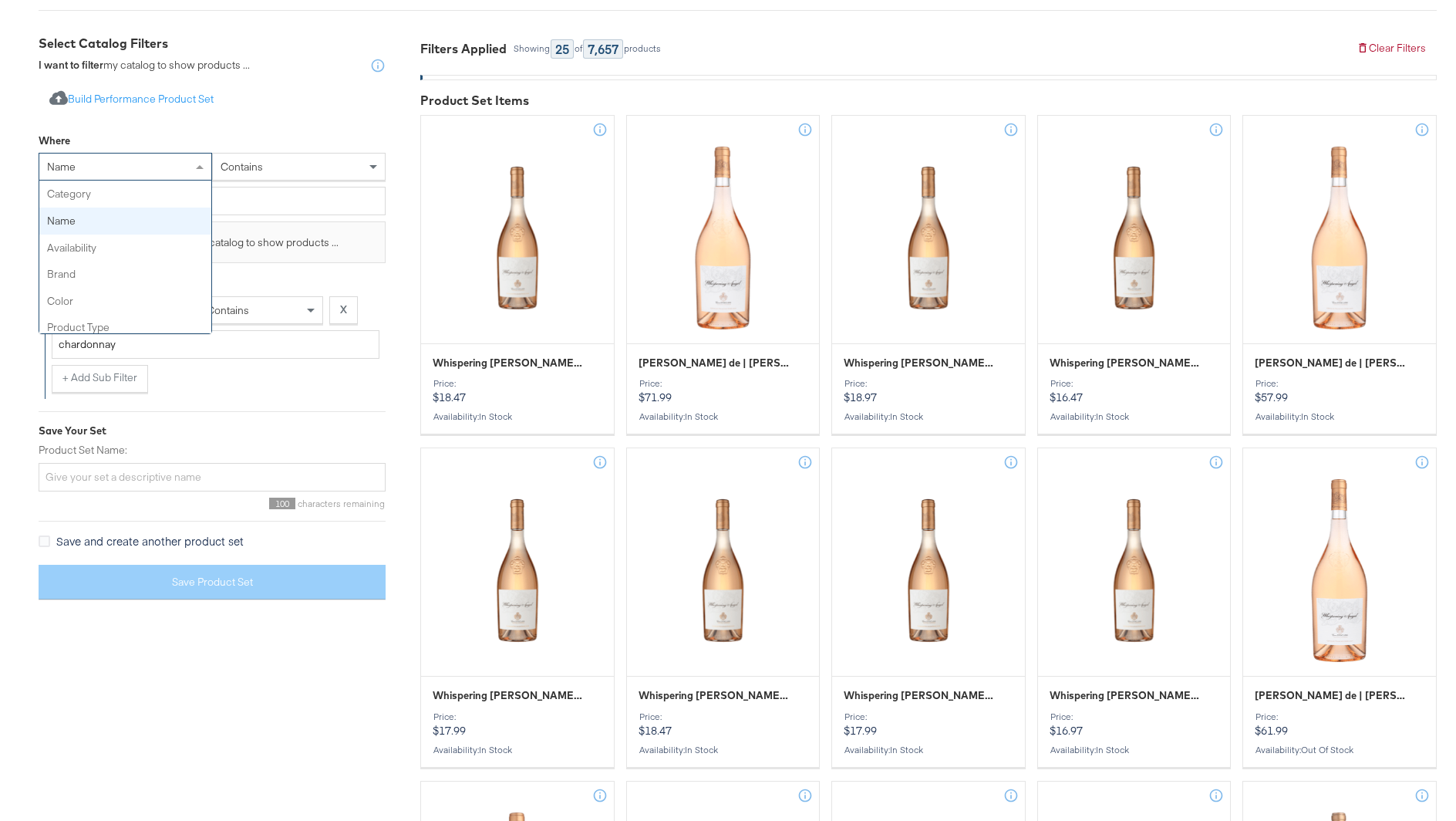
click at [72, 161] on span "name" at bounding box center [60, 166] width 28 height 14
type input "b"
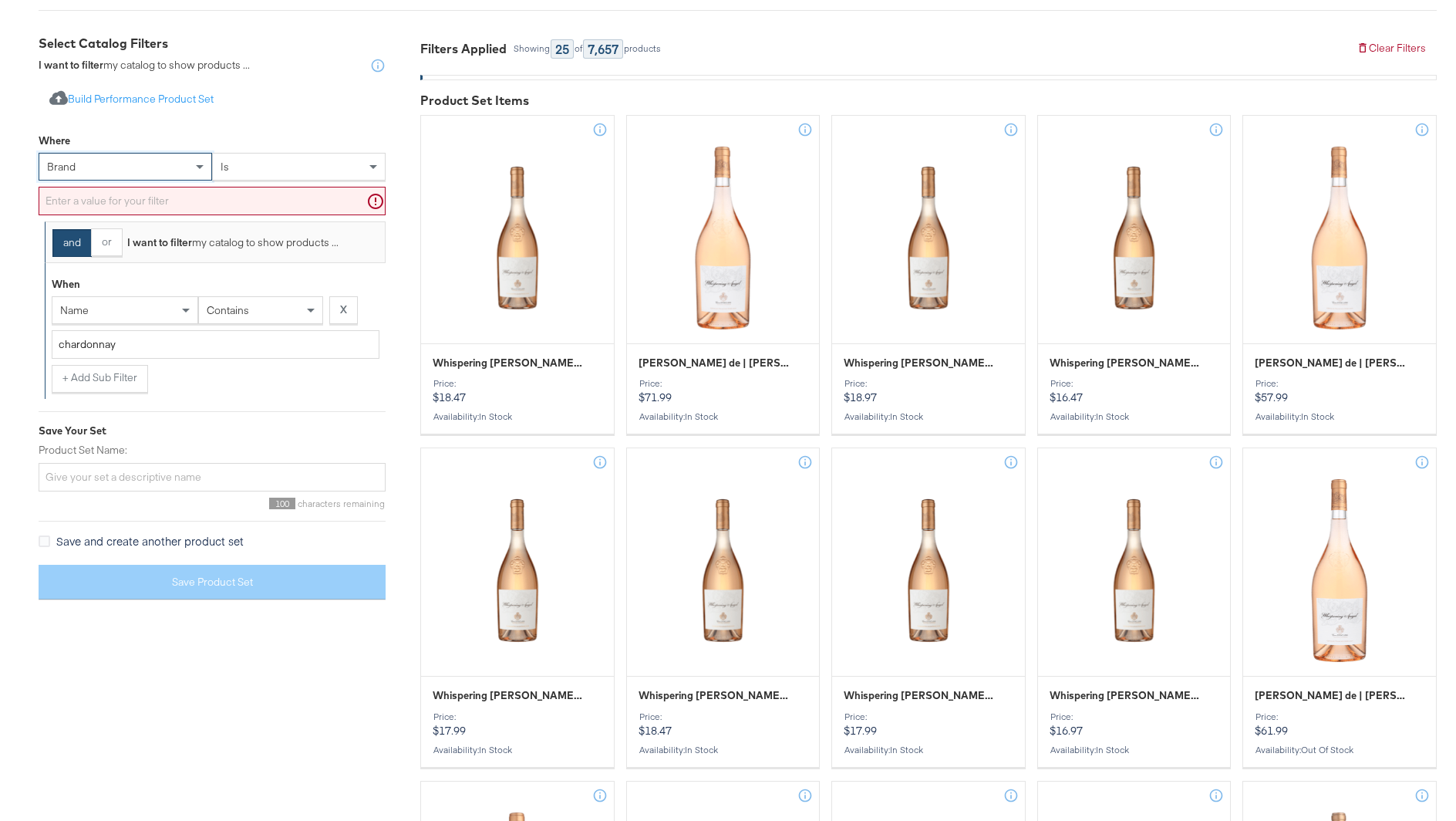
click at [188, 215] on div at bounding box center [212, 204] width 347 height 35
click at [181, 202] on input "text" at bounding box center [212, 200] width 347 height 28
type input "c"
paste input "[PERSON_NAME]"
type input "[PERSON_NAME]"
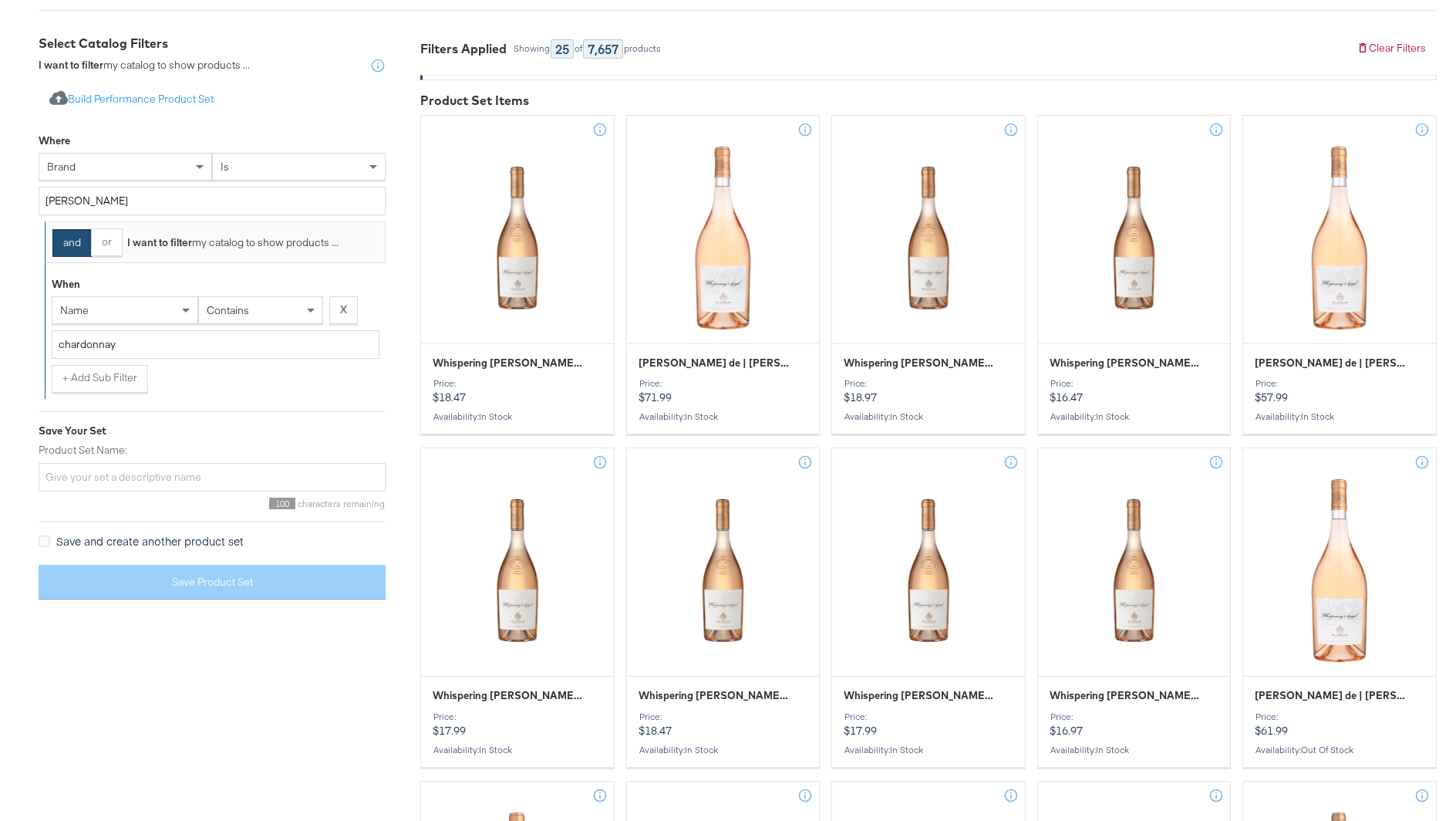
click at [304, 110] on div "Import product data from Google Analytics to generate product set Build Perform…" at bounding box center [212, 99] width 347 height 28
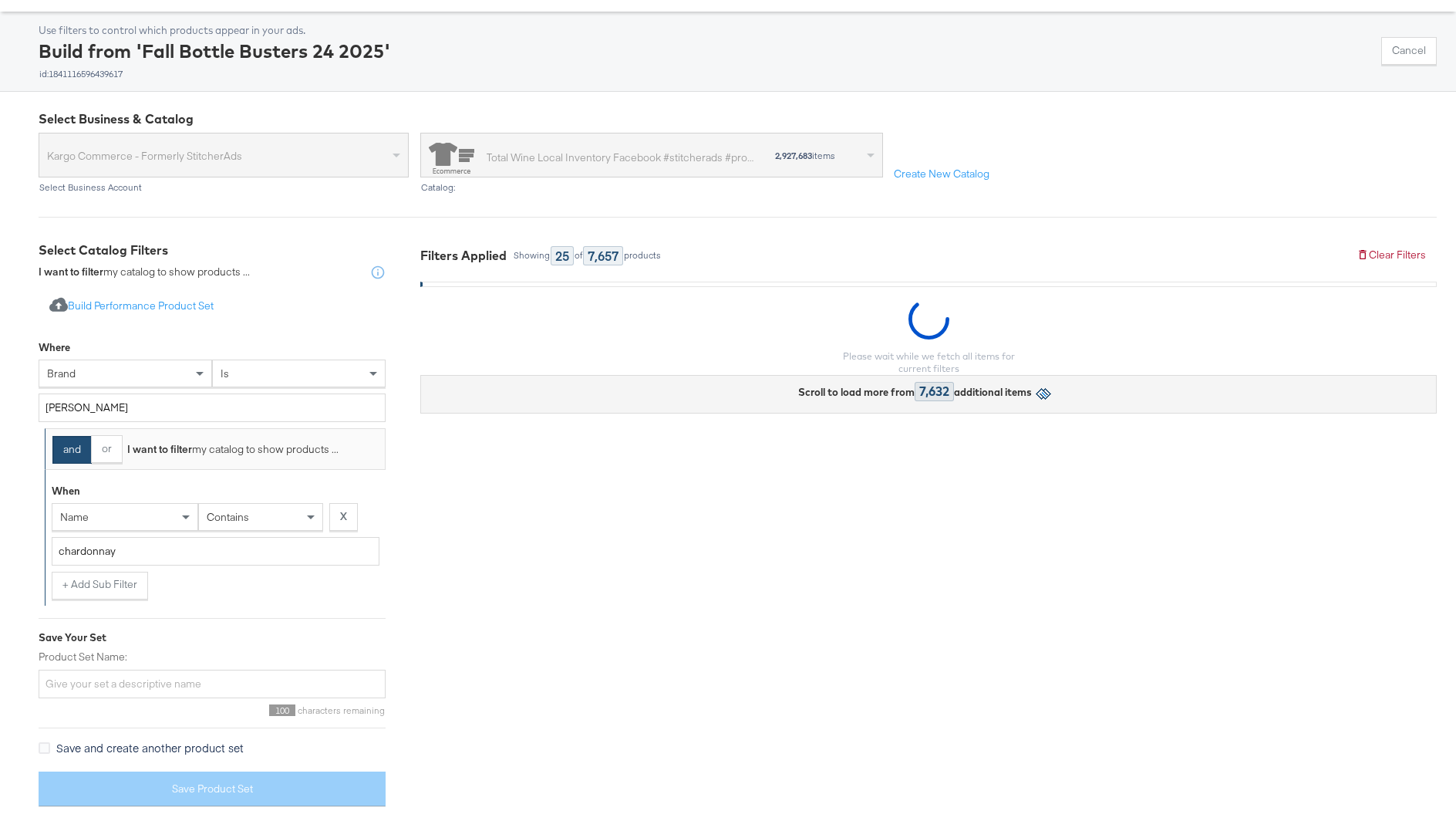
scroll to position [272, 0]
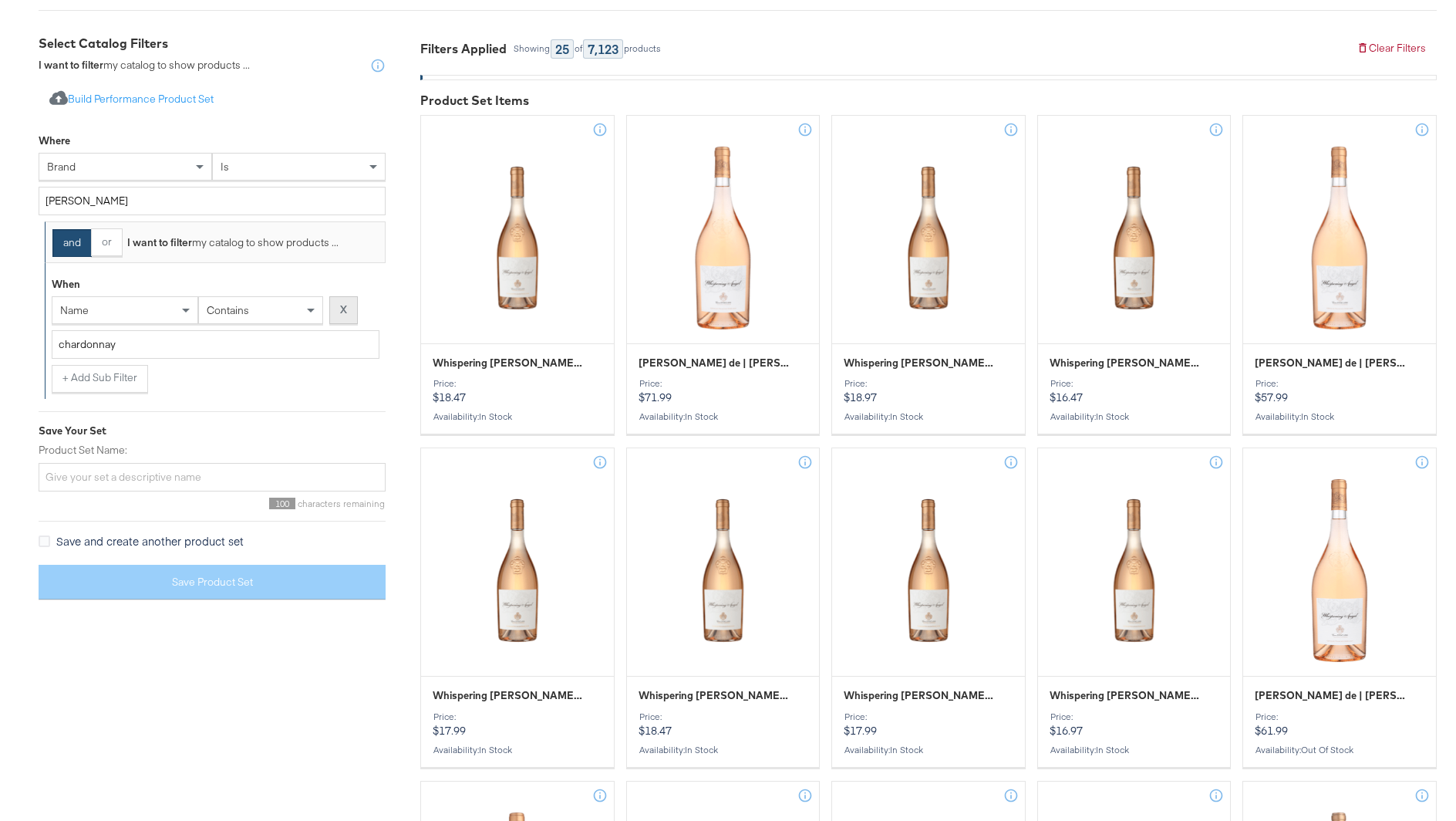
click at [344, 305] on strong "X" at bounding box center [343, 309] width 7 height 15
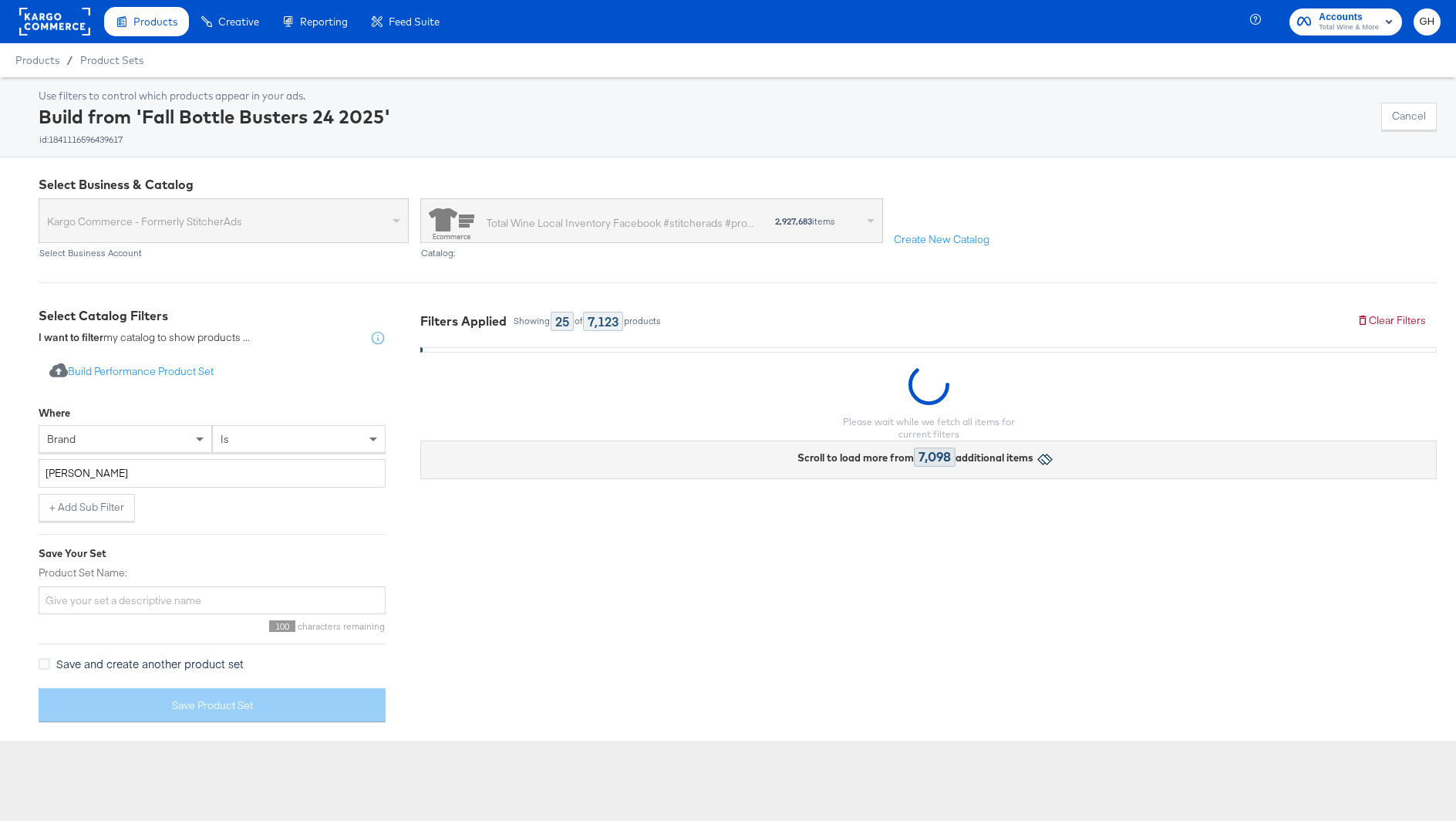
scroll to position [0, 0]
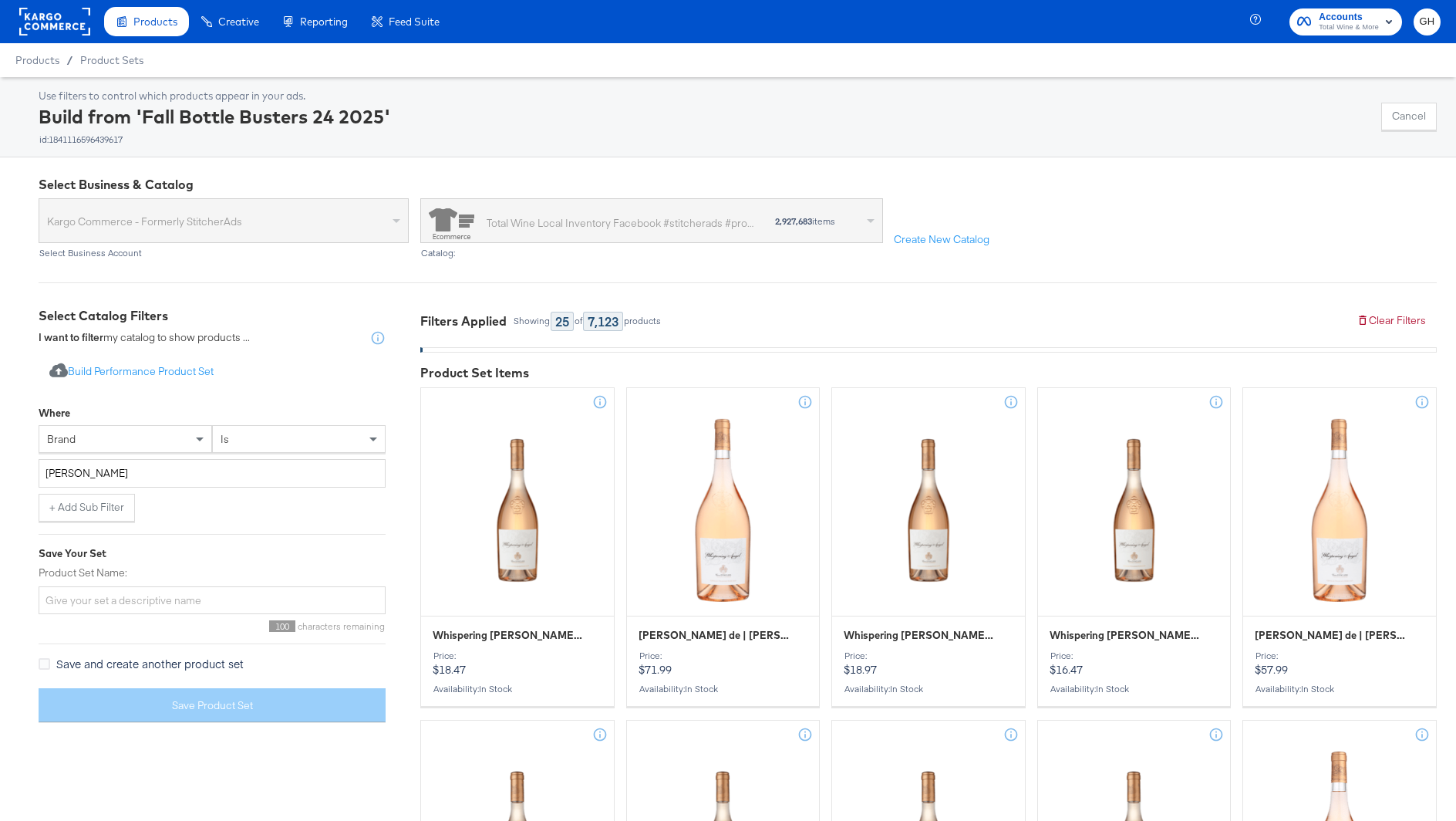
click at [281, 446] on div "is" at bounding box center [299, 439] width 172 height 26
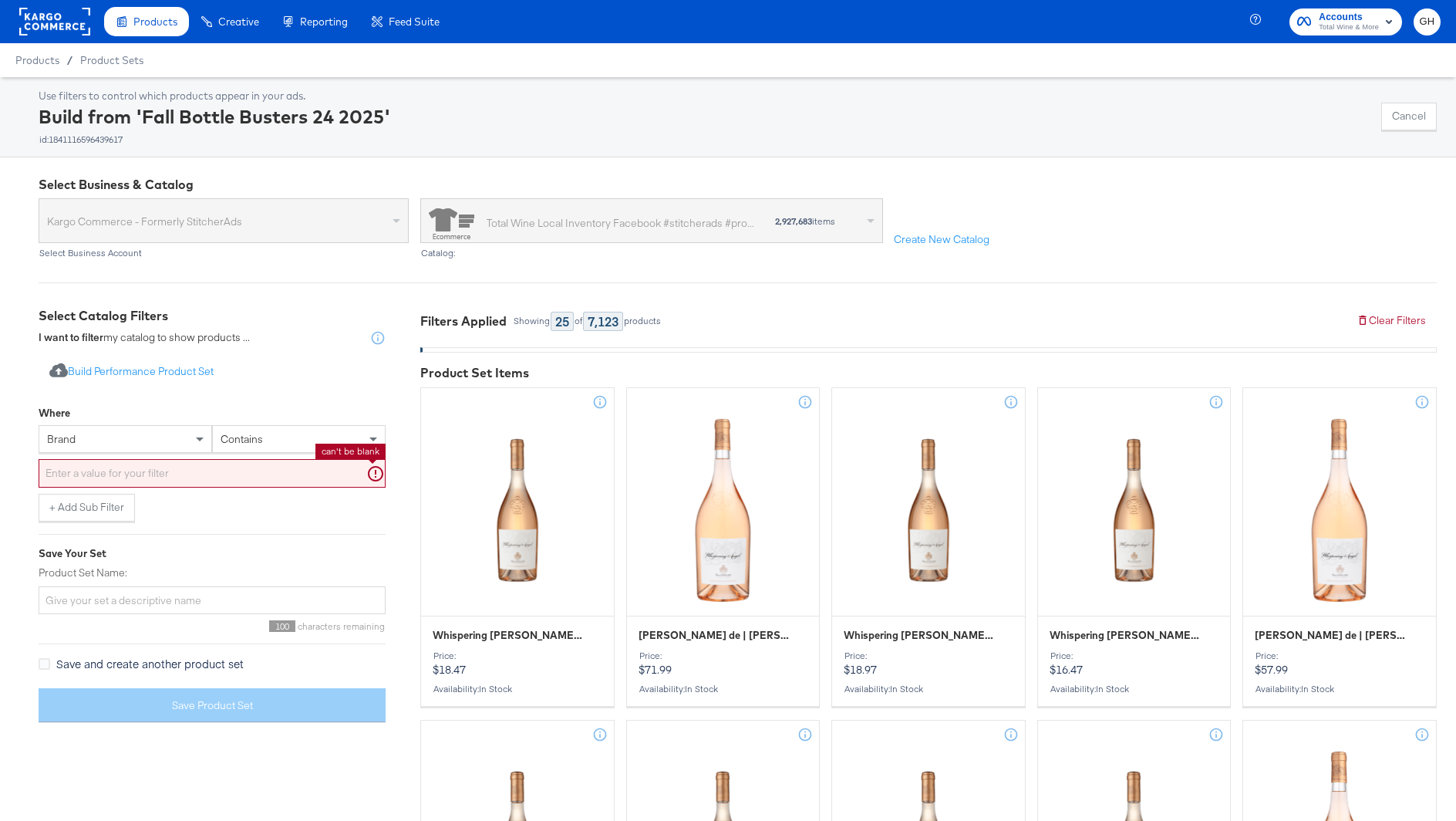
click at [230, 467] on input "text" at bounding box center [212, 473] width 347 height 28
paste input "[PERSON_NAME]"
type input "[PERSON_NAME]"
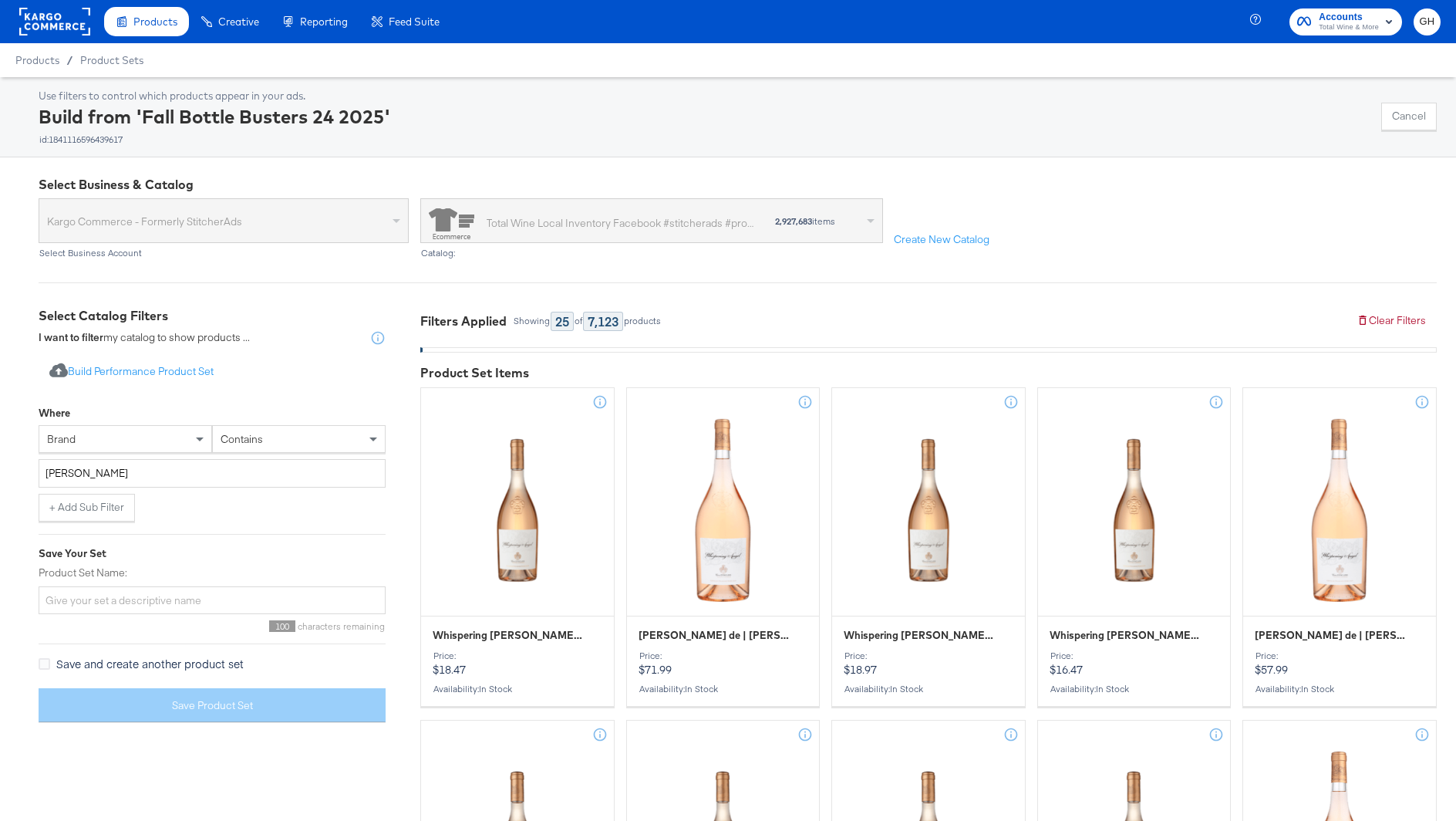
click at [267, 373] on div "Import product data from Google Analytics to generate product set Build Perform…" at bounding box center [212, 372] width 347 height 28
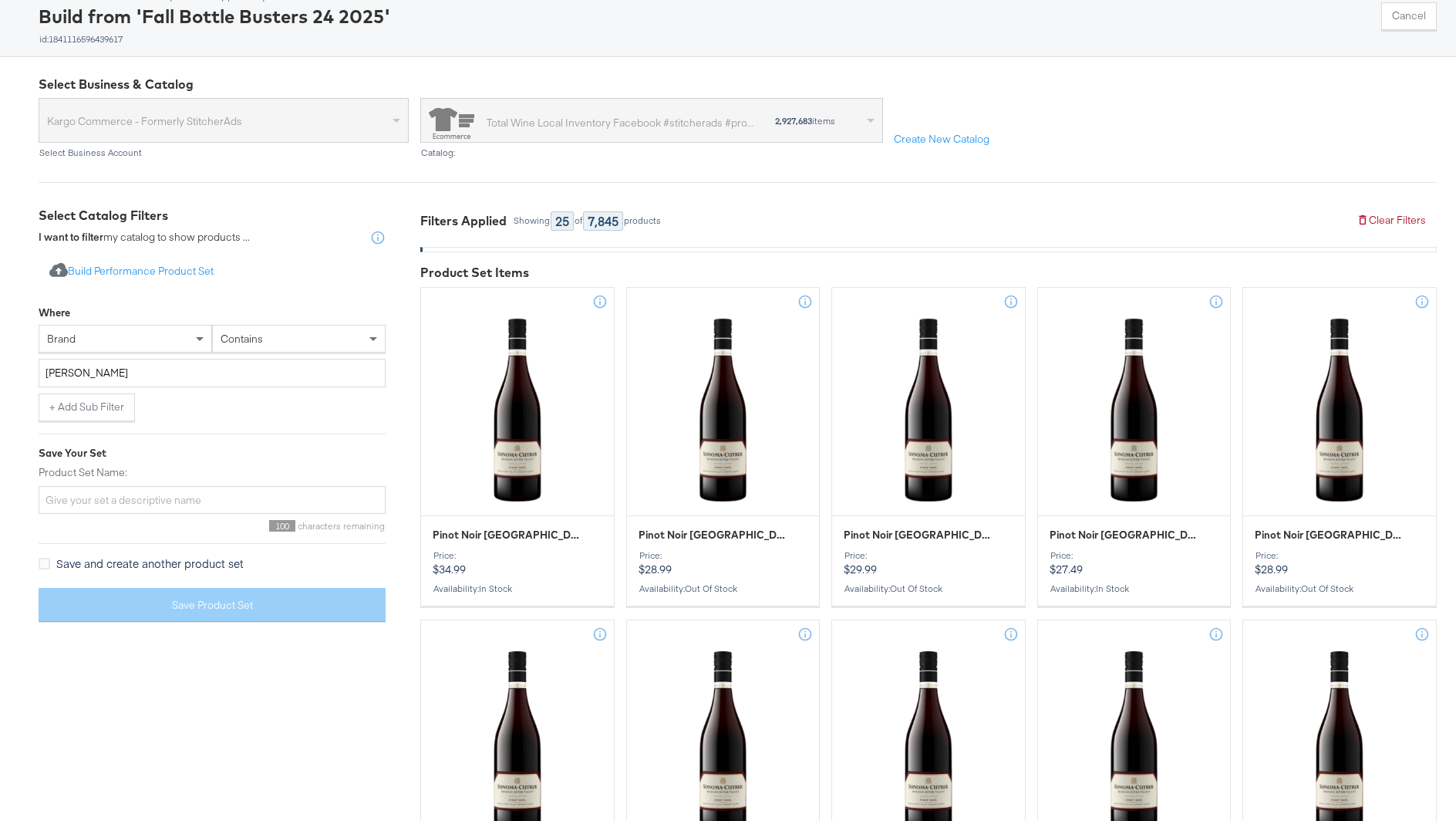
scroll to position [102, 0]
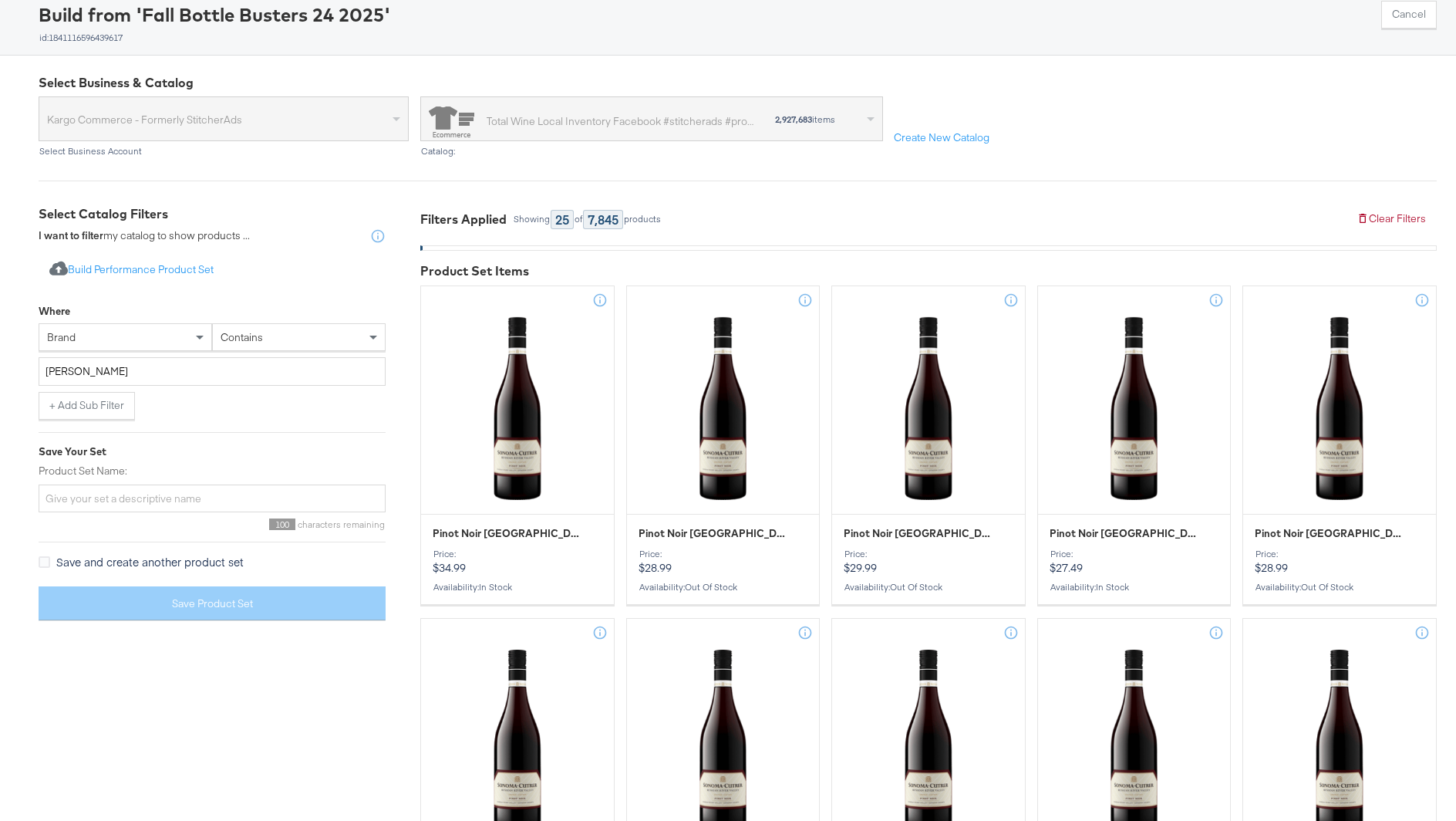
click at [86, 418] on div "Import product data from Google Analytics to generate product set Build Perform…" at bounding box center [212, 433] width 347 height 377
click at [89, 403] on button "+ Add Sub Filter" at bounding box center [87, 406] width 96 height 28
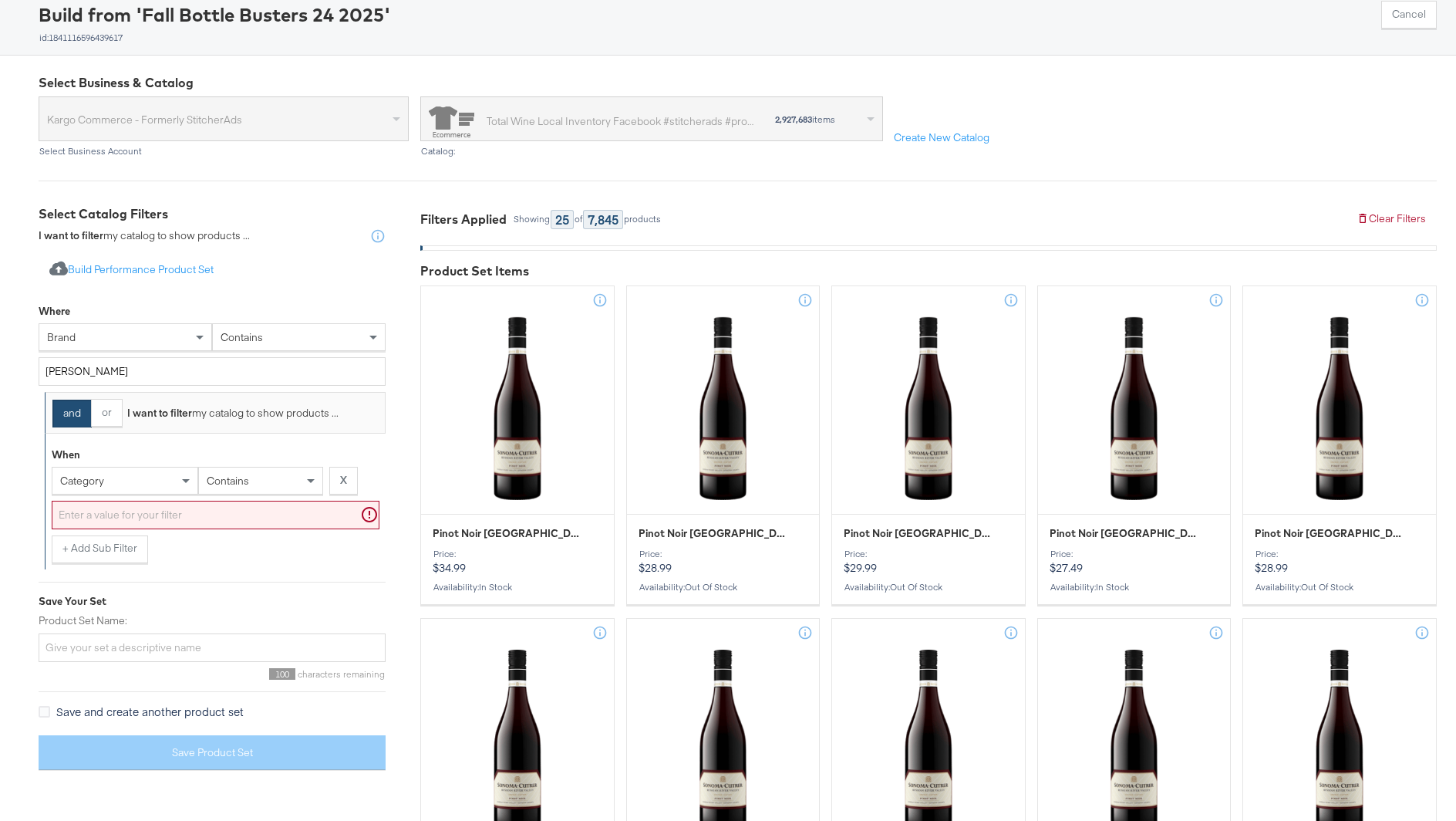
click at [89, 477] on span "category" at bounding box center [82, 481] width 44 height 14
type input "nam"
click at [90, 511] on input "text" at bounding box center [215, 515] width 328 height 28
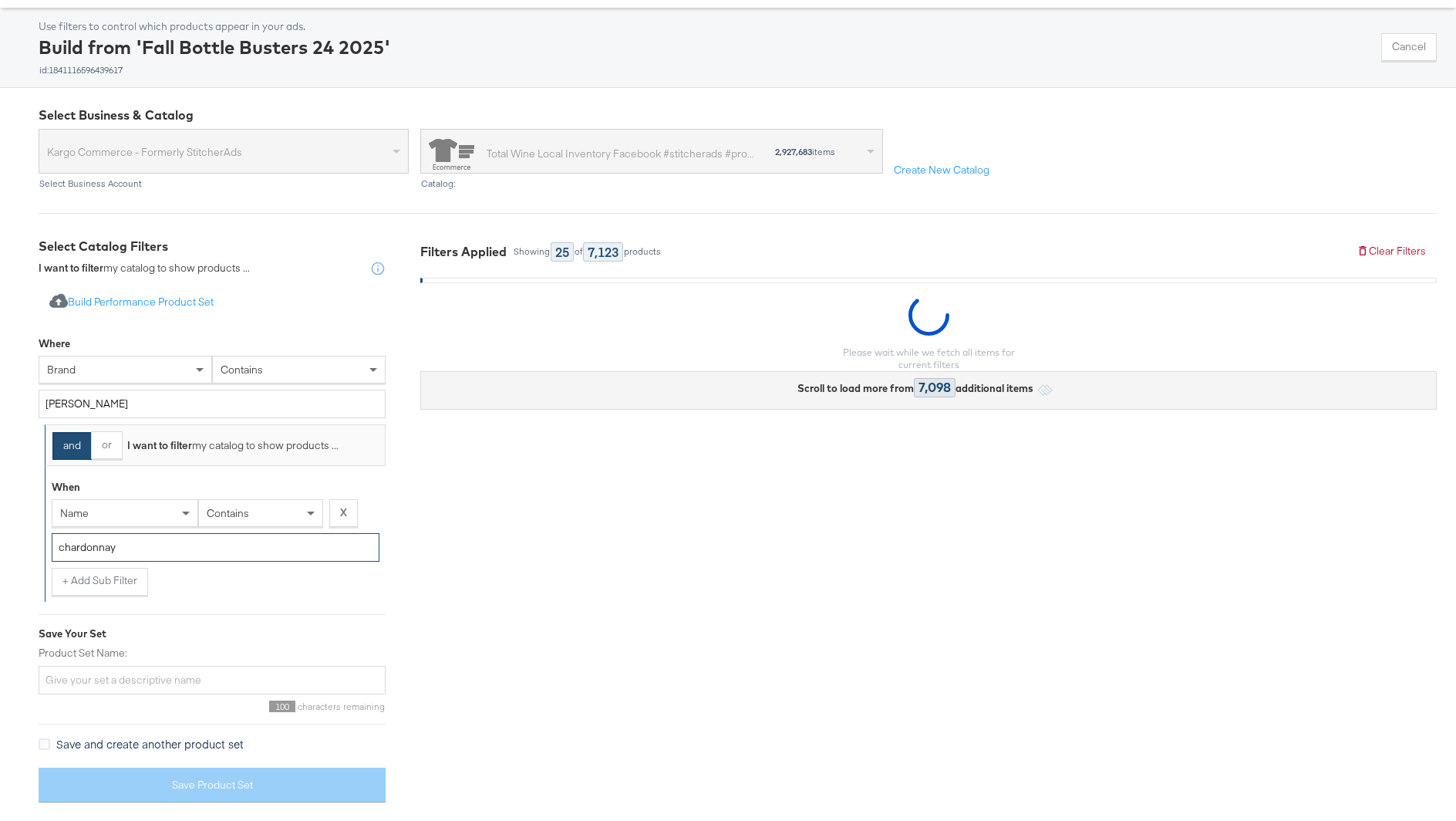
type input "chardonnay"
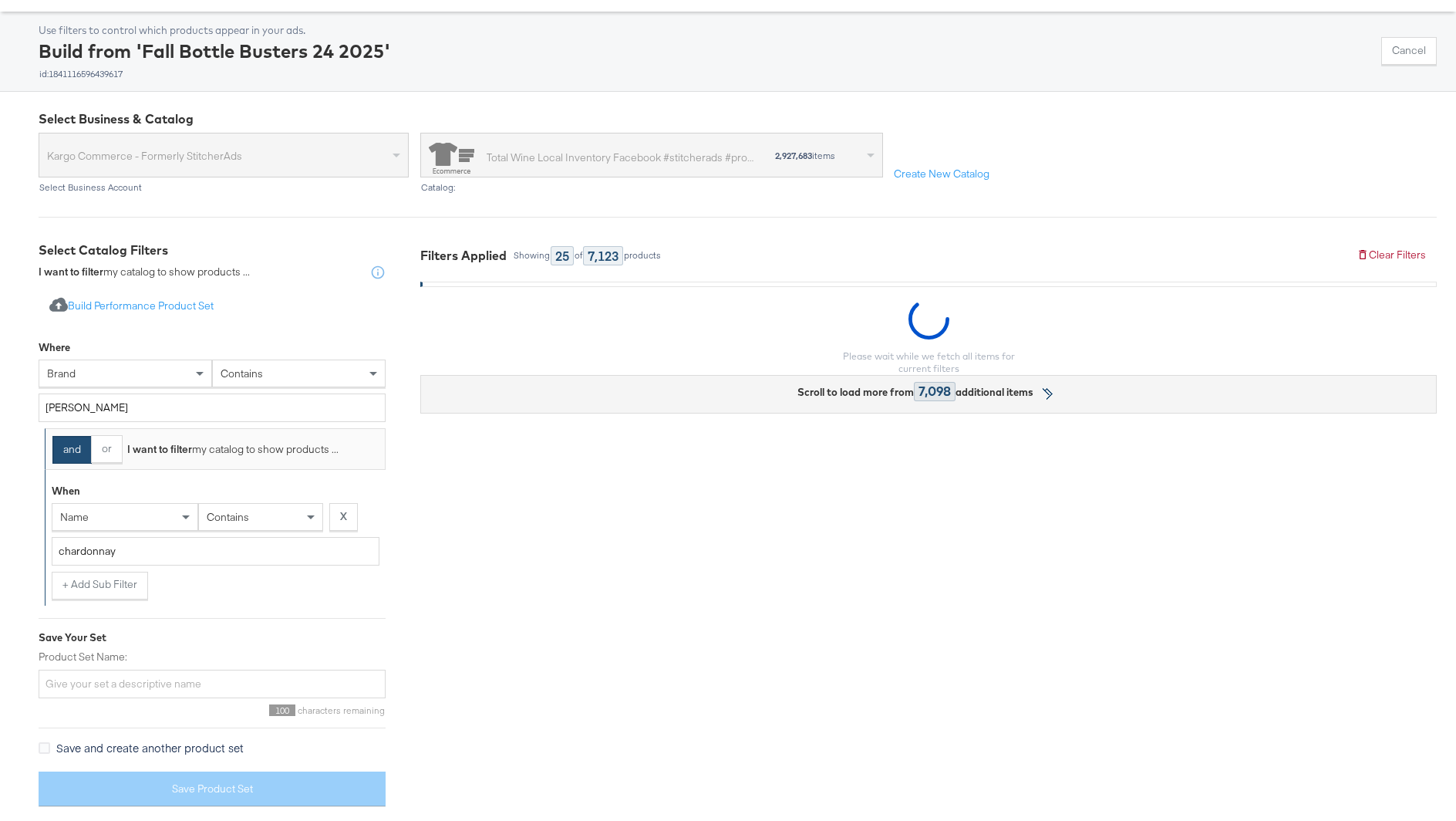
click at [199, 597] on div "When name contains X chardonnay + Add Sub Filter" at bounding box center [215, 538] width 340 height 136
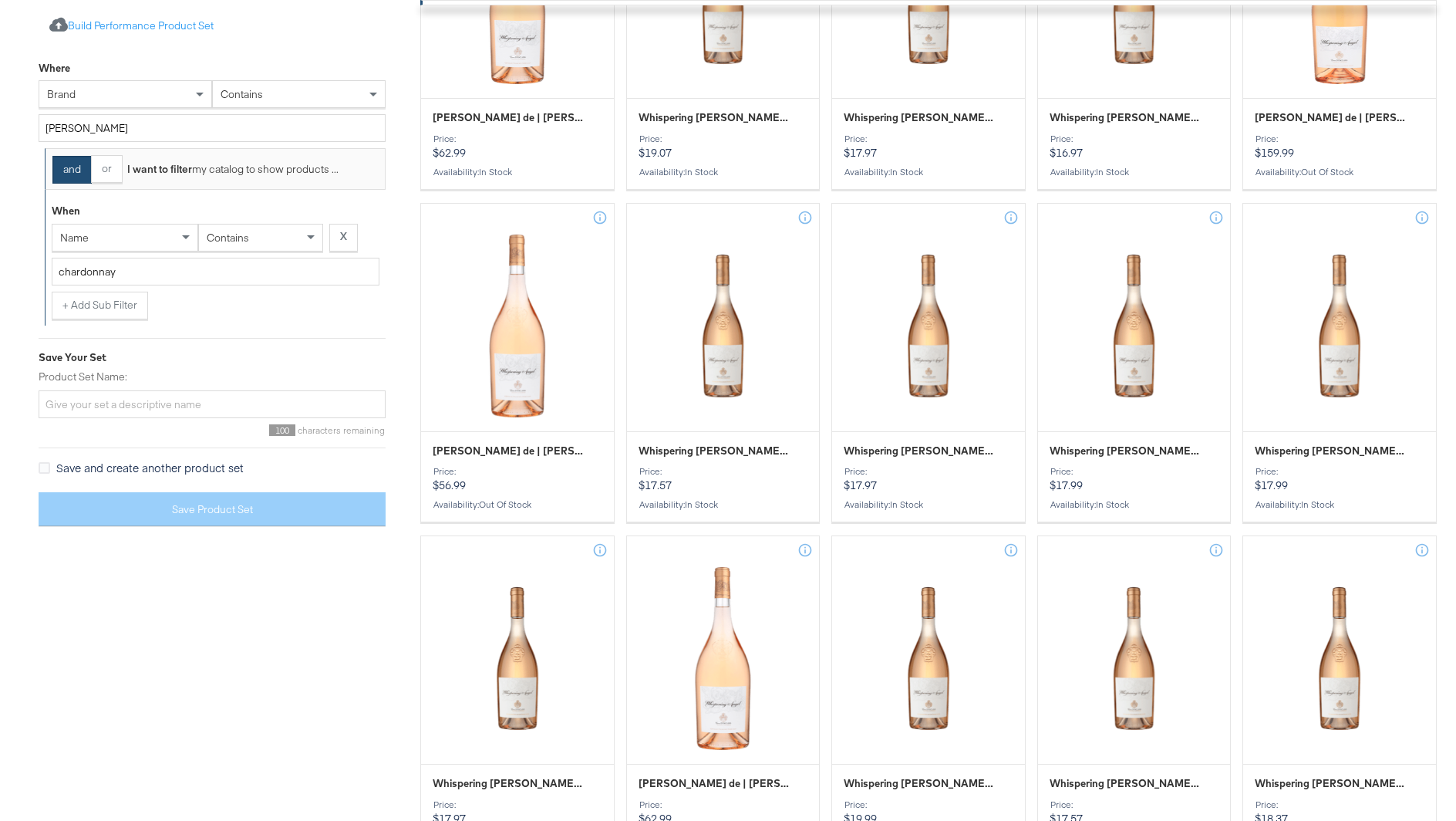
scroll to position [1297, 0]
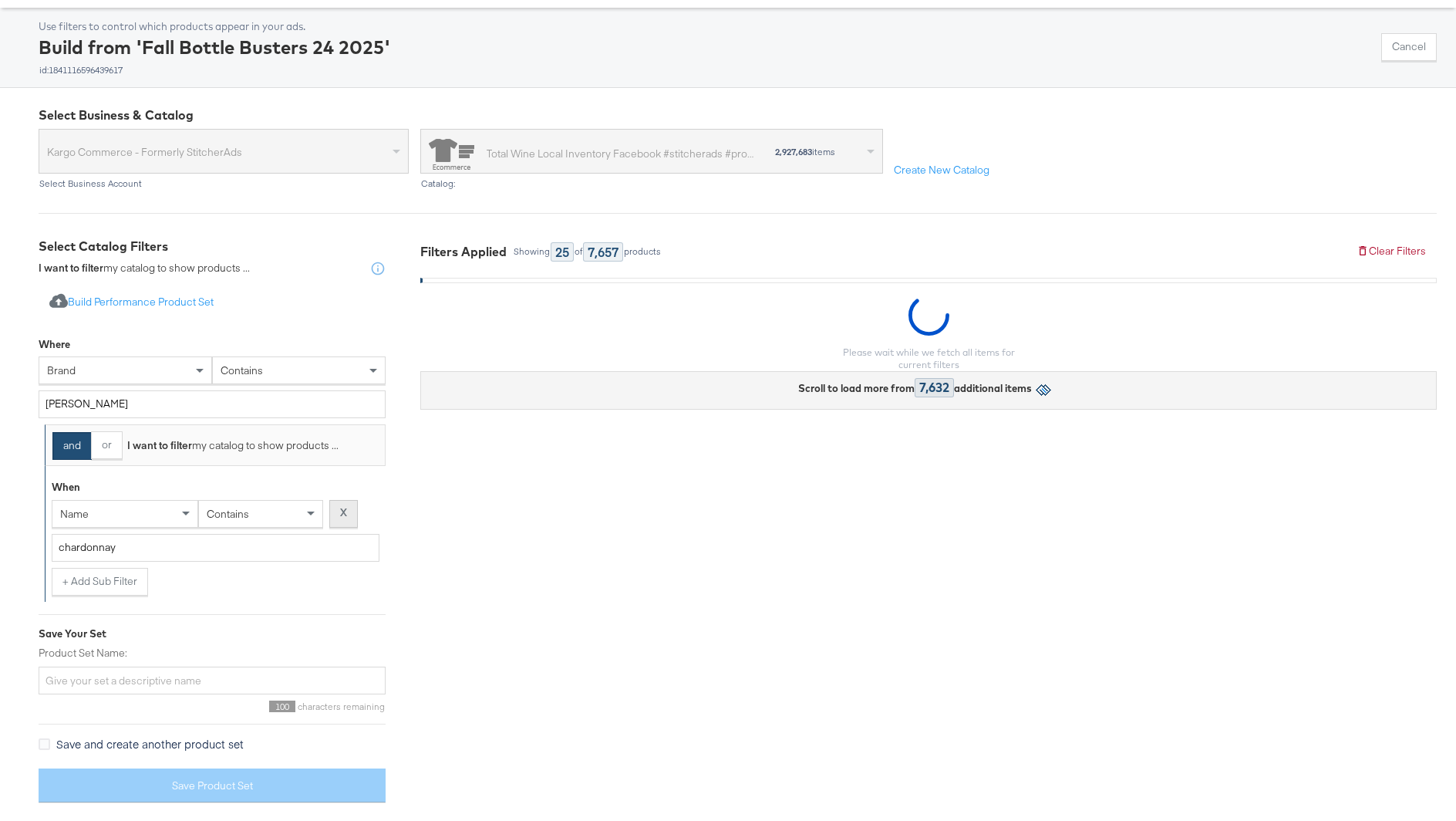
click at [340, 241] on div "Select Catalog Filters I want to filter my catalog to show products ... Import …" at bounding box center [224, 525] width 371 height 577
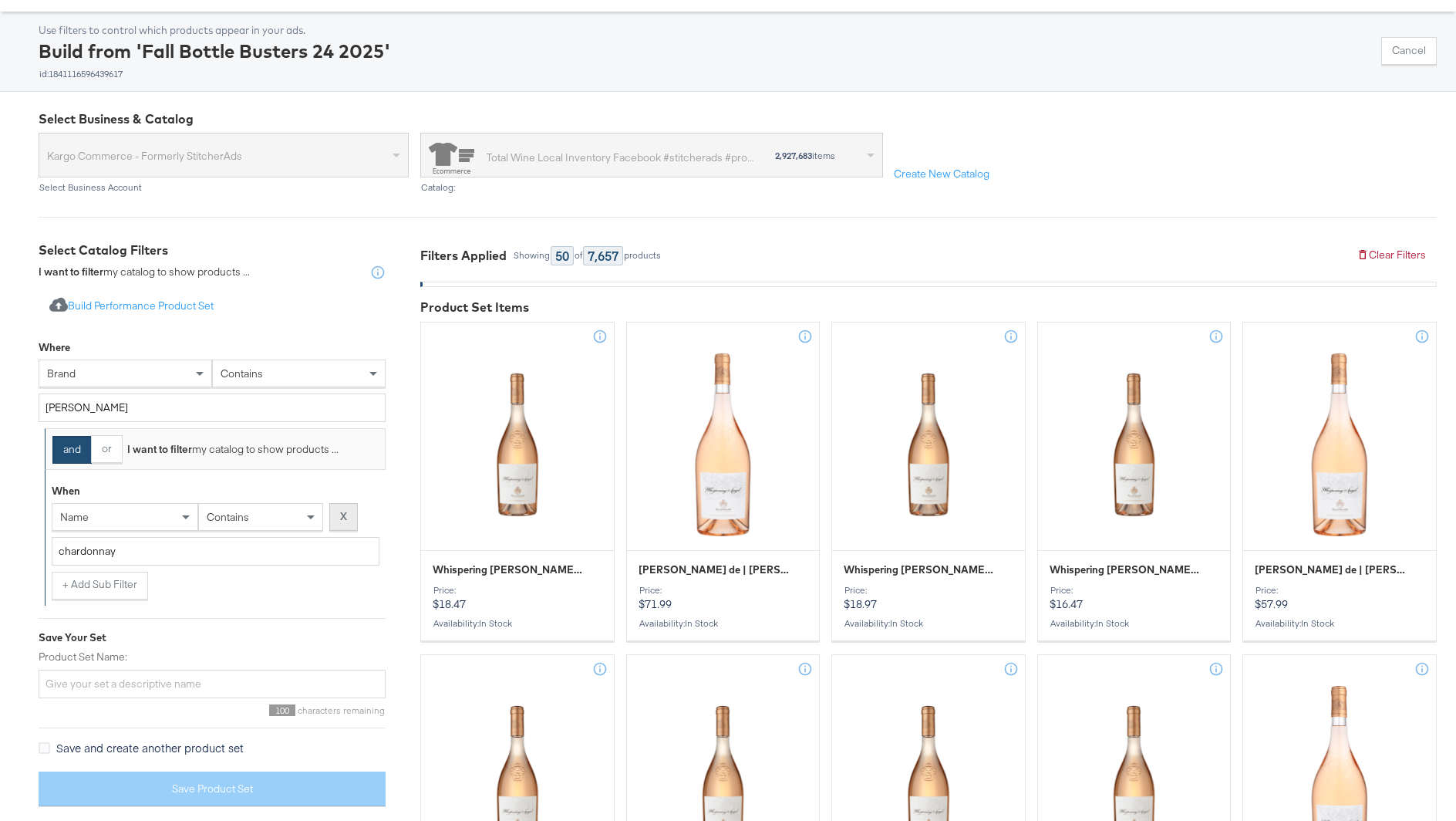
click at [344, 518] on strong "X" at bounding box center [343, 516] width 7 height 15
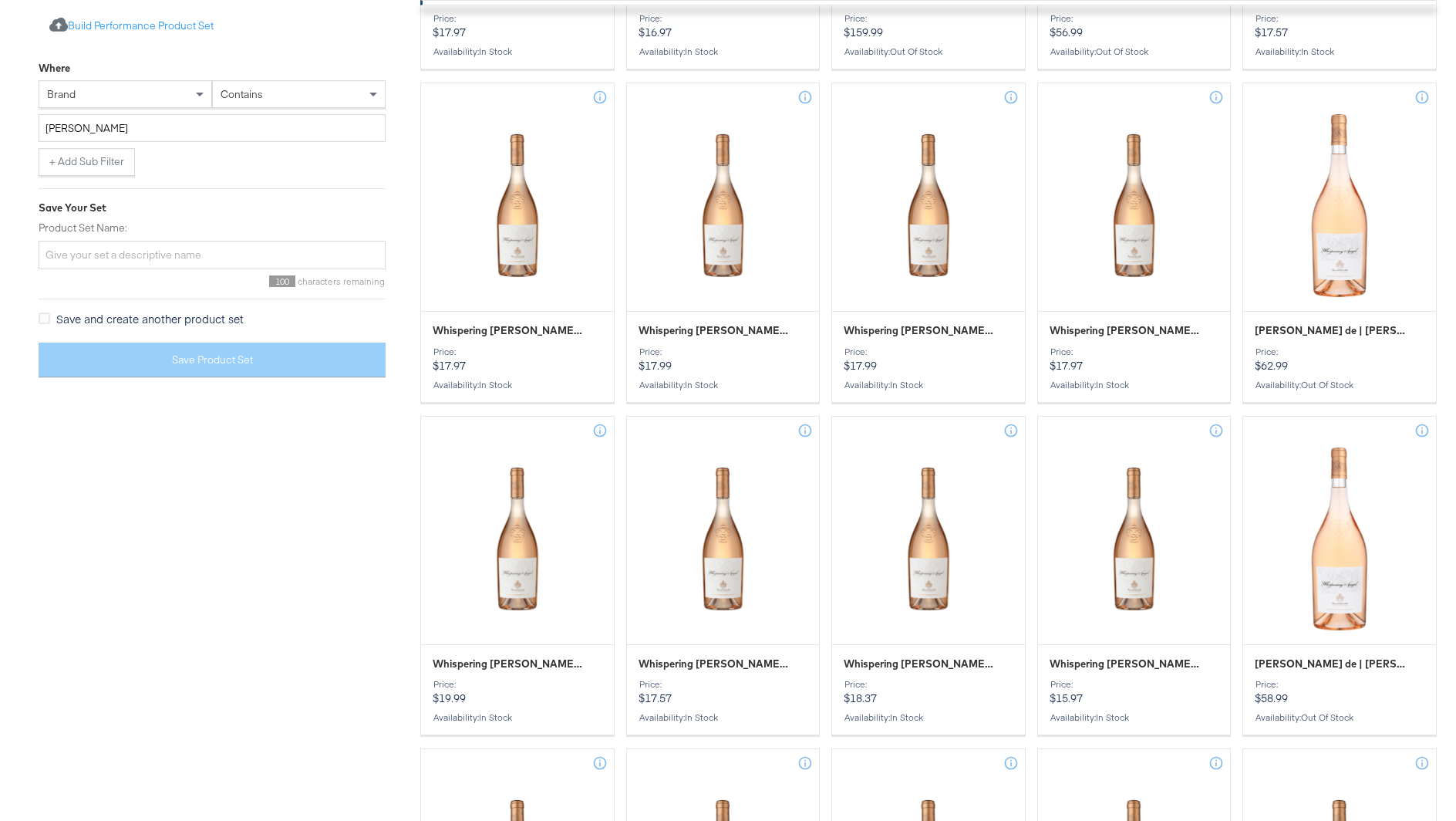
scroll to position [0, 0]
